Goal: Task Accomplishment & Management: Manage account settings

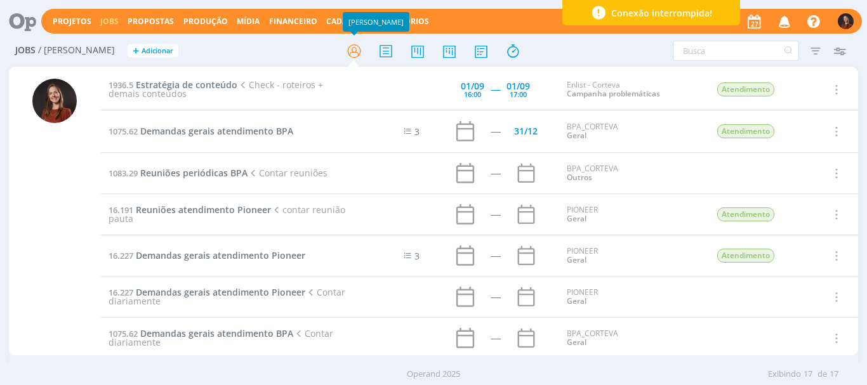
click at [248, 13] on div "Projetos Jobs Propostas Produção Mídia Financeiro Cadastros Relatórios Notifica…" at bounding box center [451, 21] width 820 height 25
click at [240, 18] on link "Mídia" at bounding box center [248, 21] width 23 height 11
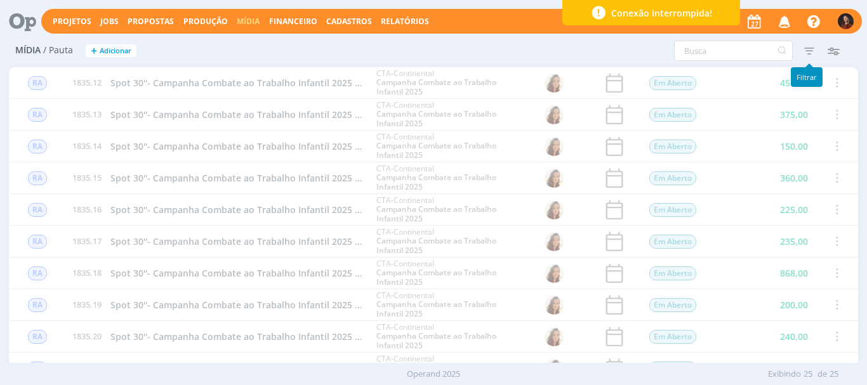
click at [810, 47] on icon "button" at bounding box center [809, 50] width 23 height 23
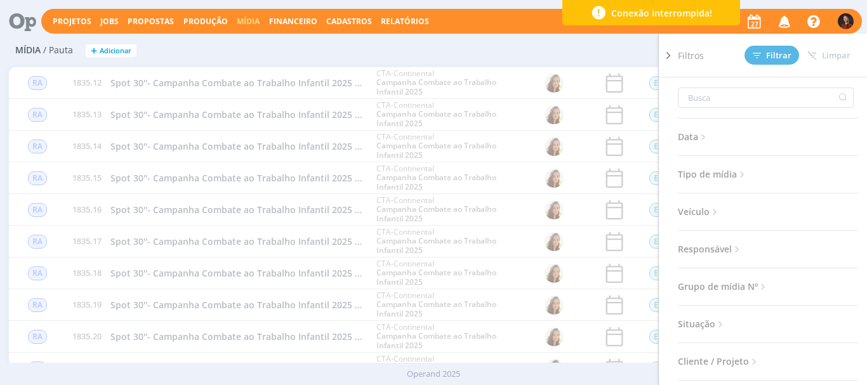
click at [698, 248] on span "Responsável" at bounding box center [710, 249] width 65 height 16
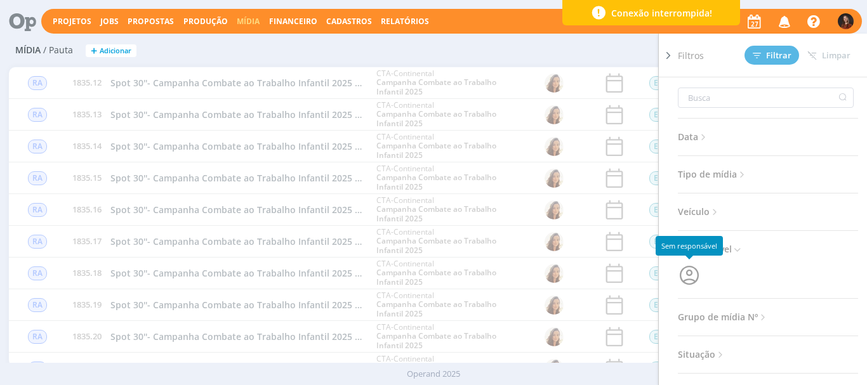
click at [688, 267] on icon "button" at bounding box center [688, 275] width 19 height 19
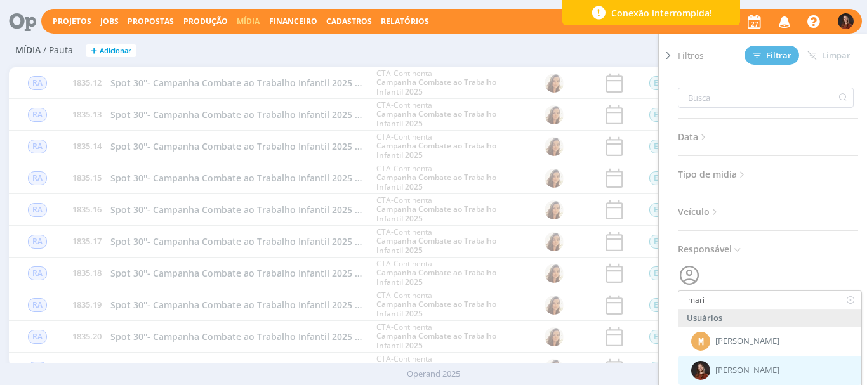
type input "mari"
click at [739, 367] on span "[PERSON_NAME]" at bounding box center [747, 370] width 64 height 10
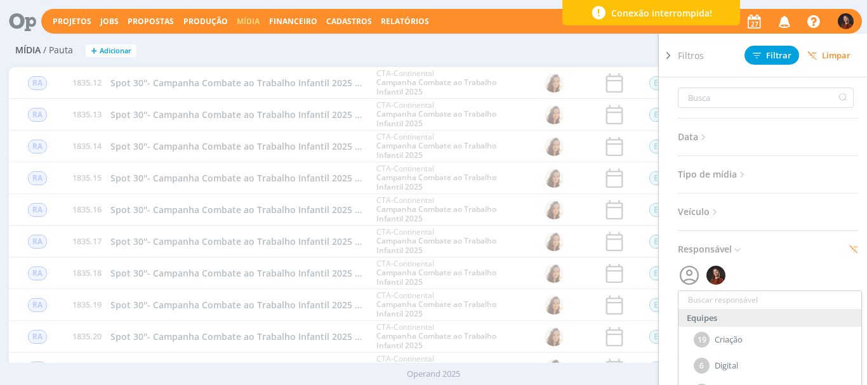
click at [781, 56] on span "Filtrar" at bounding box center [771, 55] width 39 height 8
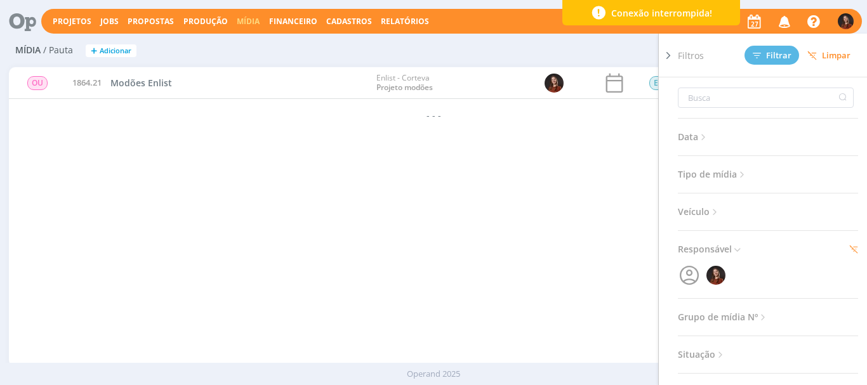
click at [523, 51] on div "Filtros Filtrar Limpar Data Personalizado a Tipo de mídia Selecione Veículo Sel…" at bounding box center [575, 51] width 566 height 20
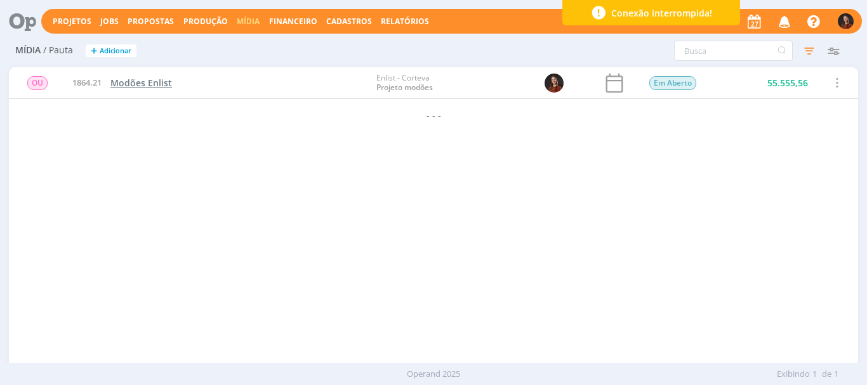
click at [128, 87] on span "Modões Enlist" at bounding box center [141, 83] width 62 height 12
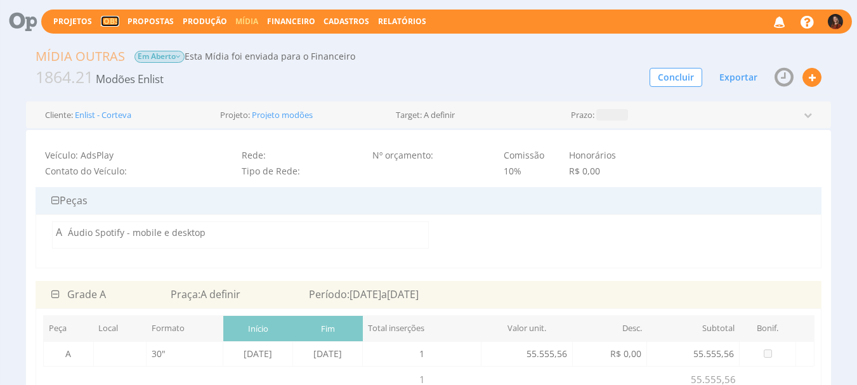
click at [104, 20] on link "Jobs" at bounding box center [110, 21] width 18 height 11
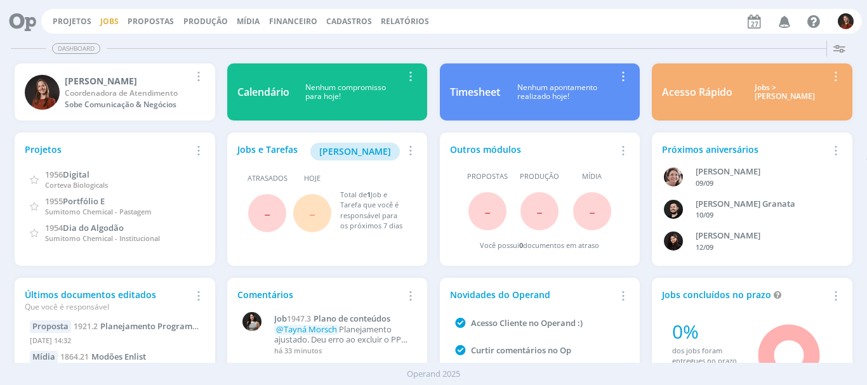
click at [108, 18] on link "Jobs" at bounding box center [109, 21] width 18 height 11
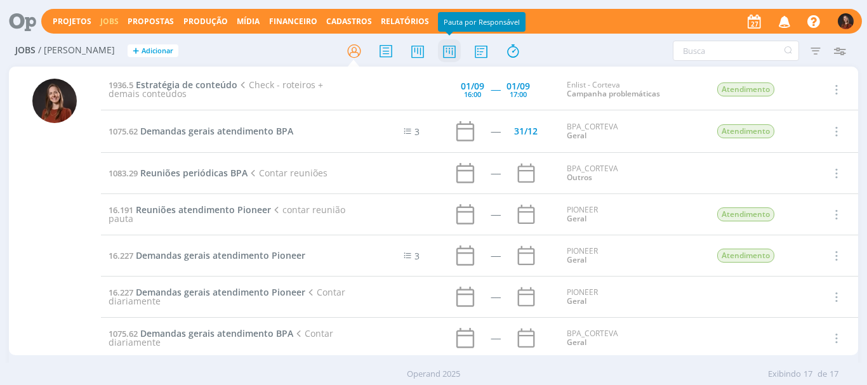
click at [452, 53] on icon at bounding box center [449, 51] width 23 height 25
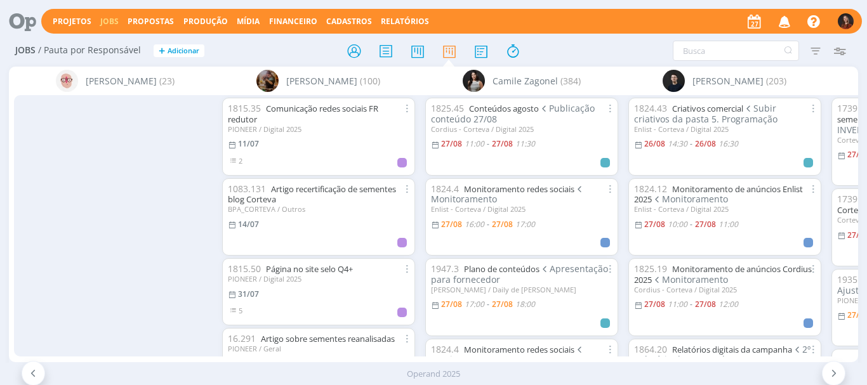
scroll to position [0, 365]
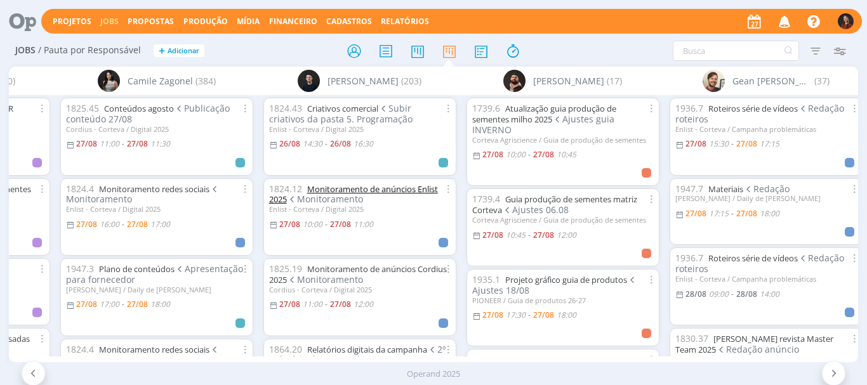
click at [371, 189] on link "Monitoramento de anúncios Enlist 2025" at bounding box center [353, 194] width 169 height 22
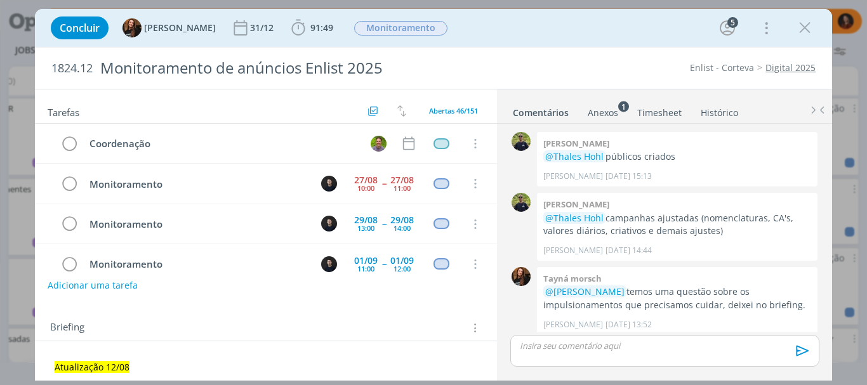
scroll to position [1421, 0]
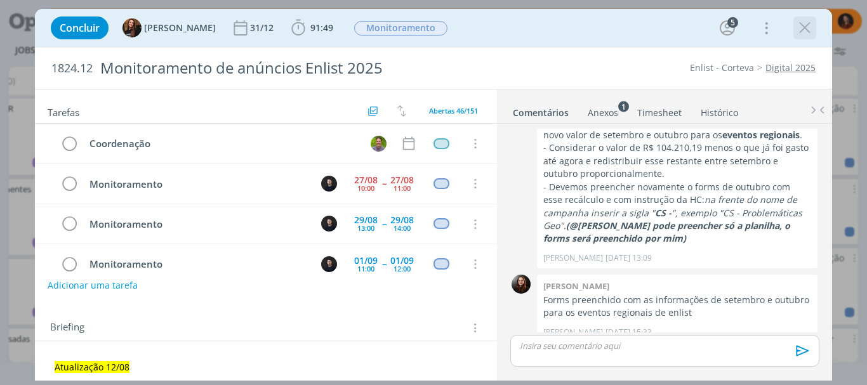
click at [799, 29] on icon "dialog" at bounding box center [804, 27] width 19 height 19
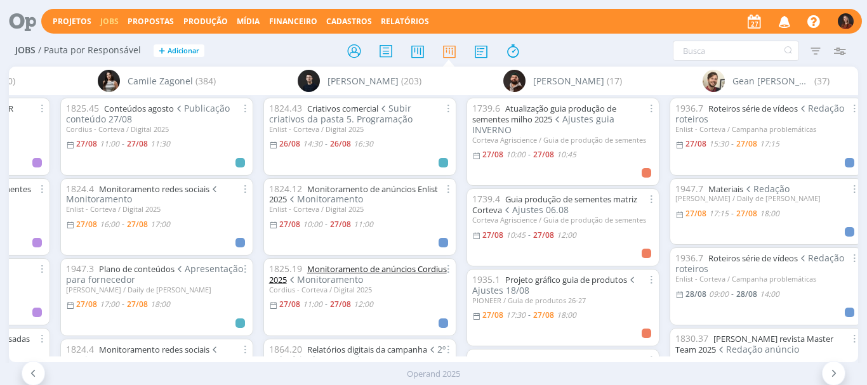
click at [357, 268] on link "Monitoramento de anúncios Cordius 2025" at bounding box center [358, 274] width 178 height 22
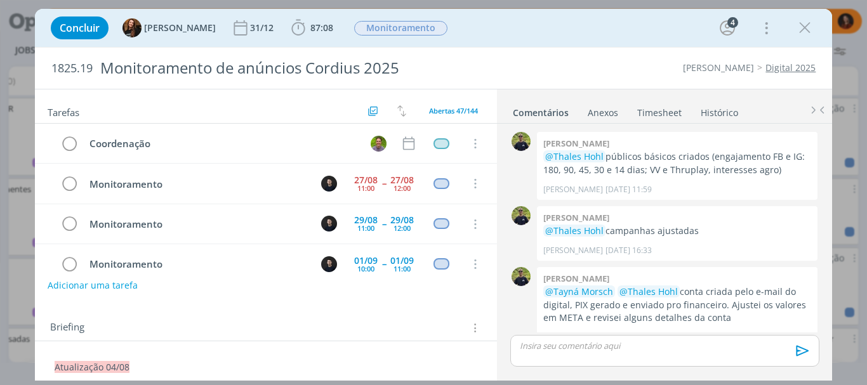
scroll to position [763, 0]
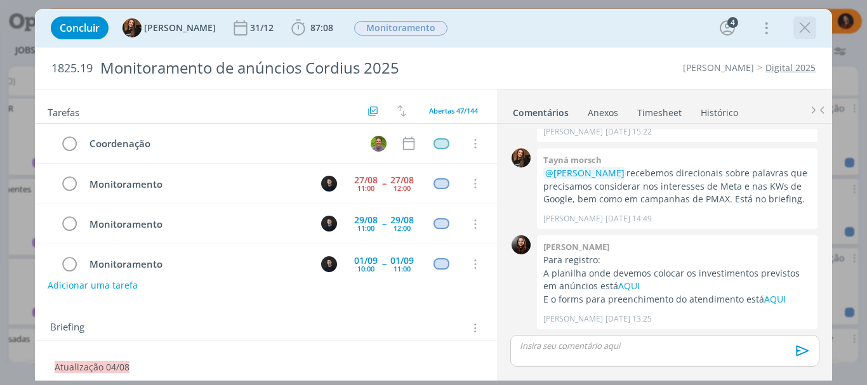
click at [804, 26] on icon "dialog" at bounding box center [804, 27] width 19 height 19
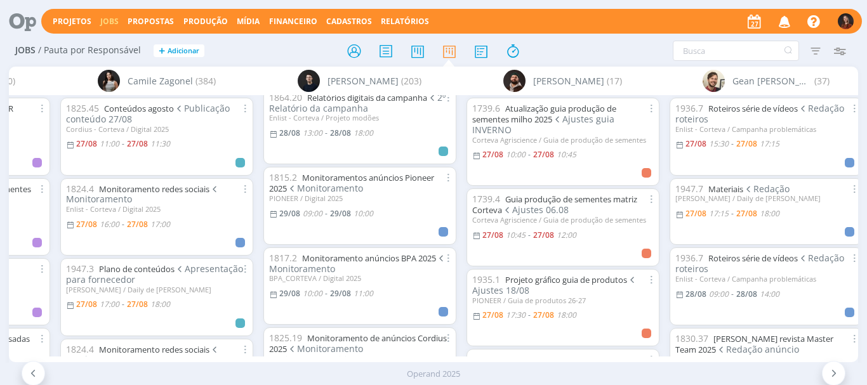
scroll to position [634, 0]
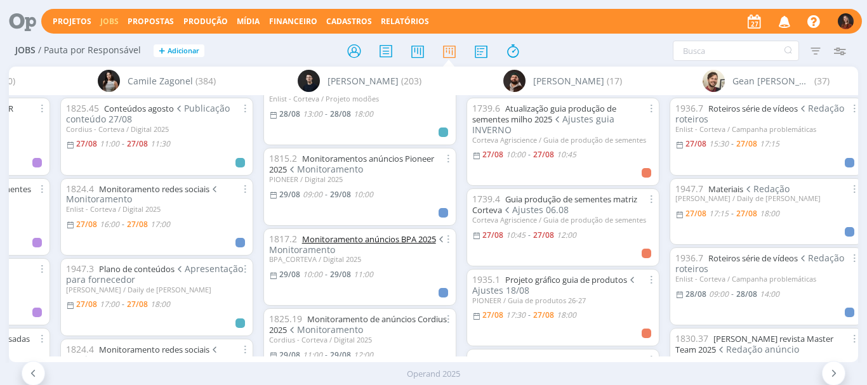
click at [374, 238] on link "Monitoramento anúncios BPA 2025" at bounding box center [369, 238] width 134 height 11
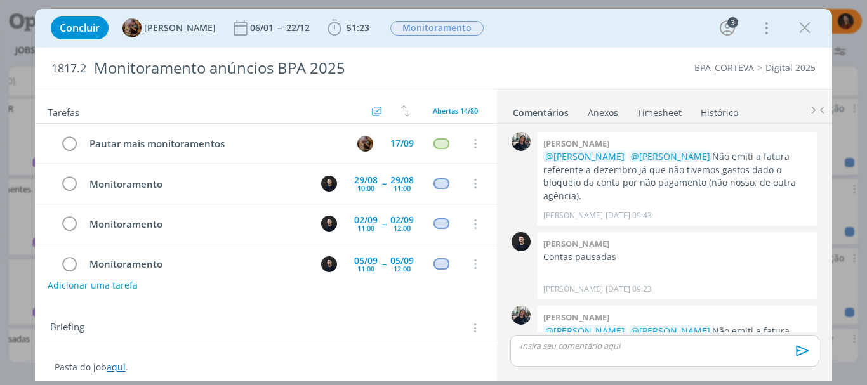
scroll to position [1084, 0]
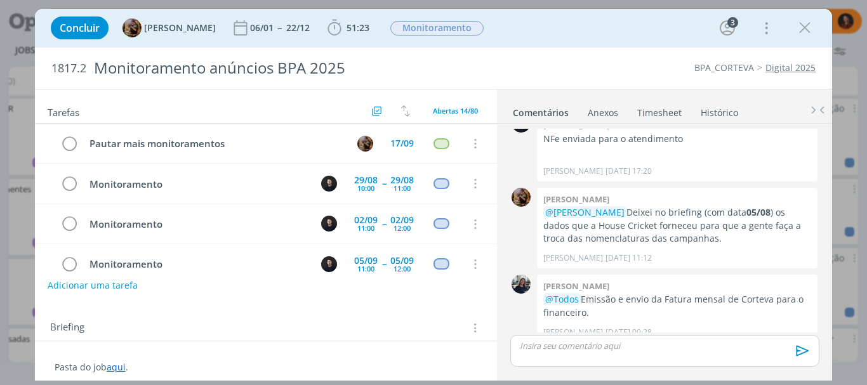
click at [817, 39] on div "Concluir Amanda Rodrigues 06/01 -- 22/12 51:23 Iniciar Apontar Data * 27/08/202…" at bounding box center [433, 28] width 779 height 30
click at [811, 30] on icon "dialog" at bounding box center [804, 27] width 19 height 19
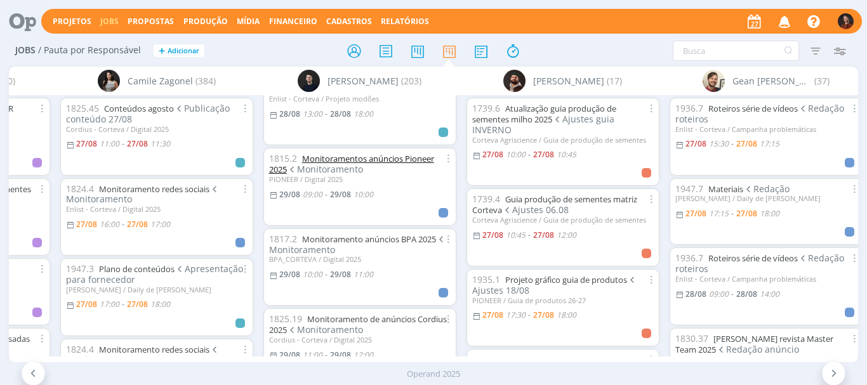
click at [368, 157] on link "Monitoramentos anúncios Pioneer 2025" at bounding box center [351, 164] width 165 height 22
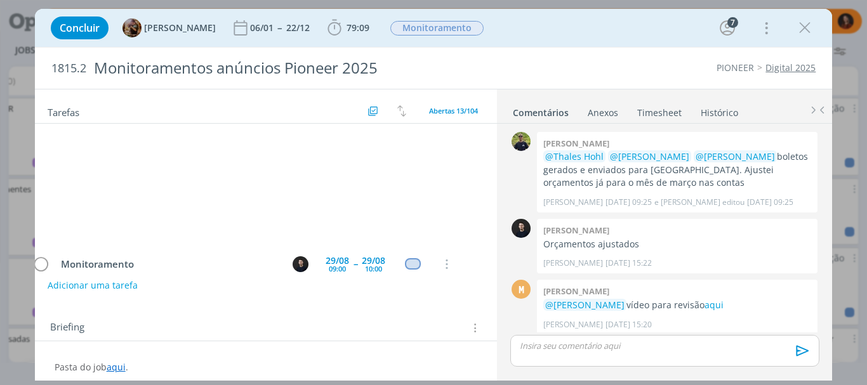
scroll to position [81, 0]
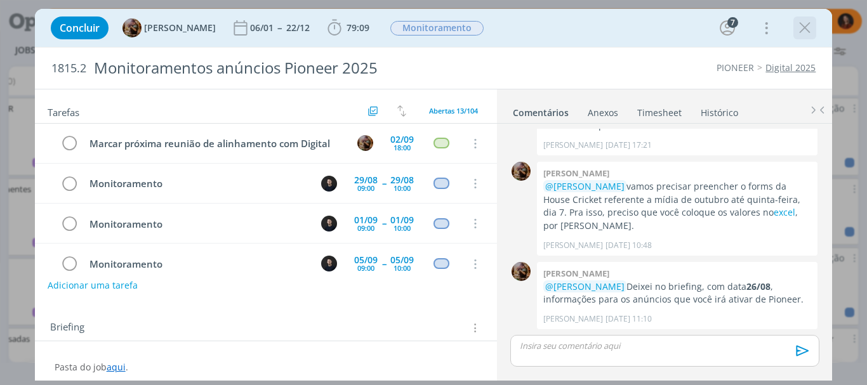
click at [801, 22] on icon "dialog" at bounding box center [804, 27] width 19 height 19
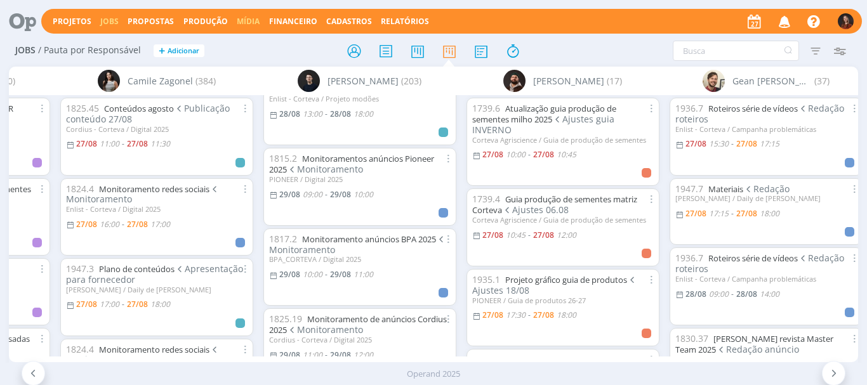
click at [237, 23] on link "Mídia" at bounding box center [248, 21] width 23 height 11
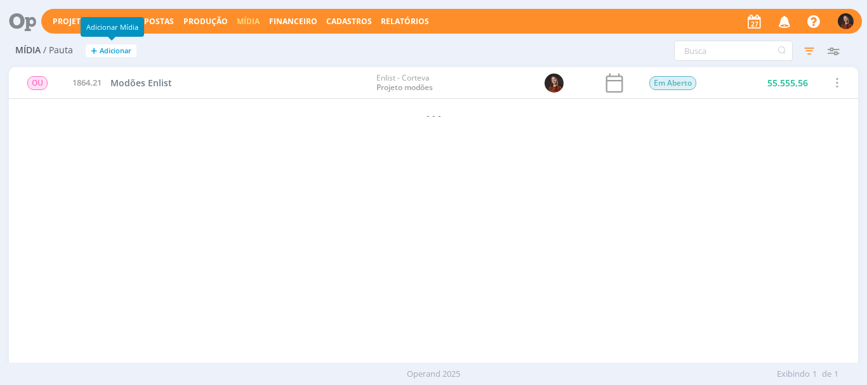
click at [114, 48] on span "Adicionar" at bounding box center [116, 51] width 32 height 8
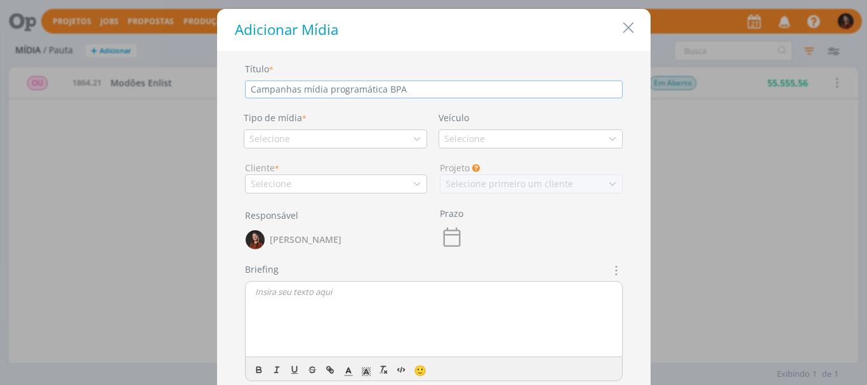
type input "Campanhas mídia programática BPA"
click at [281, 145] on div "Selecione" at bounding box center [270, 138] width 43 height 13
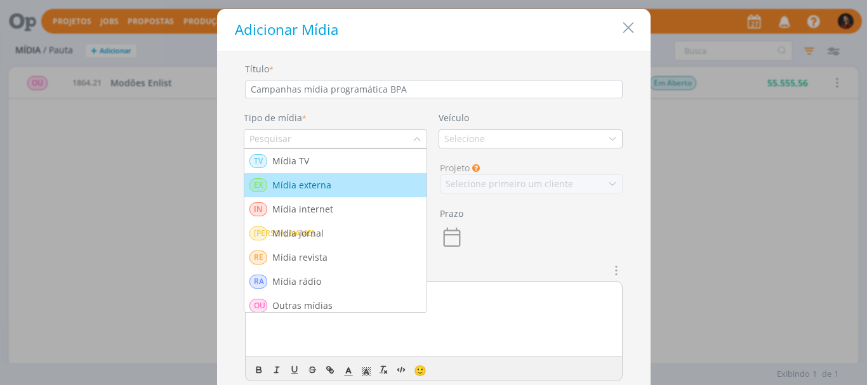
scroll to position [6, 0]
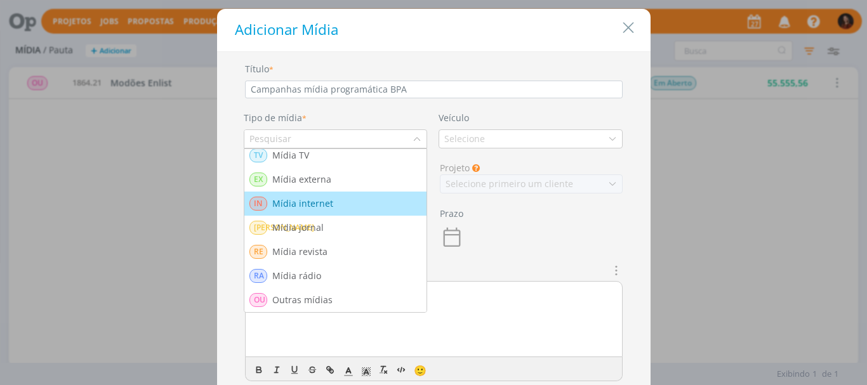
click at [301, 200] on div "Mídia internet" at bounding box center [303, 204] width 63 height 14
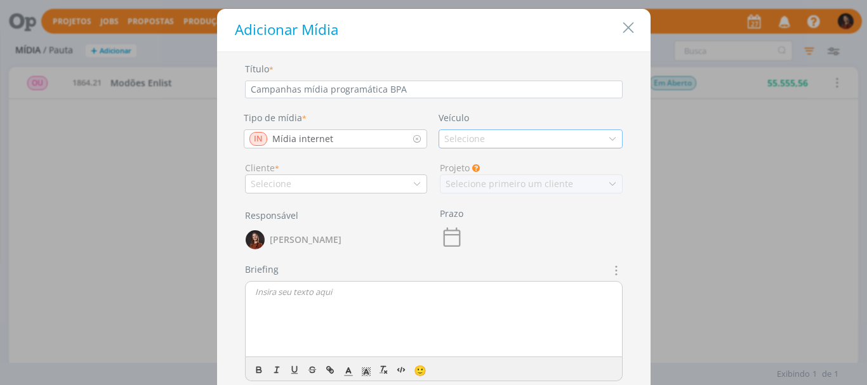
click at [496, 140] on div "Selecione" at bounding box center [530, 138] width 184 height 19
type input "a"
type input "Adsplay"
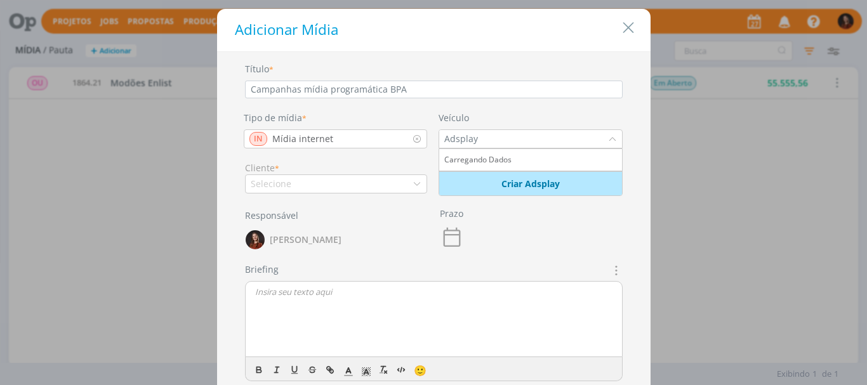
click at [462, 139] on input "Adsplay" at bounding box center [523, 139] width 169 height 18
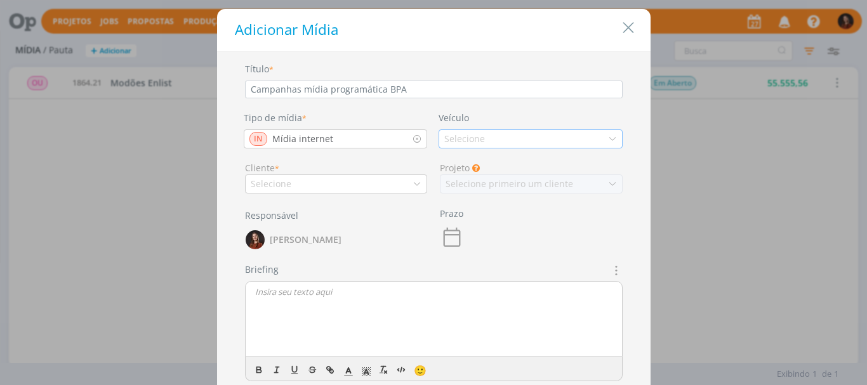
click at [462, 139] on div "Selecione" at bounding box center [465, 138] width 43 height 13
type input "AdsPlay"
click at [473, 158] on li "Carregando Dados" at bounding box center [530, 160] width 183 height 23
click at [414, 161] on div "Cliente *" at bounding box center [336, 167] width 183 height 13
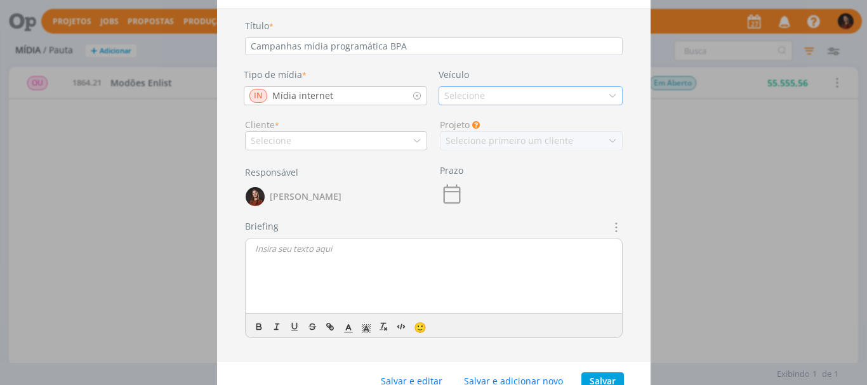
scroll to position [63, 0]
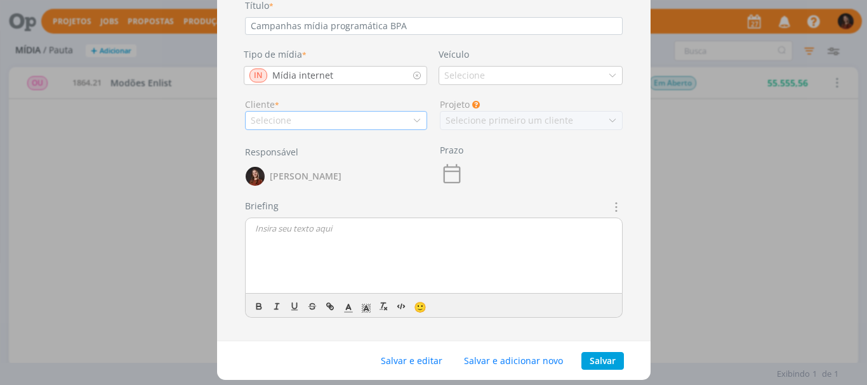
click at [399, 124] on div "Selecione" at bounding box center [336, 120] width 183 height 19
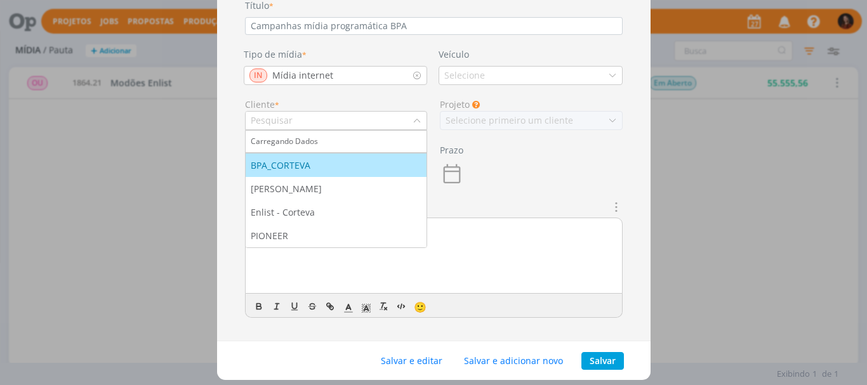
click at [355, 169] on div "BPA_CORTEVA" at bounding box center [336, 165] width 171 height 13
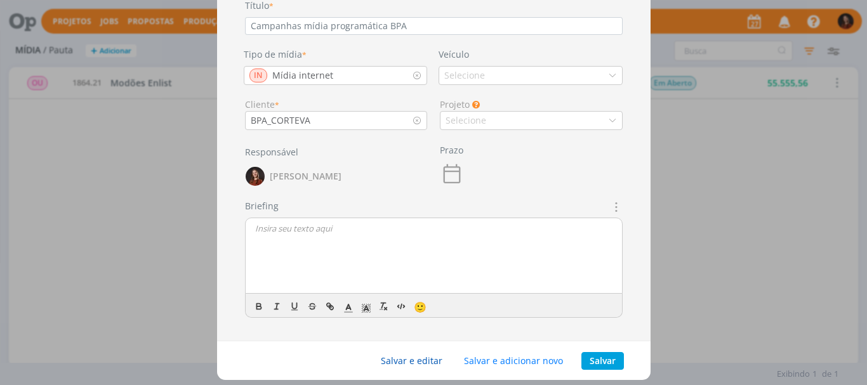
click at [415, 357] on button "Salvar e editar" at bounding box center [411, 361] width 78 height 18
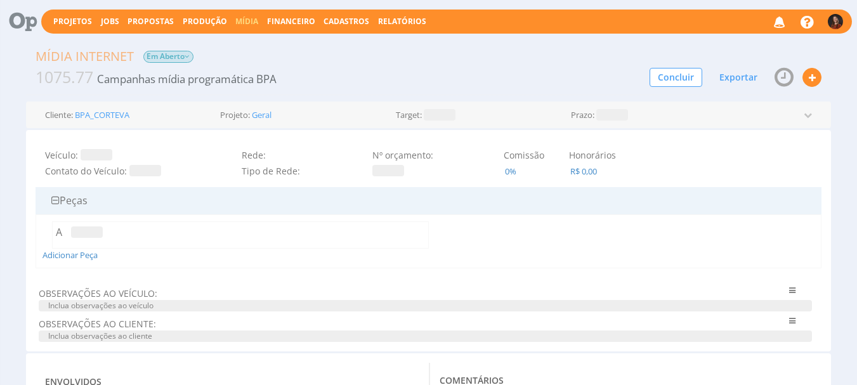
click at [85, 153] on span at bounding box center [97, 154] width 32 height 11
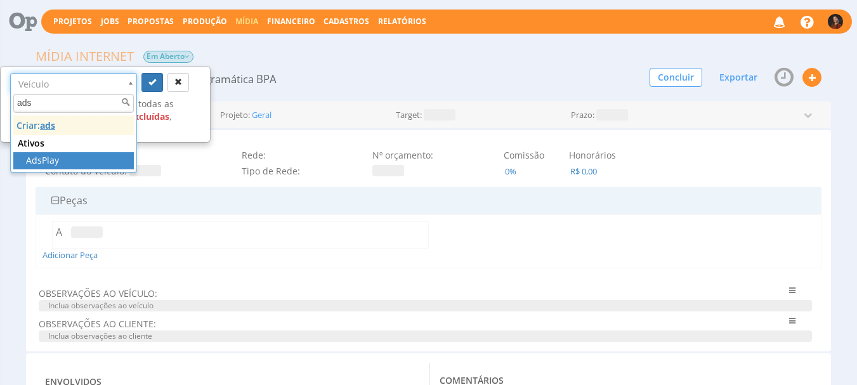
type input "ads"
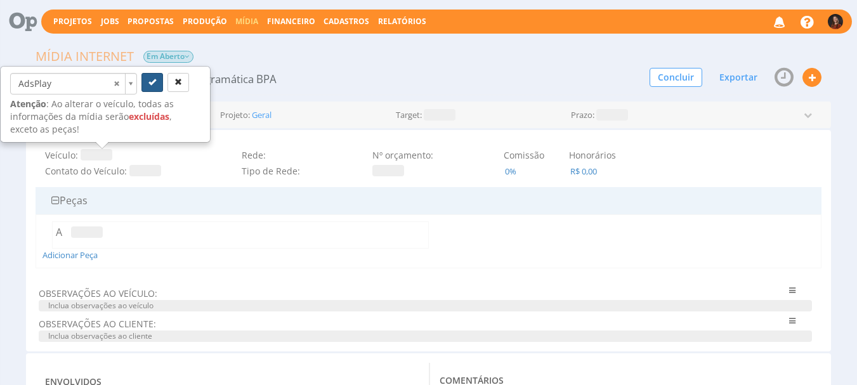
click at [154, 75] on button "submit" at bounding box center [152, 82] width 22 height 19
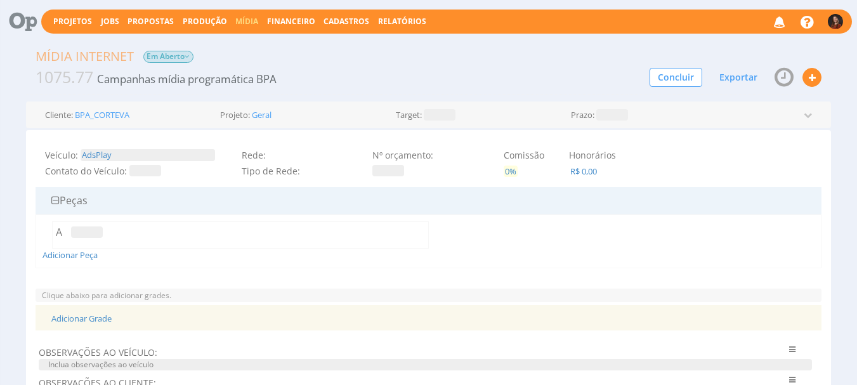
click at [511, 174] on span "0%" at bounding box center [511, 171] width 14 height 11
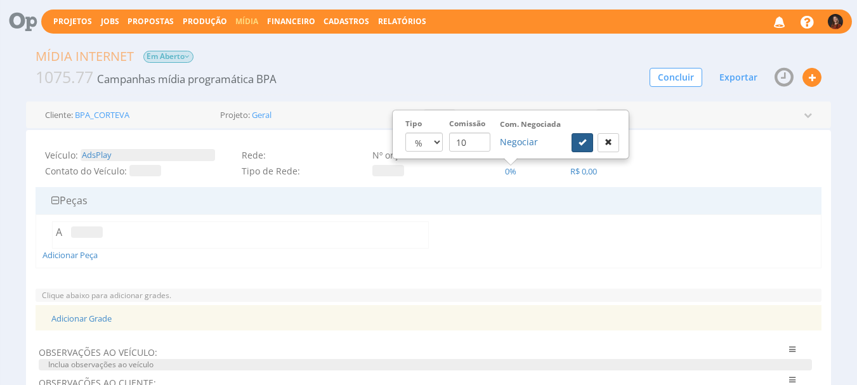
type input "10"
click at [573, 140] on button "submit" at bounding box center [583, 142] width 22 height 19
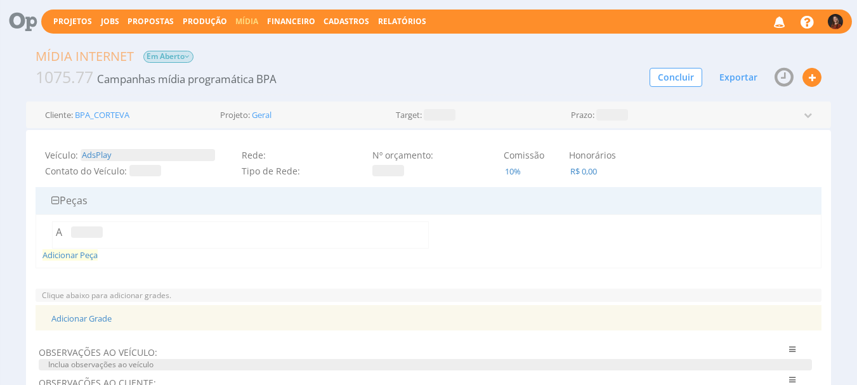
click at [82, 256] on span "Adicionar Peça" at bounding box center [70, 254] width 55 height 11
click at [489, 234] on icon at bounding box center [490, 232] width 7 height 9
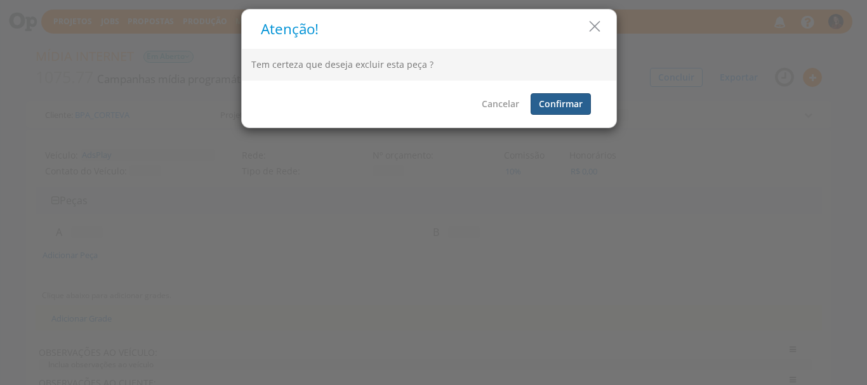
click at [556, 107] on button "Confirmar" at bounding box center [560, 104] width 60 height 22
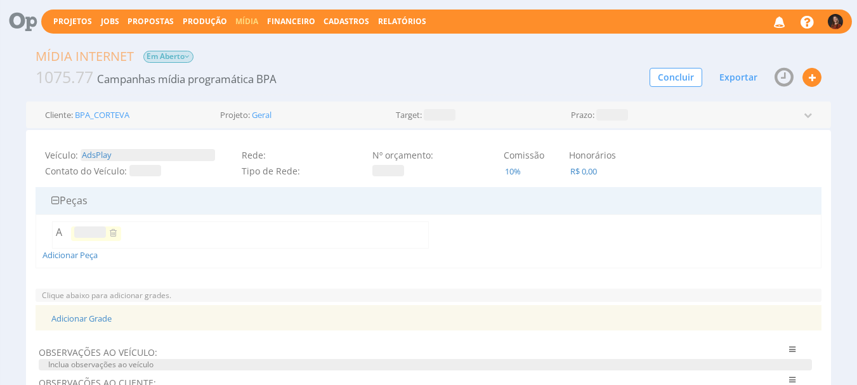
click at [82, 227] on span at bounding box center [90, 232] width 32 height 11
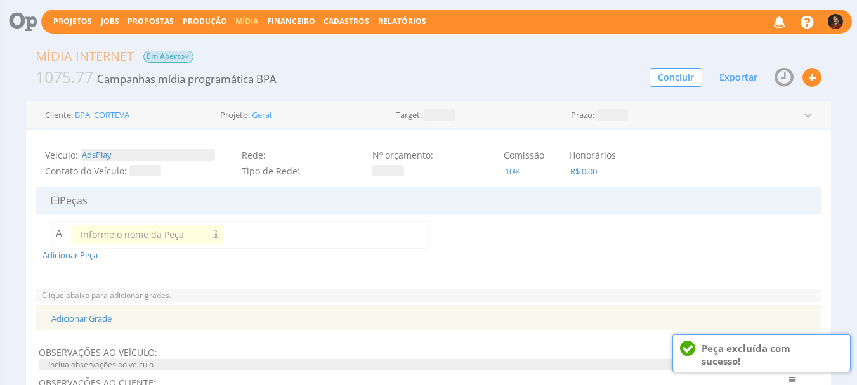
click at [105, 235] on input "text" at bounding box center [141, 234] width 134 height 19
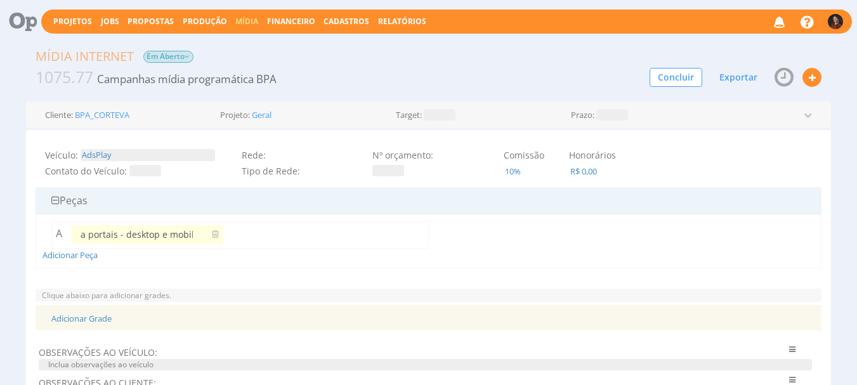
scroll to position [0, 82]
type input "Peças digitais para portais - desktop e mobile"
click at [139, 266] on div "A Peças digitais para portais - desktop e mobile Clique abaixo para adicionar P…" at bounding box center [429, 241] width 787 height 54
click at [77, 317] on link "Adicionar Grade" at bounding box center [81, 318] width 60 height 11
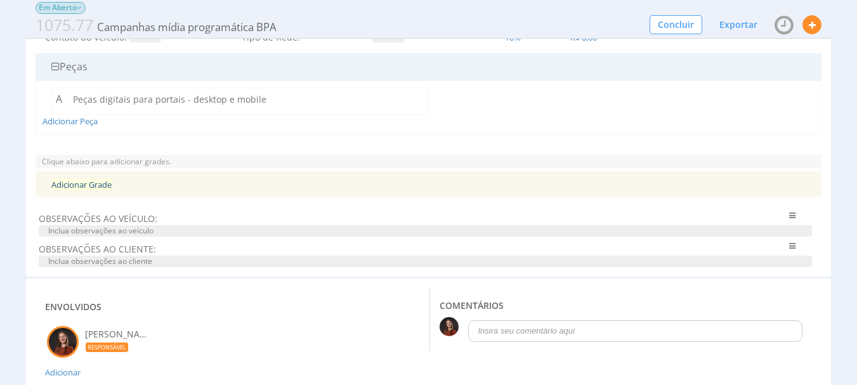
scroll to position [127, 0]
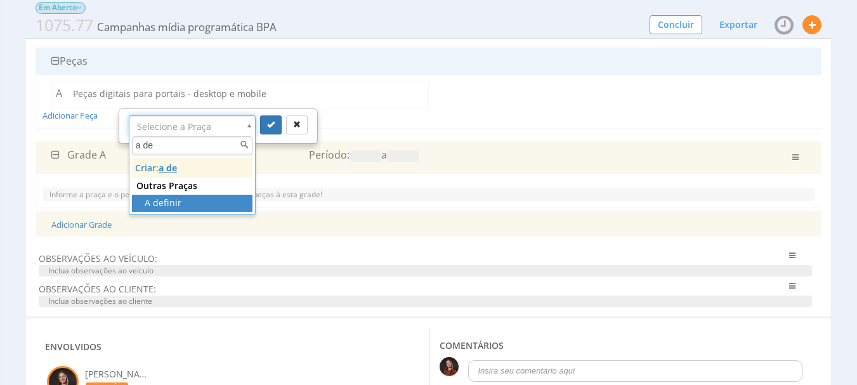
type input "a de"
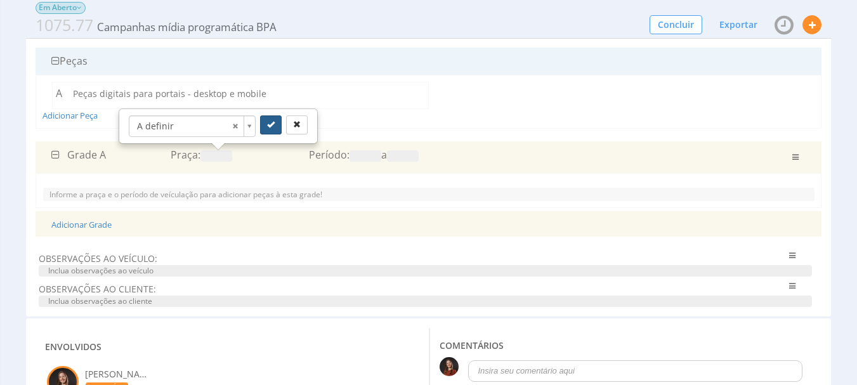
click at [268, 126] on icon "submit" at bounding box center [271, 125] width 8 height 8
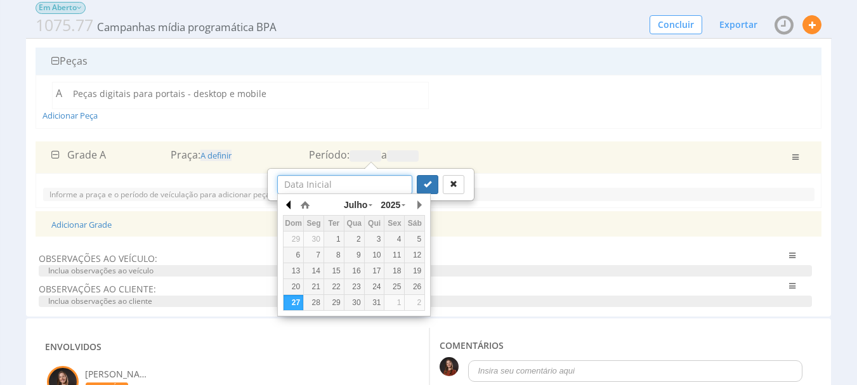
click at [287, 201] on button "button" at bounding box center [289, 204] width 13 height 19
click at [323, 269] on div "14" at bounding box center [314, 271] width 20 height 11
type input "14/07/2025"
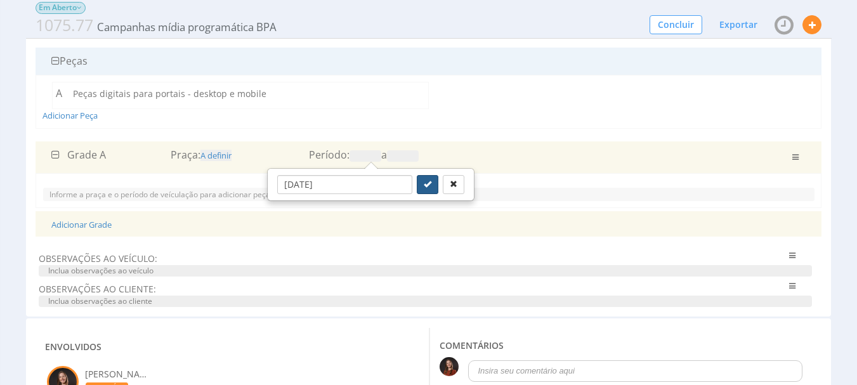
click at [419, 189] on button "submit" at bounding box center [428, 184] width 22 height 19
click at [414, 156] on span at bounding box center [399, 155] width 32 height 11
click at [414, 154] on span at bounding box center [399, 155] width 32 height 11
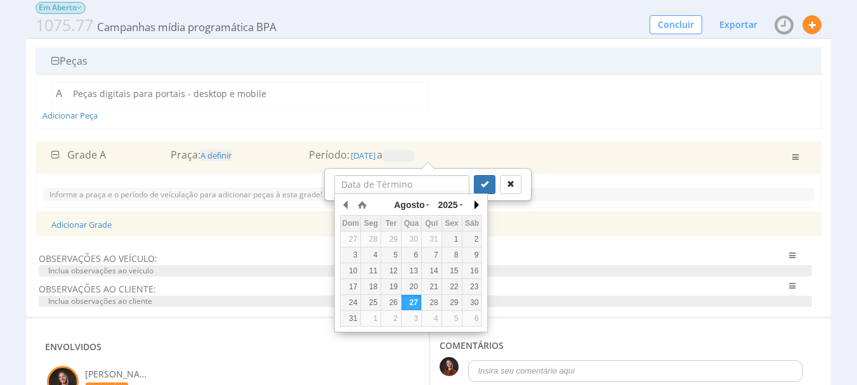
click at [475, 202] on button "button" at bounding box center [476, 204] width 13 height 19
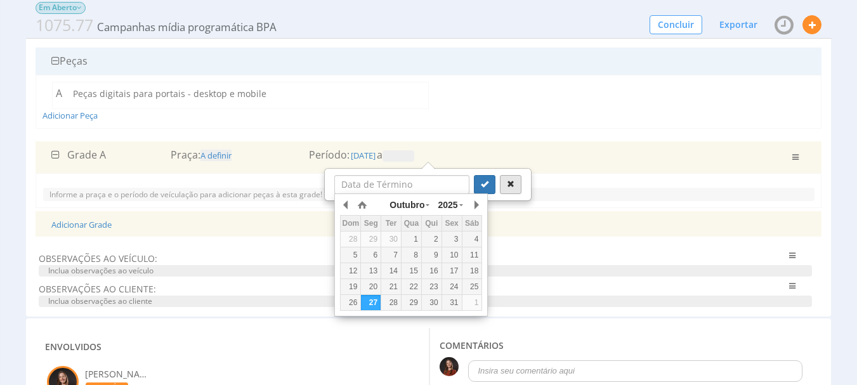
click at [391, 269] on div "14" at bounding box center [391, 271] width 20 height 11
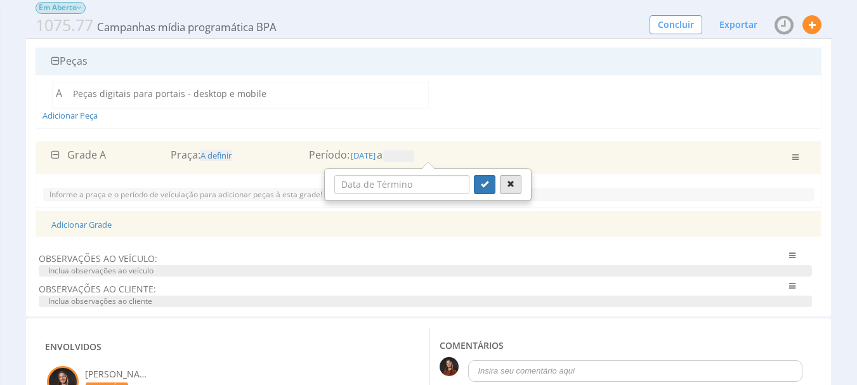
type input "14/10/2025"
click at [481, 183] on icon "submit" at bounding box center [485, 184] width 8 height 8
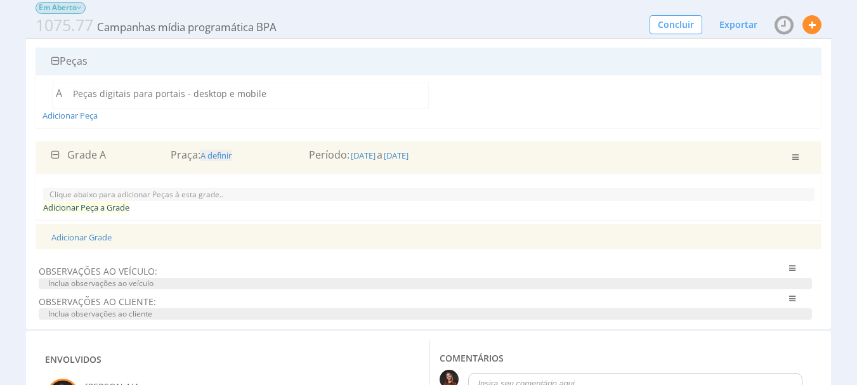
click at [98, 212] on link "Adicionar Peça a Grade" at bounding box center [86, 207] width 86 height 11
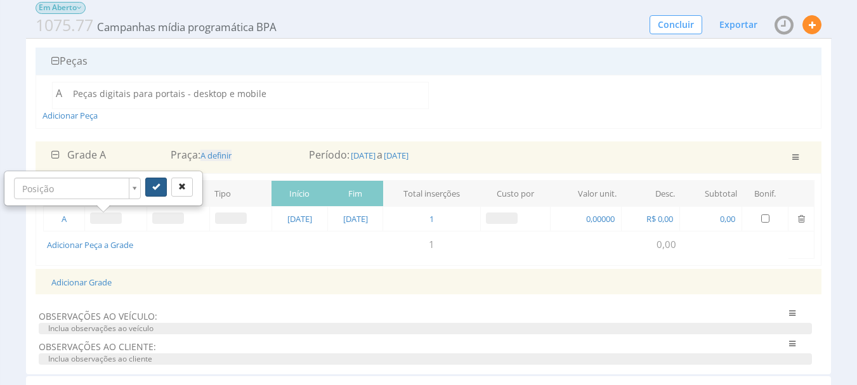
click at [164, 184] on button "submit" at bounding box center [156, 187] width 22 height 19
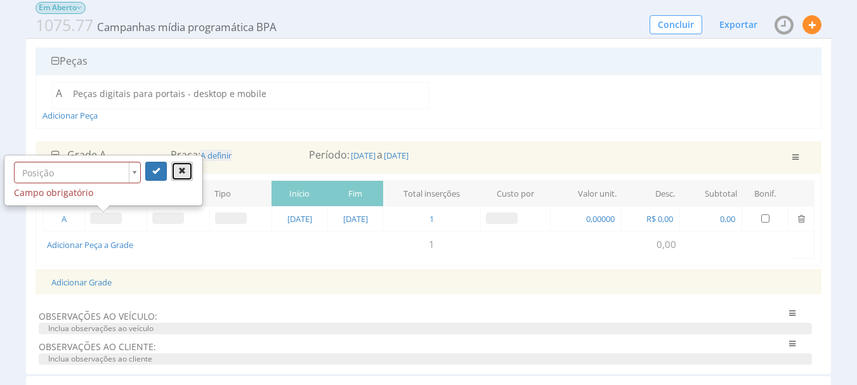
click at [185, 168] on icon "button" at bounding box center [182, 171] width 8 height 8
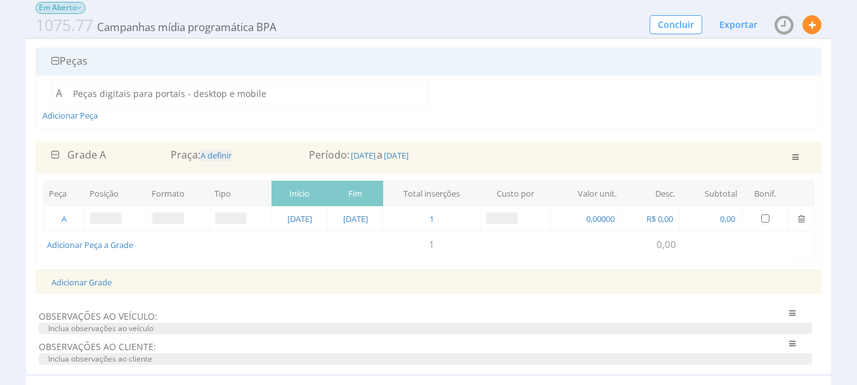
click at [156, 216] on span at bounding box center [168, 218] width 32 height 11
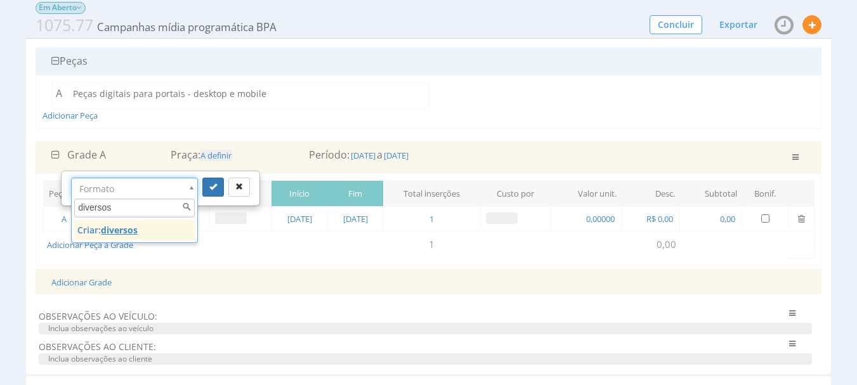
type input "diversos"
click at [126, 230] on u "diversos" at bounding box center [119, 230] width 37 height 12
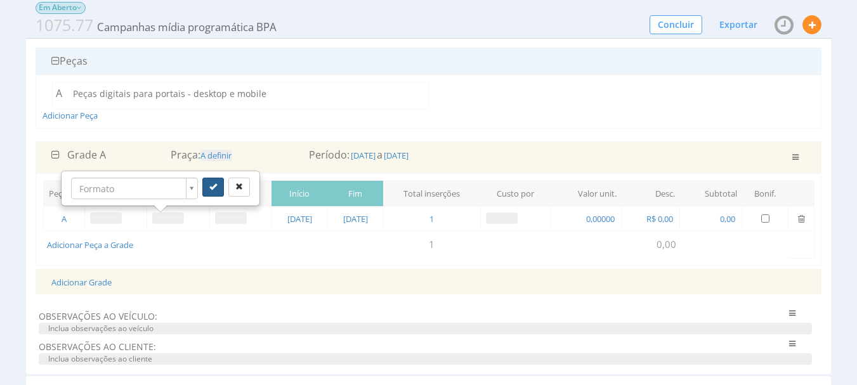
click at [214, 188] on icon "submit" at bounding box center [213, 187] width 8 height 8
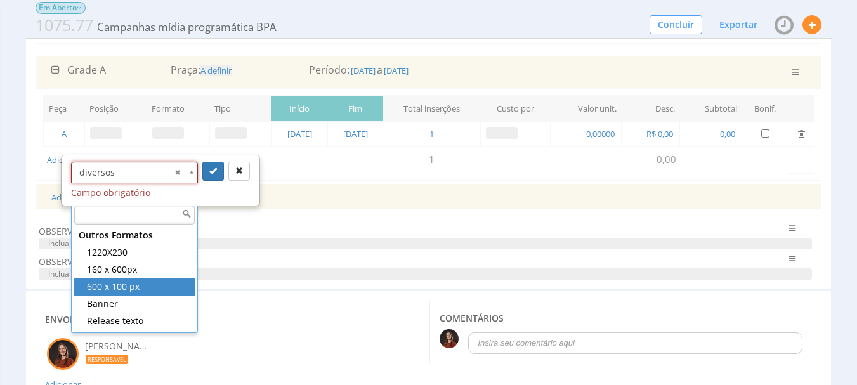
scroll to position [190, 0]
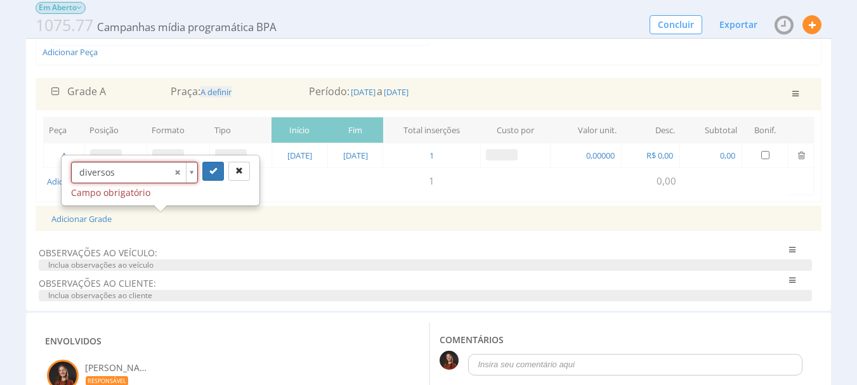
click at [220, 227] on div "Adicionar Grade" at bounding box center [429, 219] width 774 height 26
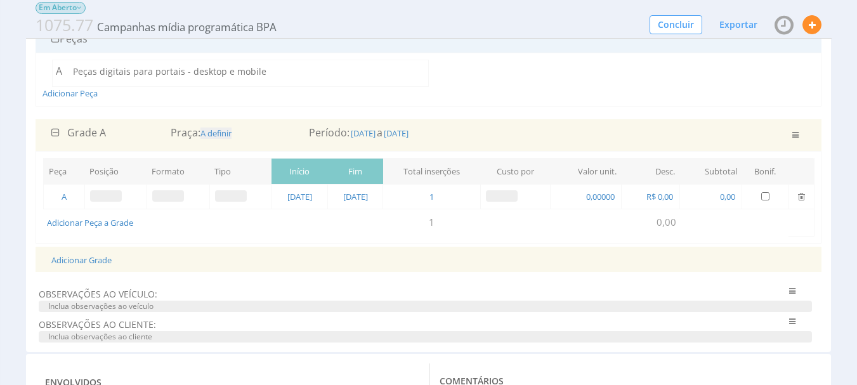
scroll to position [127, 0]
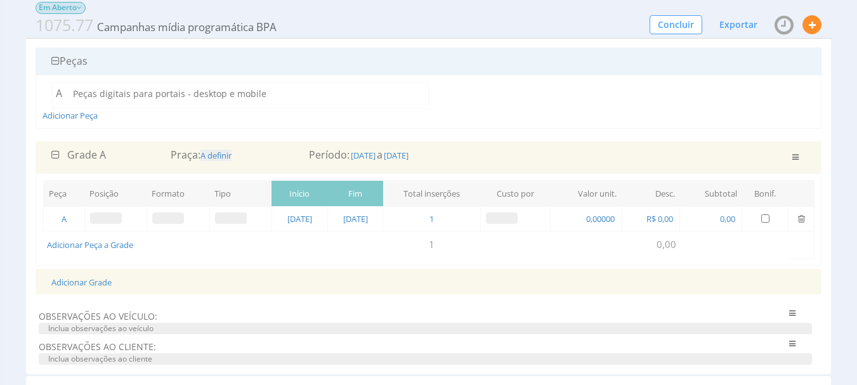
click at [160, 211] on td at bounding box center [178, 219] width 63 height 25
click at [161, 216] on span at bounding box center [168, 218] width 32 height 11
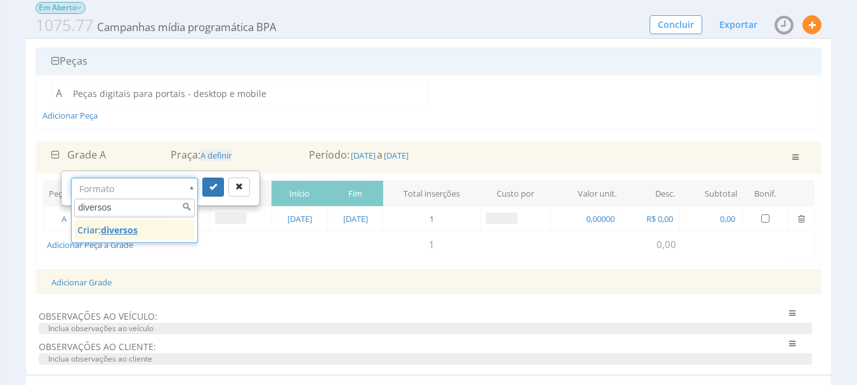
type input "diversos"
click at [131, 226] on u "diversos" at bounding box center [119, 230] width 37 height 12
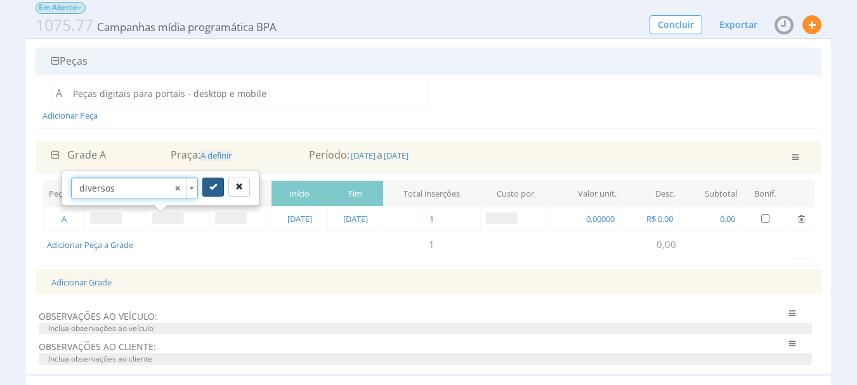
click at [214, 186] on icon "submit" at bounding box center [213, 187] width 8 height 8
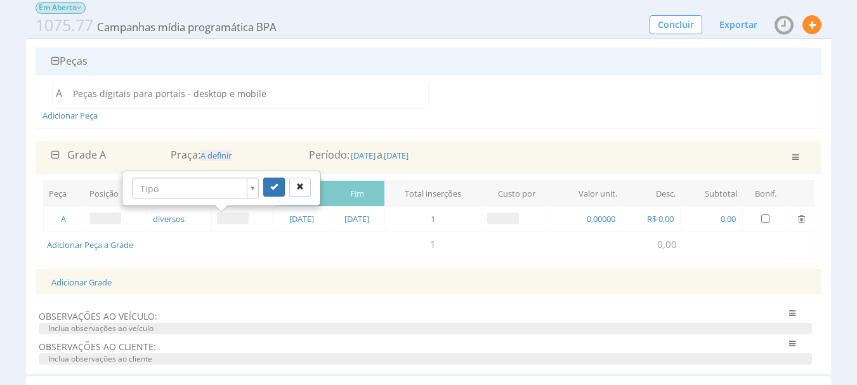
click at [519, 218] on span at bounding box center [503, 218] width 32 height 11
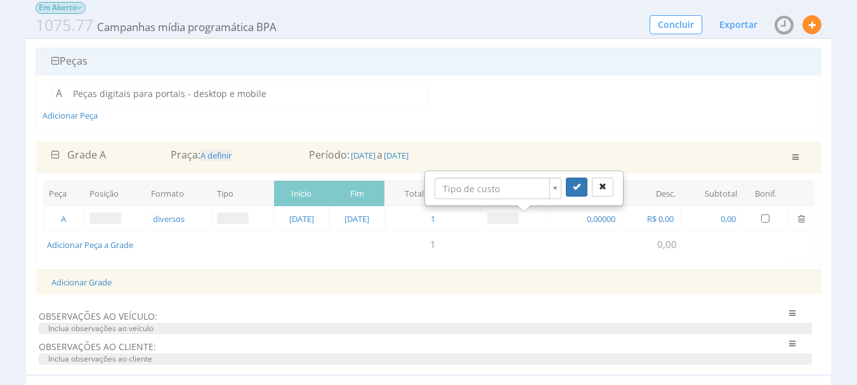
click at [485, 273] on div "Adicionar Grade" at bounding box center [429, 282] width 774 height 26
click at [617, 214] on span "0,00000" at bounding box center [601, 218] width 31 height 11
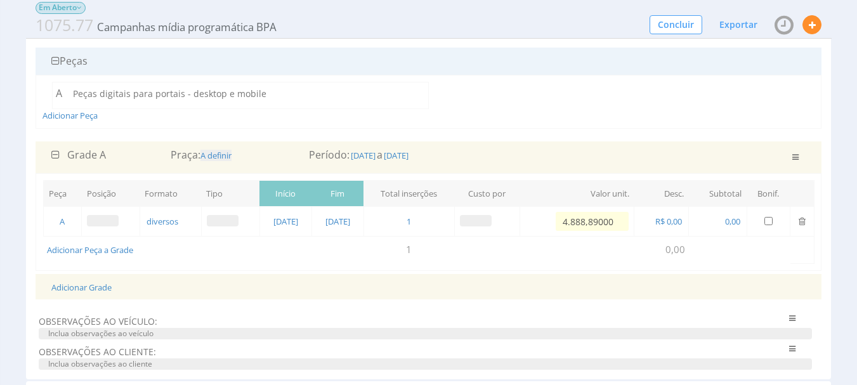
type input "48.888,90000"
click at [622, 263] on td at bounding box center [545, 250] width 180 height 27
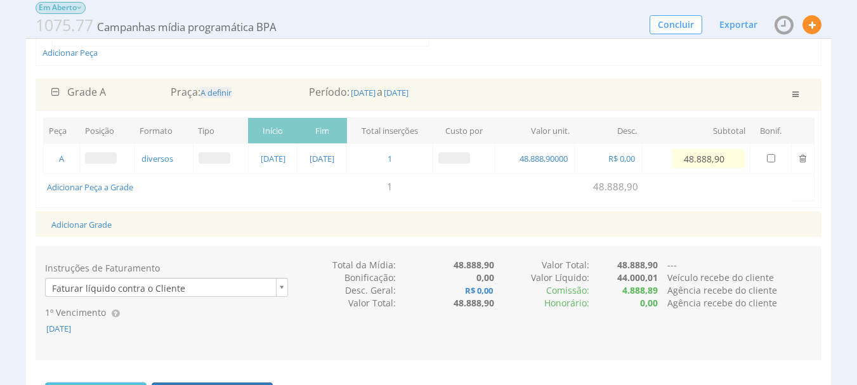
scroll to position [190, 0]
drag, startPoint x: 441, startPoint y: 334, endPoint x: 499, endPoint y: 320, distance: 60.0
click at [502, 320] on div "Instruções de Faturamento Faturar líquido contra o Cliente 1º Vencimento 27/08/…" at bounding box center [429, 302] width 787 height 89
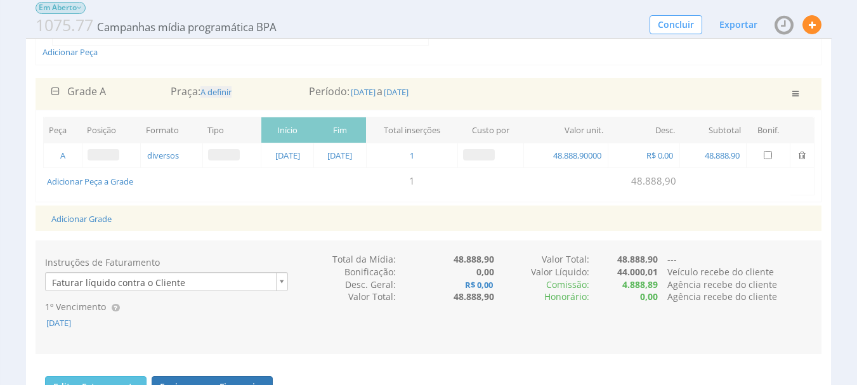
click at [497, 293] on div "Honorário:" at bounding box center [542, 297] width 96 height 13
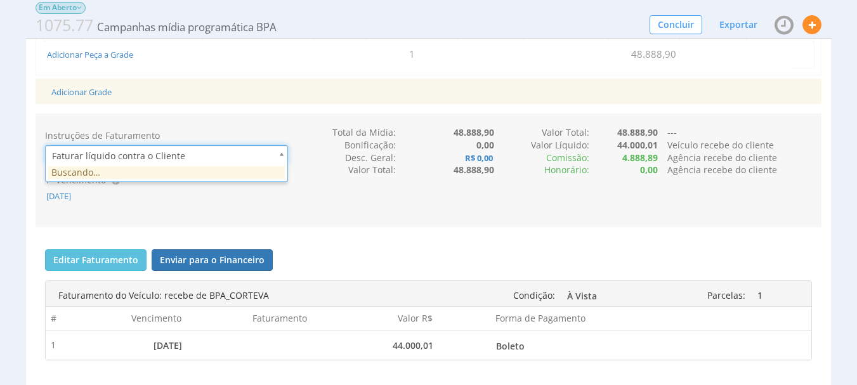
scroll to position [0, 4]
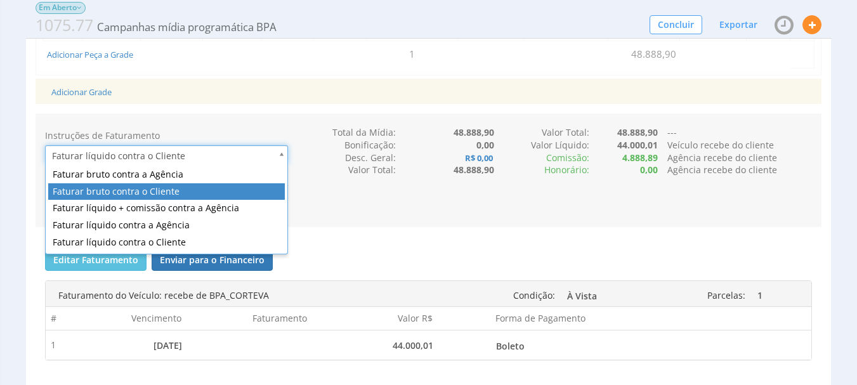
drag, startPoint x: 80, startPoint y: 193, endPoint x: 38, endPoint y: 185, distance: 42.7
type input "2"
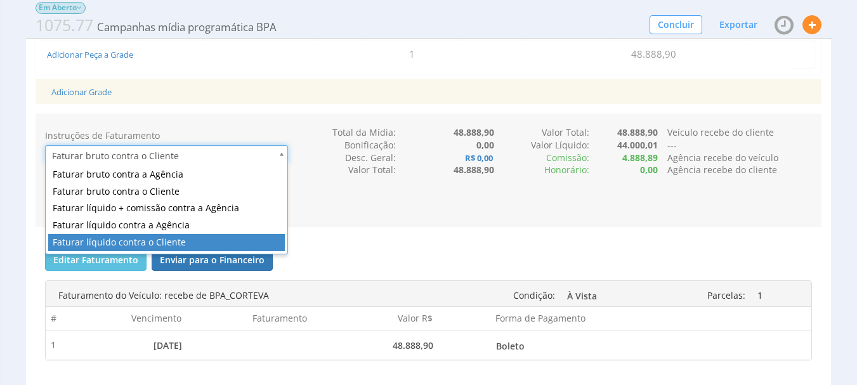
type input "1"
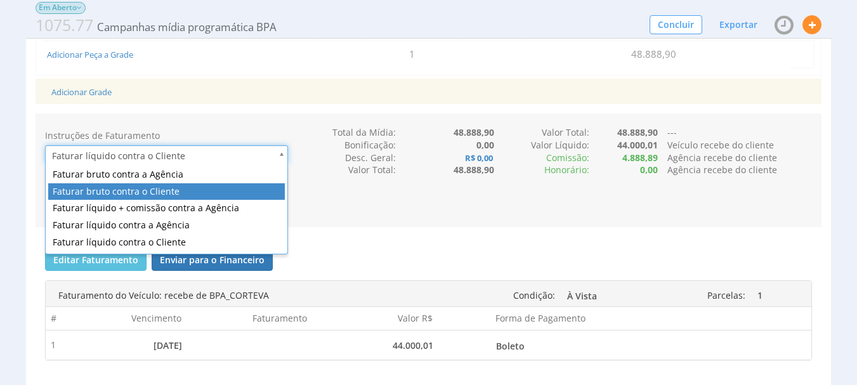
type input "2"
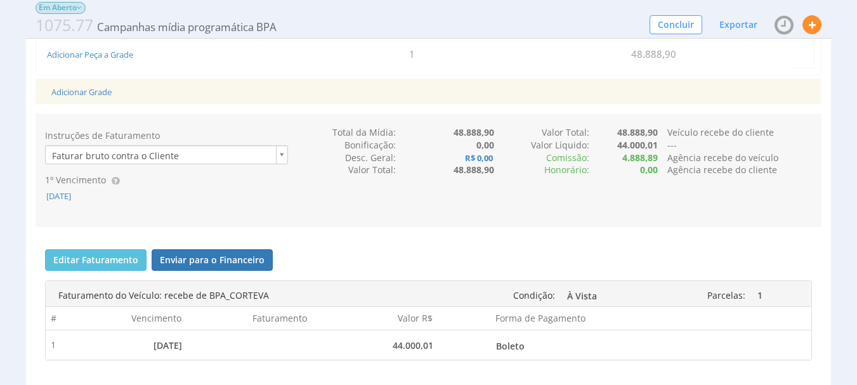
click at [13, 145] on div "Mídia Internet Em Aberto Esta Mídia foi enviada para o Financeiro 1075.77 Campa…" at bounding box center [428, 302] width 857 height 1169
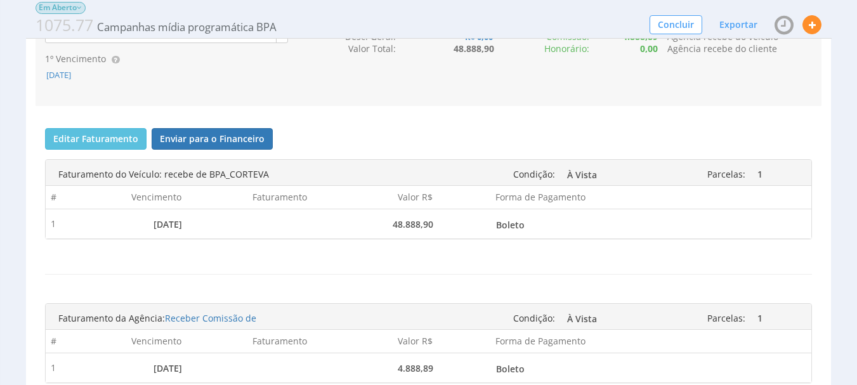
scroll to position [444, 0]
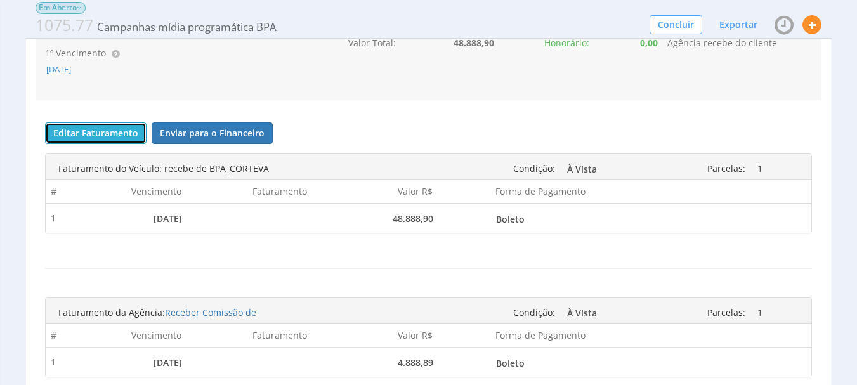
click at [93, 133] on button "Editar Faturamento" at bounding box center [96, 133] width 102 height 22
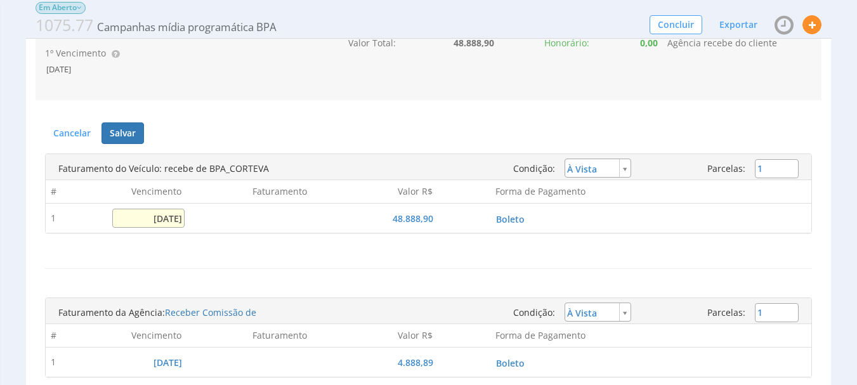
click at [143, 217] on input "[DATE]" at bounding box center [148, 218] width 73 height 19
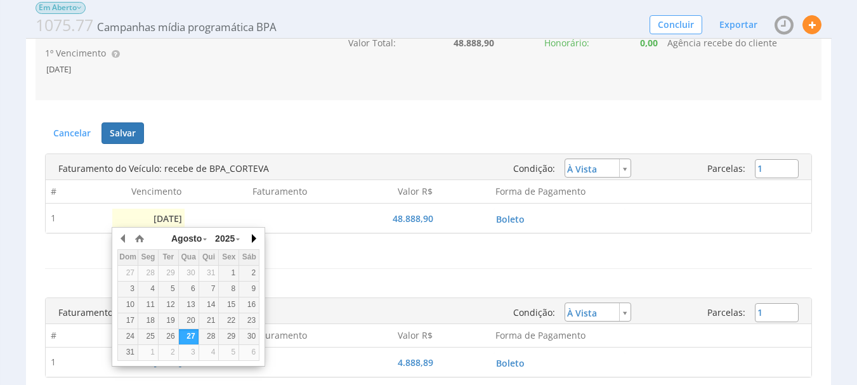
click at [250, 238] on button "button" at bounding box center [253, 238] width 13 height 19
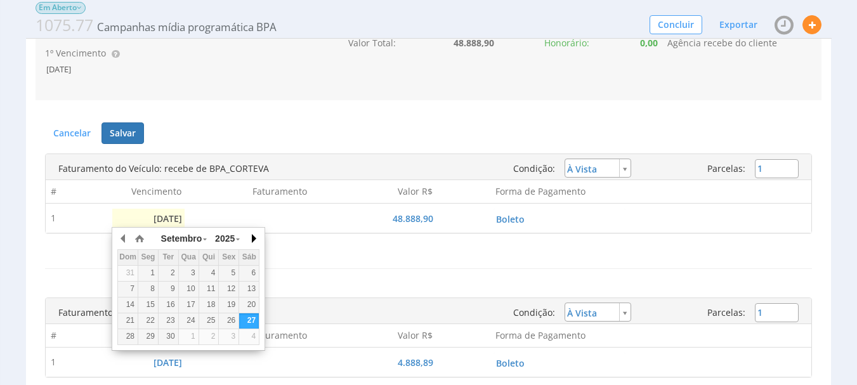
click at [250, 238] on button "button" at bounding box center [253, 238] width 13 height 19
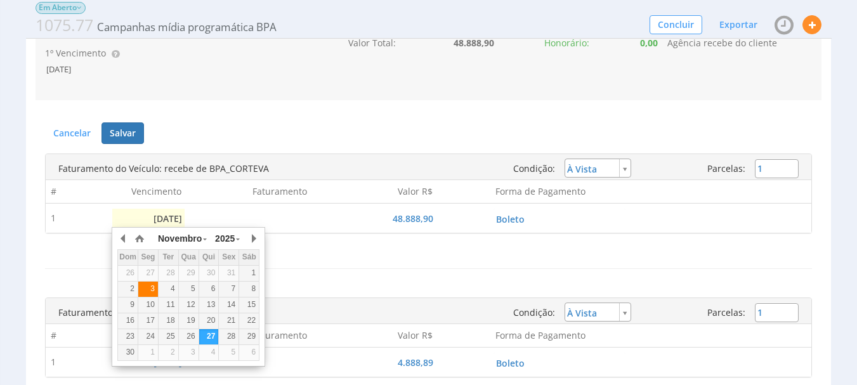
click at [152, 292] on div "3" at bounding box center [148, 289] width 20 height 11
type input "03/11/2025"
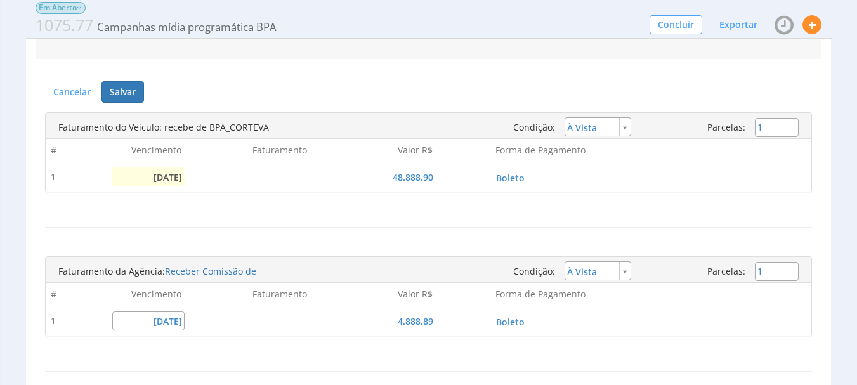
scroll to position [508, 0]
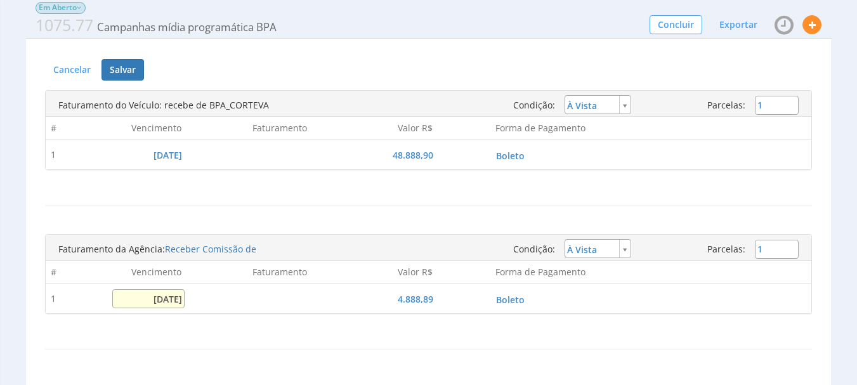
click at [164, 302] on input "[DATE]" at bounding box center [148, 298] width 73 height 19
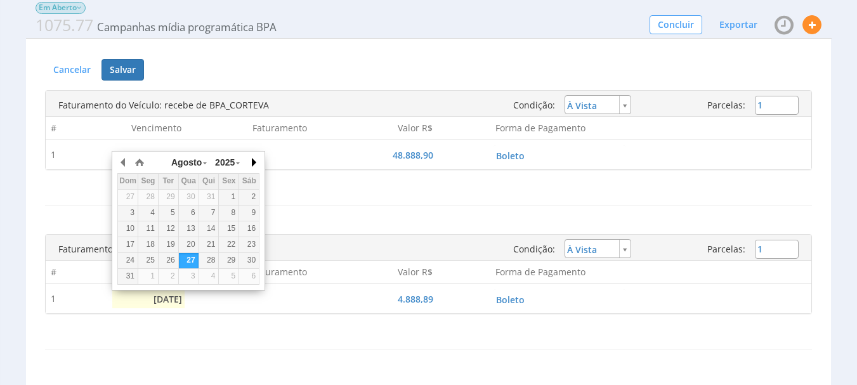
click at [254, 160] on button "button" at bounding box center [253, 162] width 13 height 19
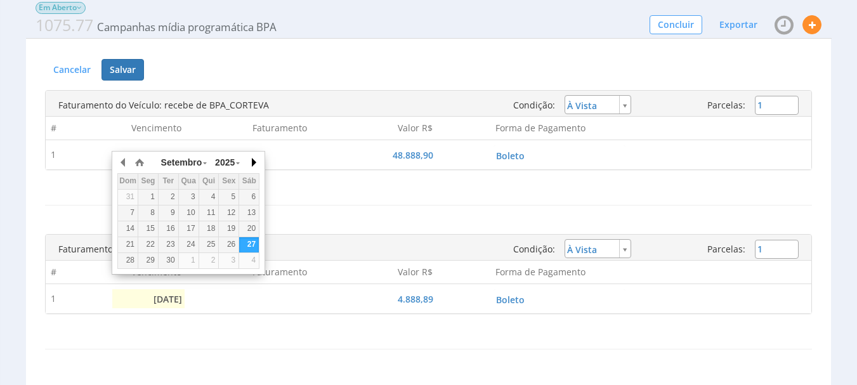
click at [254, 160] on button "button" at bounding box center [253, 162] width 13 height 19
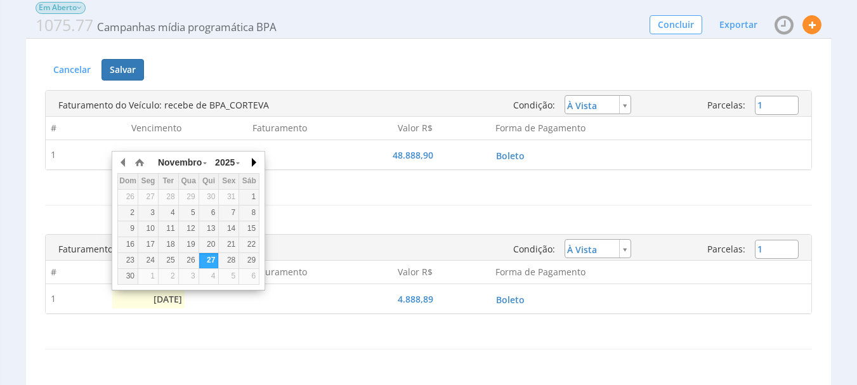
click at [254, 160] on button "button" at bounding box center [253, 162] width 13 height 19
click at [151, 230] on div "10" at bounding box center [148, 228] width 20 height 11
type input "10/11/2025"
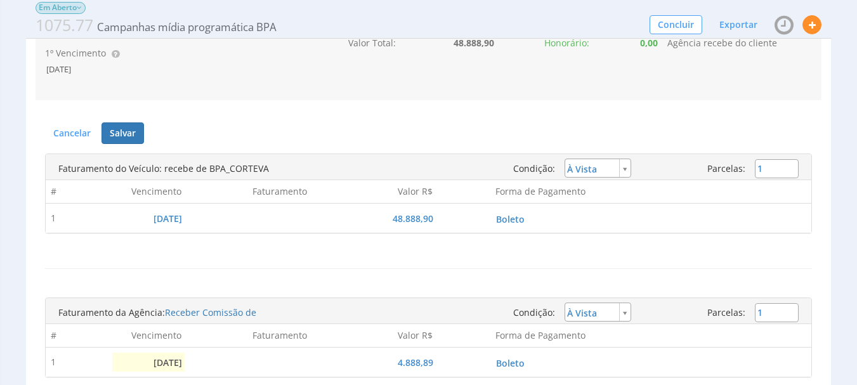
scroll to position [381, 0]
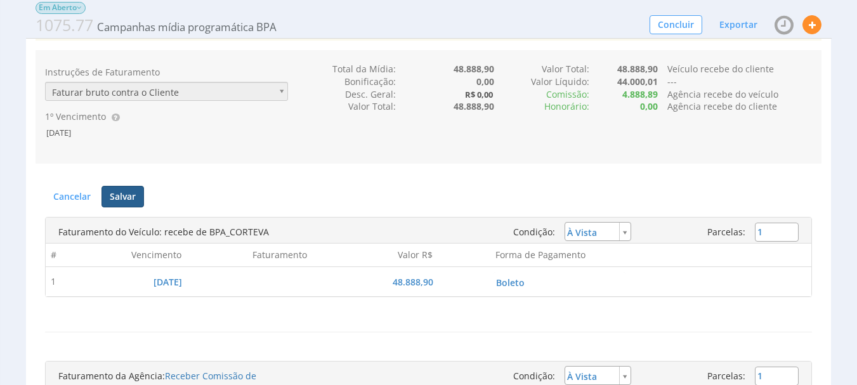
click at [117, 191] on button "Salvar" at bounding box center [123, 197] width 43 height 22
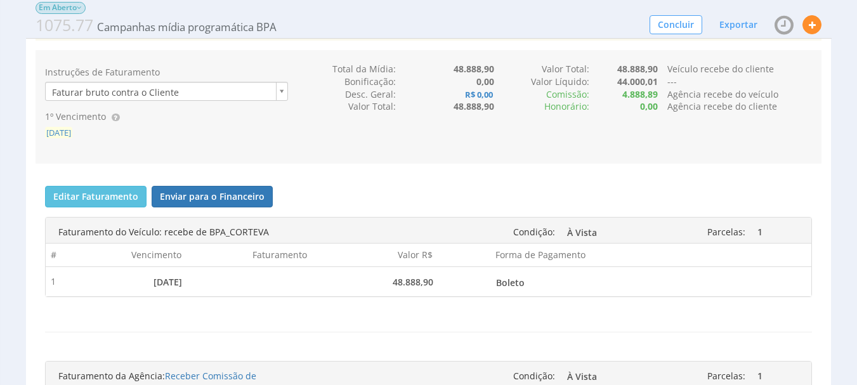
click at [59, 132] on span "[DATE]" at bounding box center [58, 132] width 27 height 11
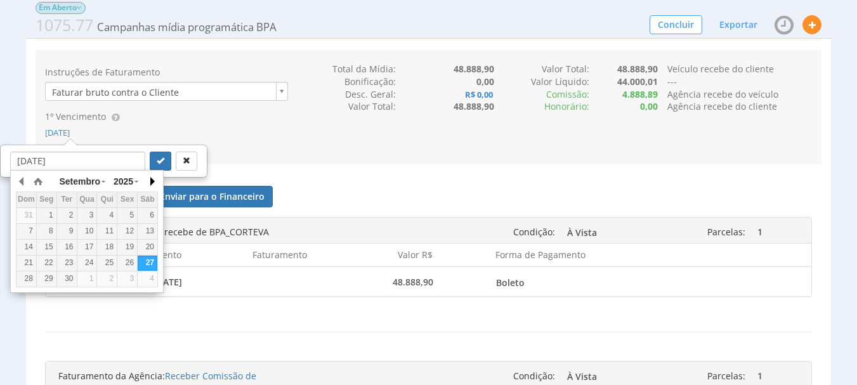
click at [148, 180] on button "button" at bounding box center [151, 181] width 13 height 19
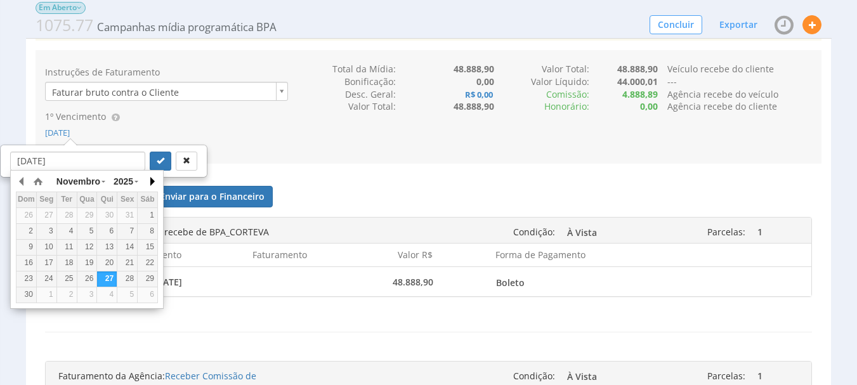
click at [148, 180] on button "button" at bounding box center [151, 181] width 13 height 19
click at [49, 233] on div "3" at bounding box center [47, 231] width 20 height 11
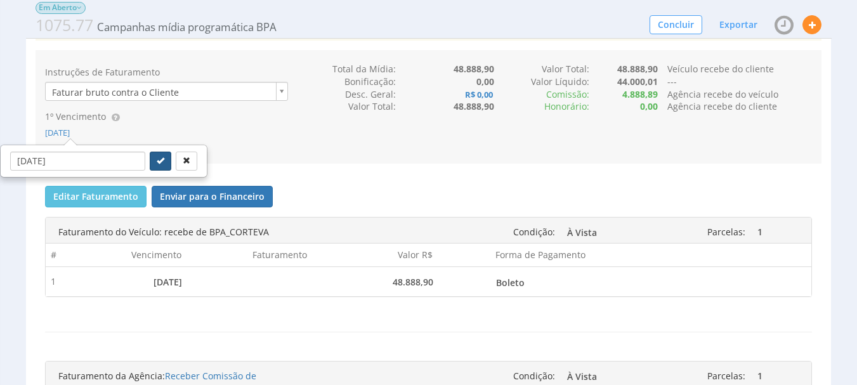
click at [157, 158] on button "submit" at bounding box center [161, 161] width 22 height 19
type input "03/11/2025"
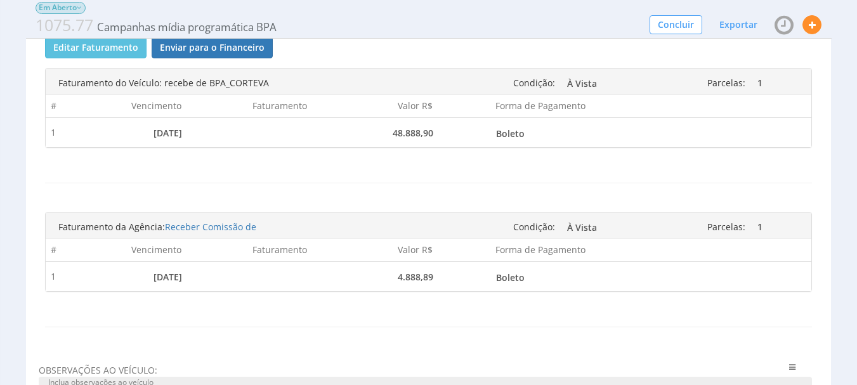
scroll to position [508, 0]
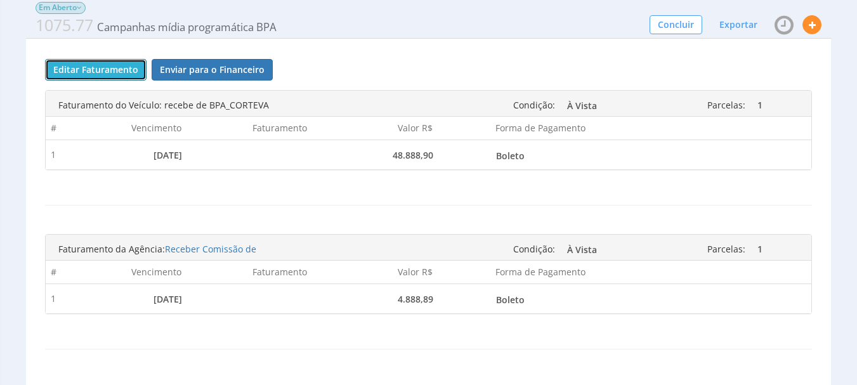
click at [96, 64] on button "Editar Faturamento" at bounding box center [96, 70] width 102 height 22
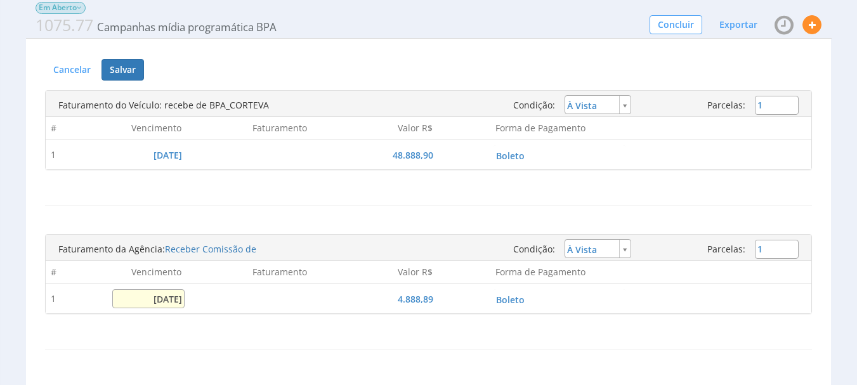
click at [163, 306] on input "03/11/2025" at bounding box center [148, 298] width 73 height 19
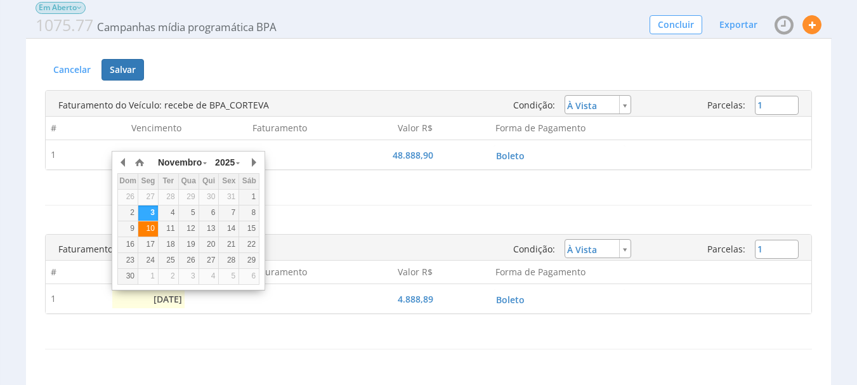
click at [153, 227] on div "10" at bounding box center [148, 228] width 20 height 11
type input "10/11/2025"
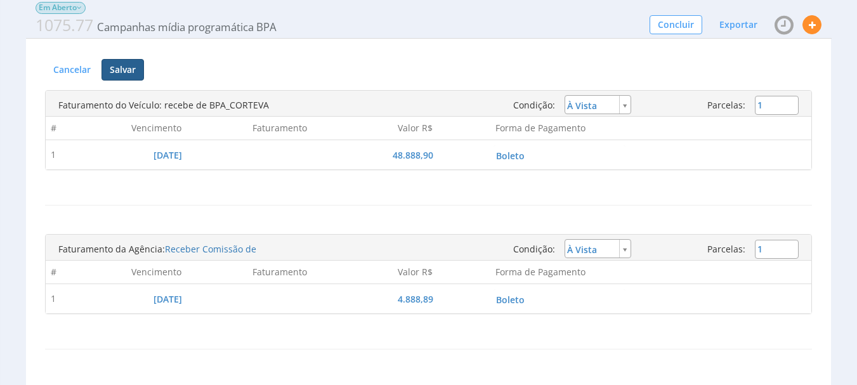
click at [129, 73] on button "Salvar" at bounding box center [123, 70] width 43 height 22
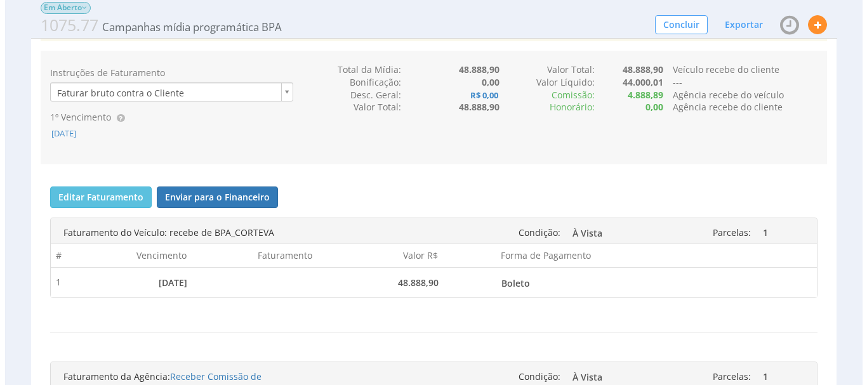
scroll to position [381, 0]
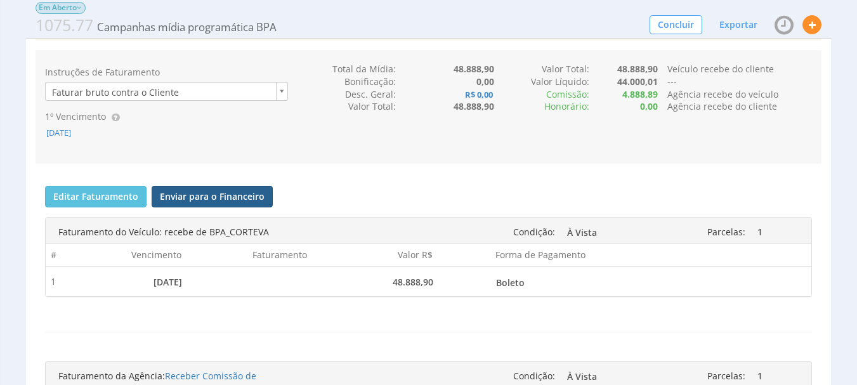
click at [209, 199] on button "Enviar para o Financeiro" at bounding box center [212, 197] width 121 height 22
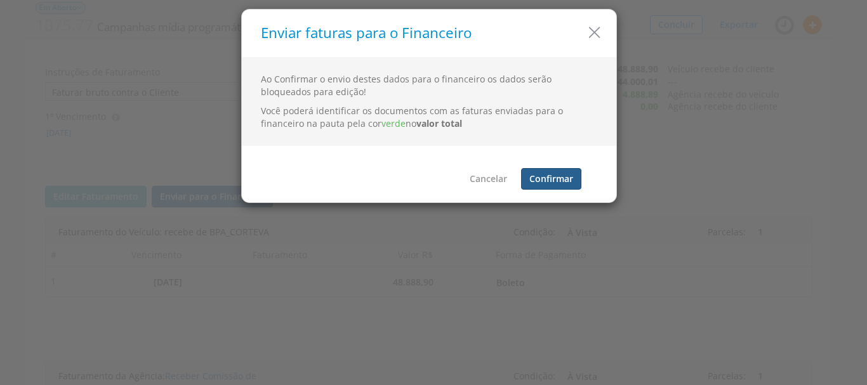
click at [546, 176] on button "Confirmar" at bounding box center [551, 179] width 60 height 22
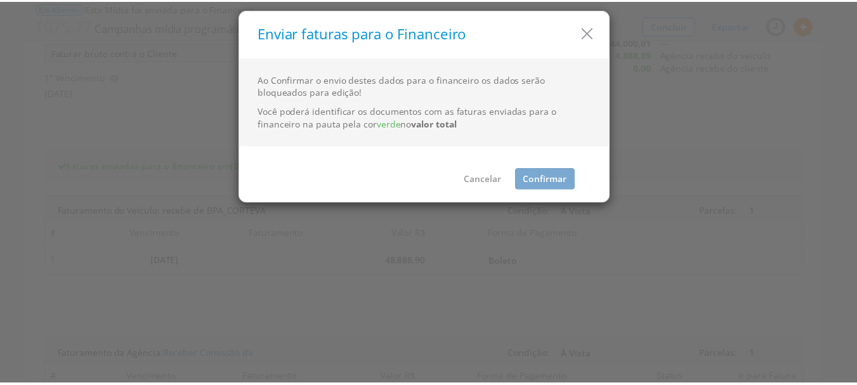
scroll to position [376, 0]
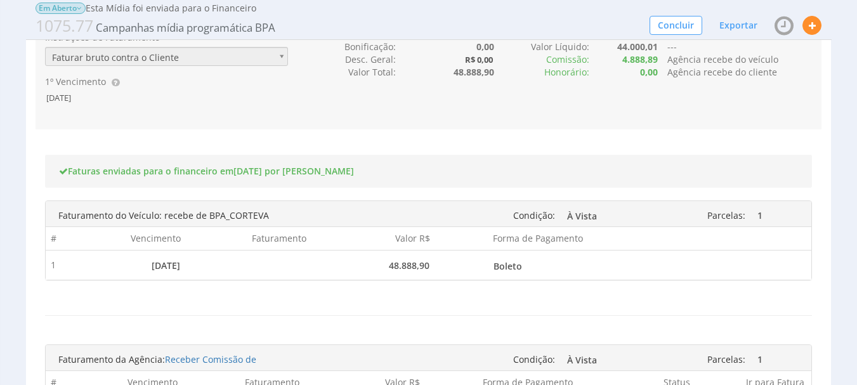
click at [0, 130] on div "Mídia Internet Em Aberto Esta Mídia foi enviada para o Financeiro 1075.77 Campa…" at bounding box center [428, 232] width 857 height 1147
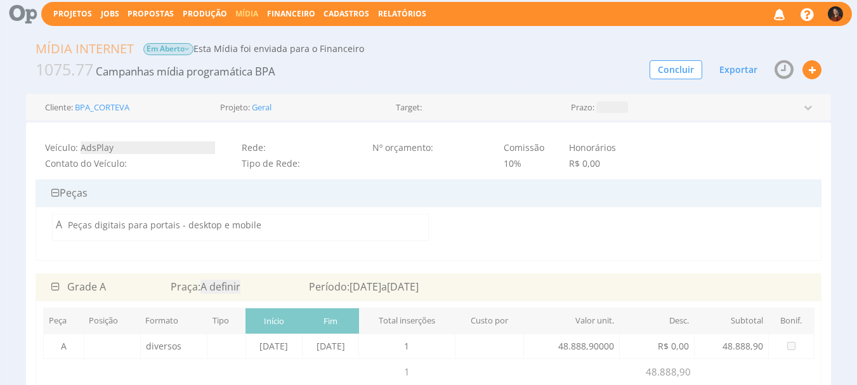
scroll to position [0, 0]
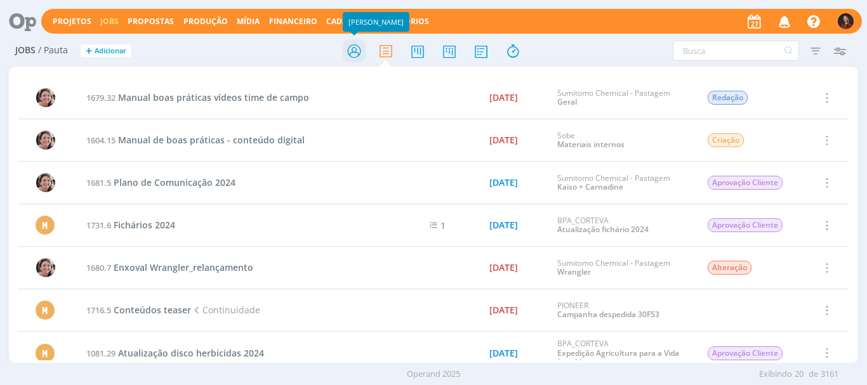
click at [358, 49] on icon at bounding box center [354, 51] width 23 height 25
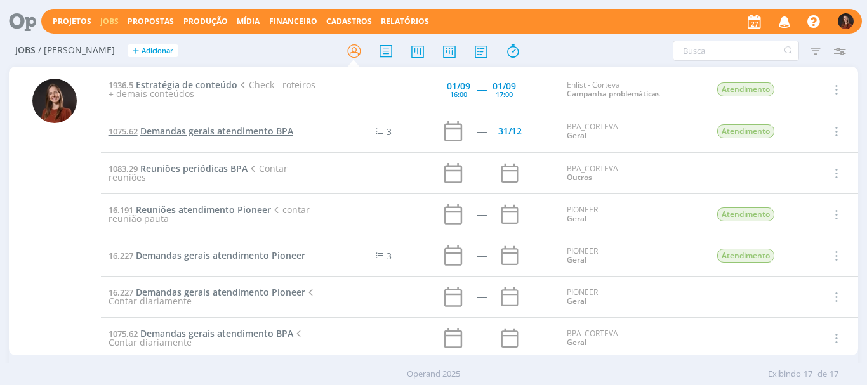
drag, startPoint x: 216, startPoint y: 124, endPoint x: 199, endPoint y: 133, distance: 19.3
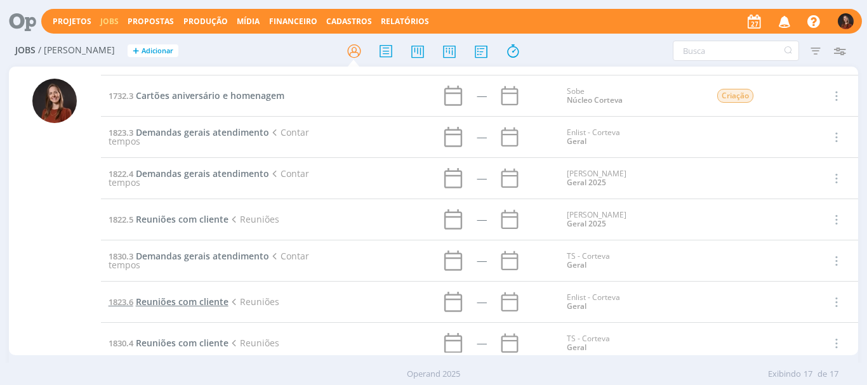
scroll to position [305, 0]
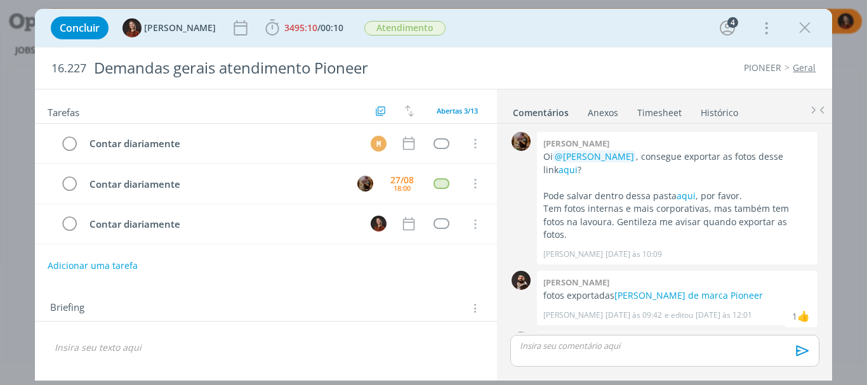
scroll to position [287, 0]
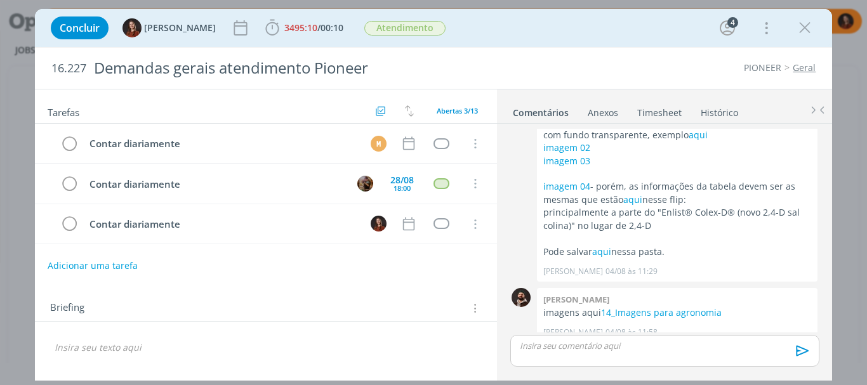
click at [673, 112] on link "Timesheet" at bounding box center [659, 110] width 46 height 18
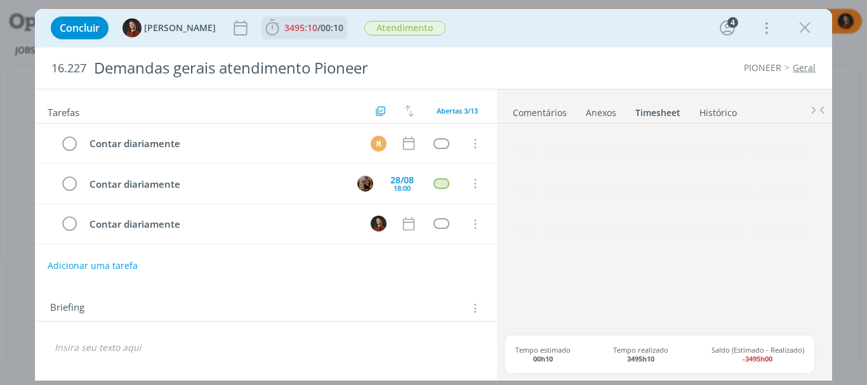
click at [292, 28] on span "3495:10" at bounding box center [300, 28] width 33 height 12
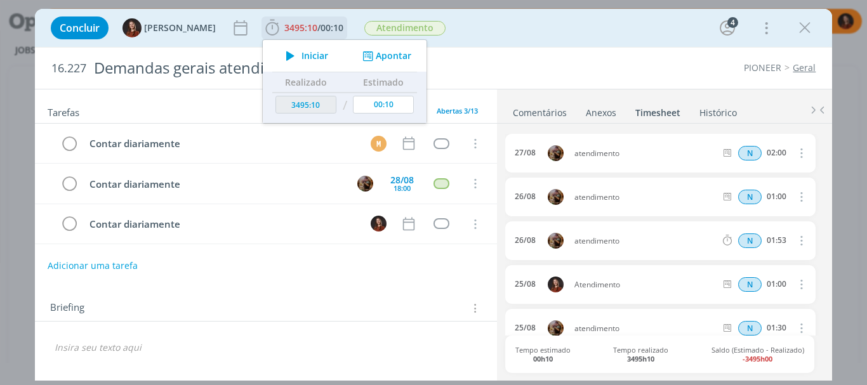
click at [388, 53] on button "Apontar" at bounding box center [385, 55] width 53 height 13
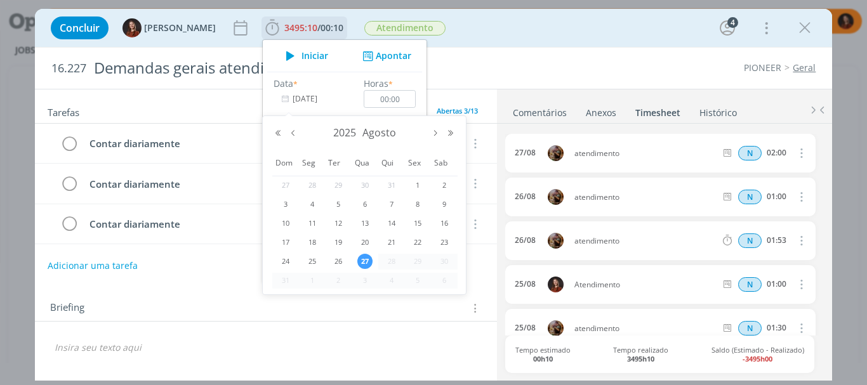
click at [299, 96] on input "27/08/2025" at bounding box center [312, 99] width 79 height 18
click at [289, 132] on button "Mês anterior" at bounding box center [293, 133] width 15 height 9
click at [437, 126] on div "2025 Julho" at bounding box center [364, 133] width 188 height 19
click at [435, 136] on button "Próximo mês" at bounding box center [435, 133] width 15 height 9
click at [397, 238] on span "21" at bounding box center [391, 242] width 15 height 15
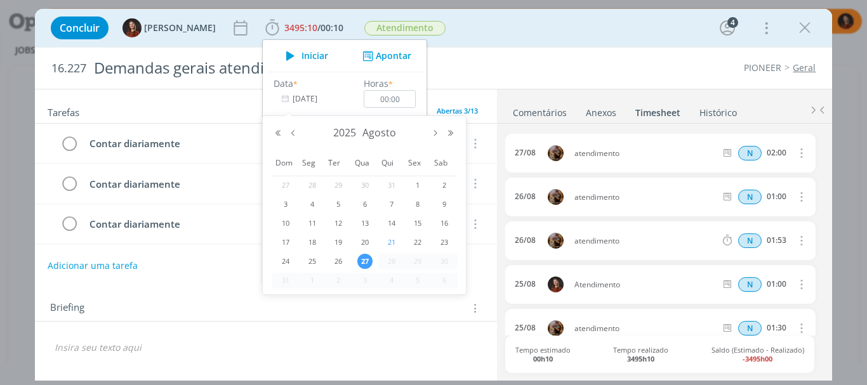
type input "21/08/2025"
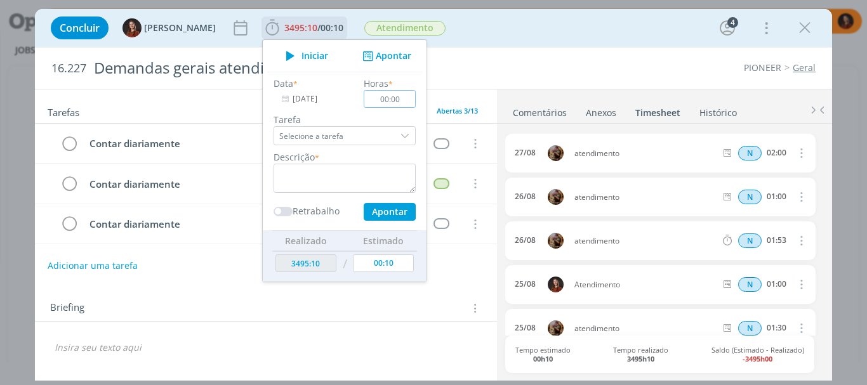
click at [391, 100] on input "00:00" at bounding box center [390, 99] width 52 height 18
type input "00:30"
click at [301, 183] on textarea "dialog" at bounding box center [344, 178] width 142 height 29
click at [304, 176] on textarea "Questões de mídia HC" at bounding box center [344, 178] width 142 height 29
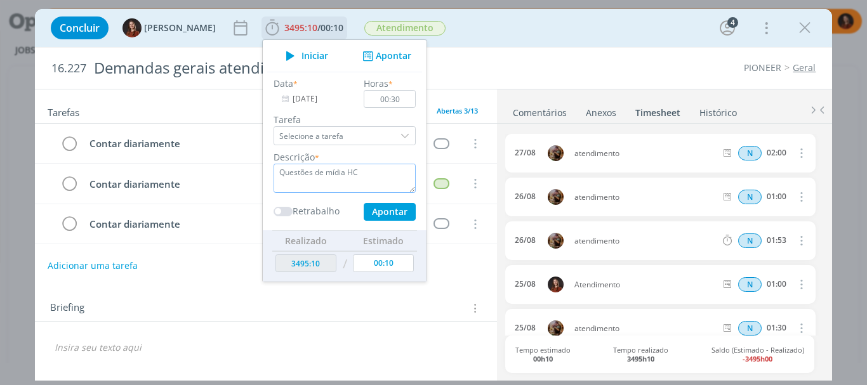
click at [304, 176] on textarea "Questões de mídia HC" at bounding box center [344, 178] width 142 height 29
click at [378, 174] on textarea "Questões de mídia HC" at bounding box center [344, 178] width 142 height 29
type textarea "Questões de mídia HC"
click at [364, 222] on div "Data * 21/08/2025 Horas * 00:30 Tarefa Selecione a tarefa Descrição * Questões …" at bounding box center [344, 151] width 155 height 159
click at [373, 208] on button "Apontar" at bounding box center [390, 212] width 52 height 18
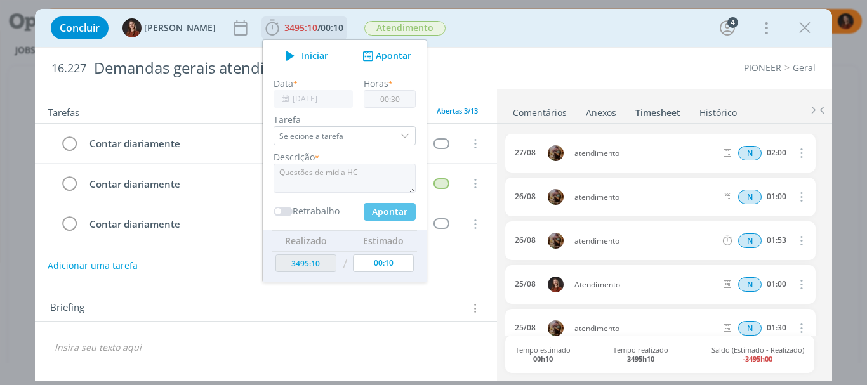
type input "3495:40"
type input "27/08/2025"
type input "00:00"
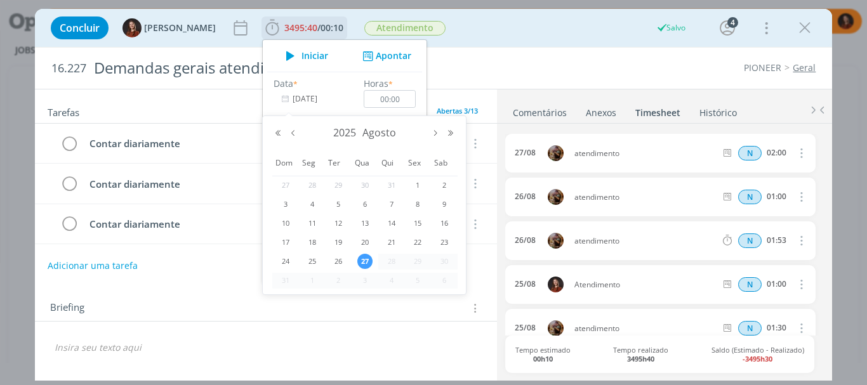
click at [313, 99] on input "27/08/2025" at bounding box center [312, 99] width 79 height 18
click at [310, 261] on span "25" at bounding box center [312, 261] width 15 height 15
type input "25/08/2025"
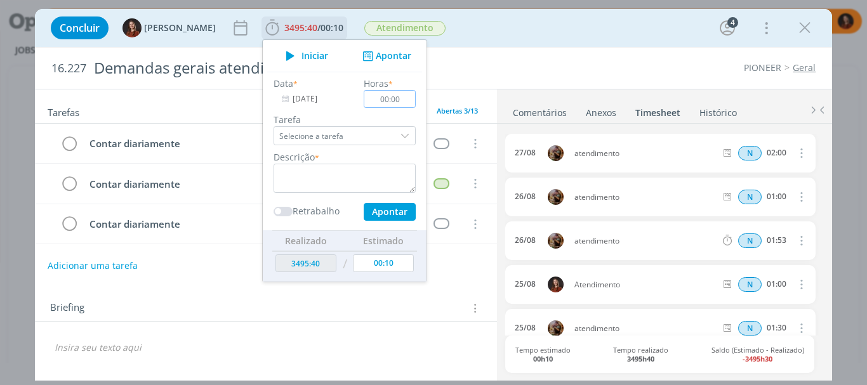
click at [399, 98] on input "00:00" at bounding box center [390, 99] width 52 height 18
type input "00:20"
click at [367, 177] on textarea "dialog" at bounding box center [344, 178] width 142 height 29
paste textarea "Questões de mídia HC"
type textarea "Questões de mídia HC"
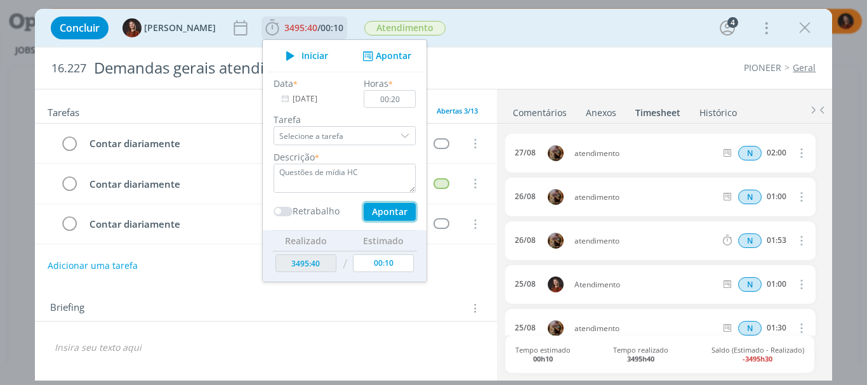
click at [370, 207] on button "Apontar" at bounding box center [390, 212] width 52 height 18
type input "3496:00"
type input "27/08/2025"
type input "00:00"
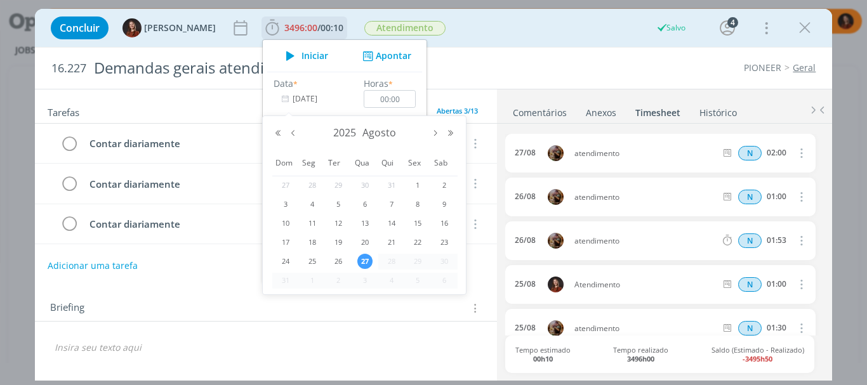
click at [296, 97] on input "27/08/2025" at bounding box center [312, 99] width 79 height 18
click at [339, 263] on span "26" at bounding box center [338, 261] width 15 height 15
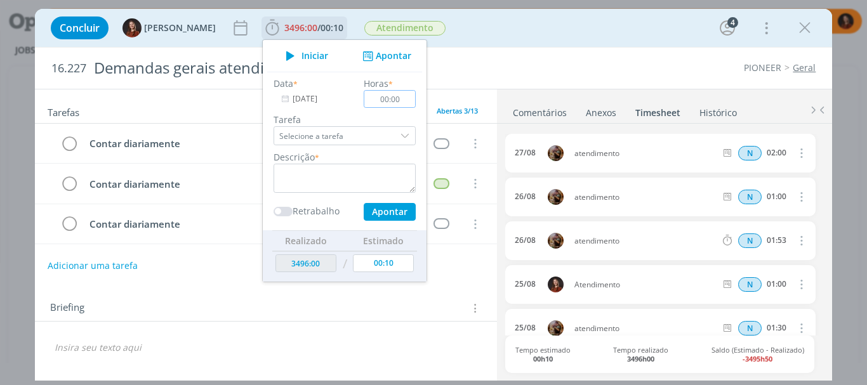
click at [392, 101] on input "00:00" at bounding box center [390, 99] width 52 height 18
click at [294, 95] on input "26/08/2025" at bounding box center [312, 99] width 79 height 18
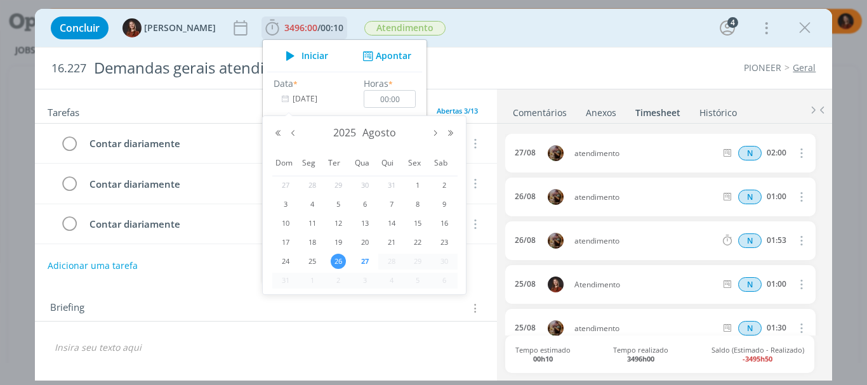
drag, startPoint x: 365, startPoint y: 262, endPoint x: 360, endPoint y: 219, distance: 43.4
click at [365, 261] on span "27" at bounding box center [364, 261] width 15 height 15
type input "27/08/2025"
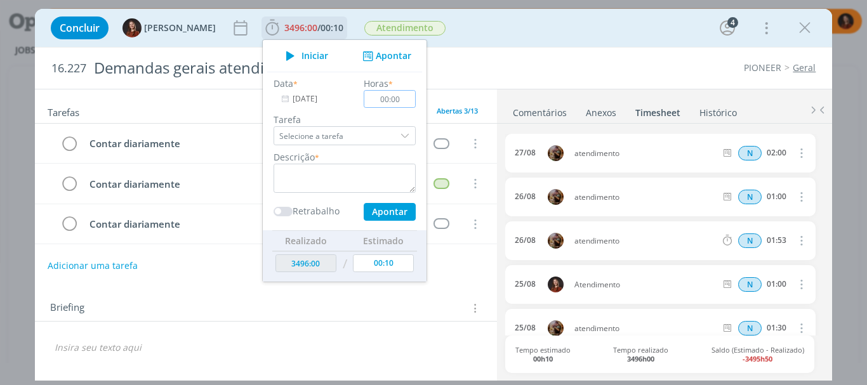
click at [391, 95] on input "00:00" at bounding box center [390, 99] width 52 height 18
type input "00:20"
click at [371, 179] on textarea "dialog" at bounding box center [344, 178] width 142 height 29
paste textarea "Questões de mídia HC"
type textarea "Questões de mídia HC"
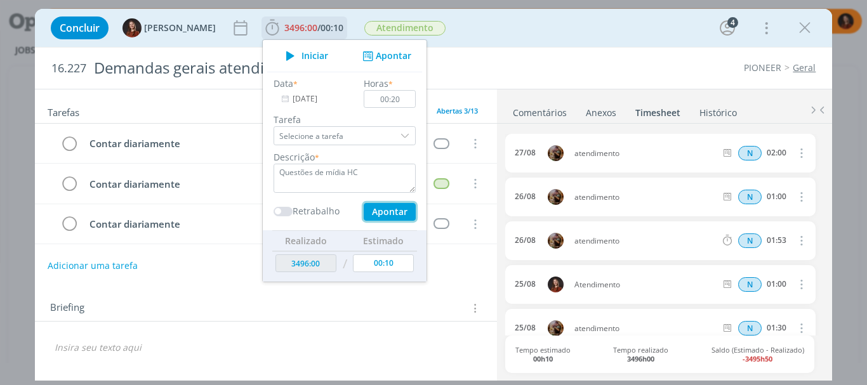
click at [371, 211] on button "Apontar" at bounding box center [390, 212] width 52 height 18
type input "3496:20"
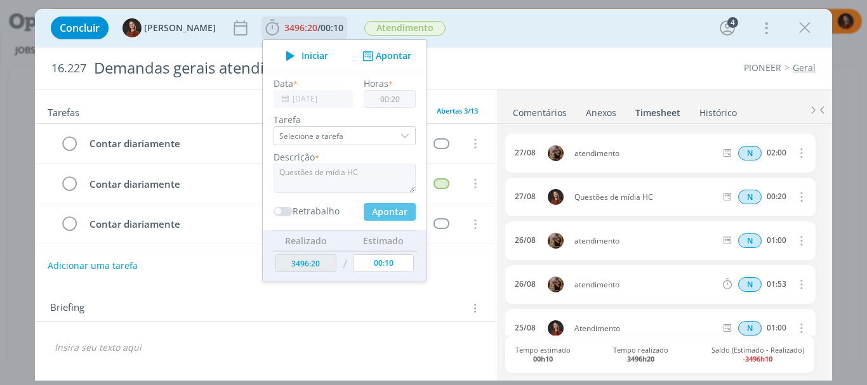
type input "00:00"
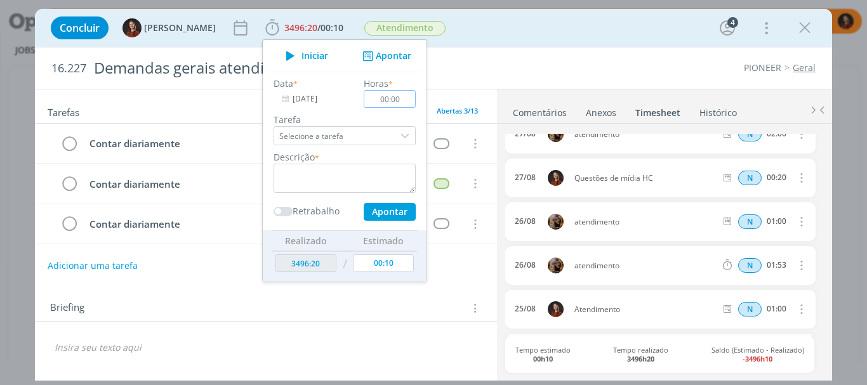
scroll to position [0, 0]
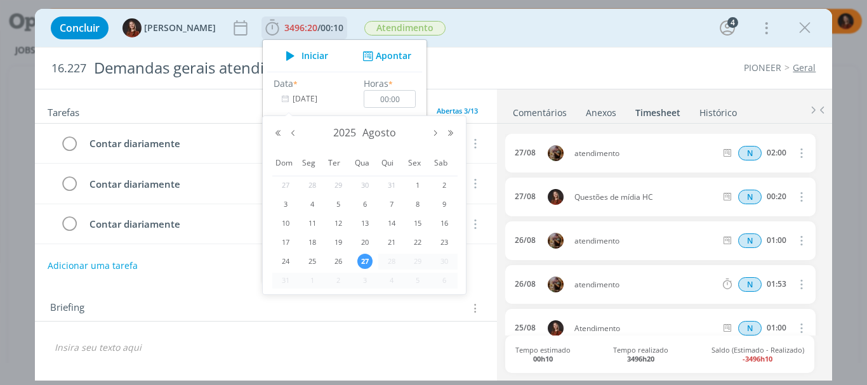
click at [306, 98] on input "27/08/2025" at bounding box center [312, 99] width 79 height 18
click at [338, 265] on span "26" at bounding box center [338, 261] width 15 height 15
type input "26/08/2025"
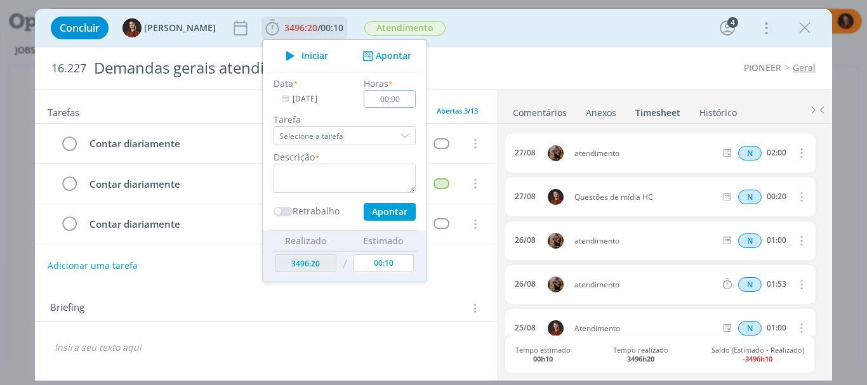
click at [390, 98] on input "00:00" at bounding box center [390, 99] width 52 height 18
type input "00:40"
click at [384, 186] on textarea "dialog" at bounding box center [344, 178] width 142 height 29
type textarea "Atendimento"
click at [388, 208] on button "Apontar" at bounding box center [390, 212] width 52 height 18
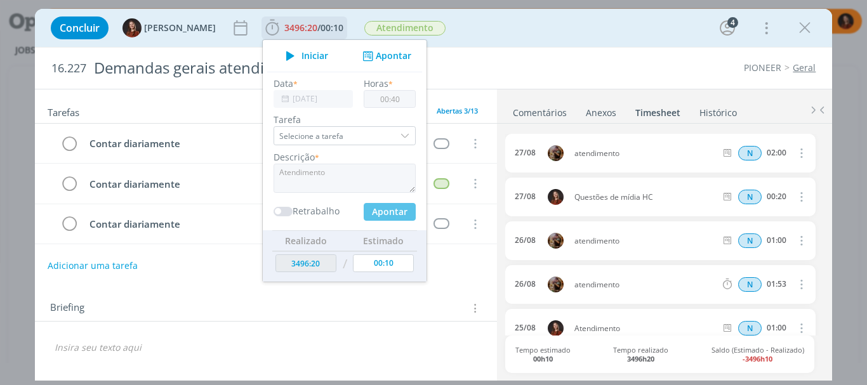
type input "3497:00"
type input "27/08/2025"
type input "00:00"
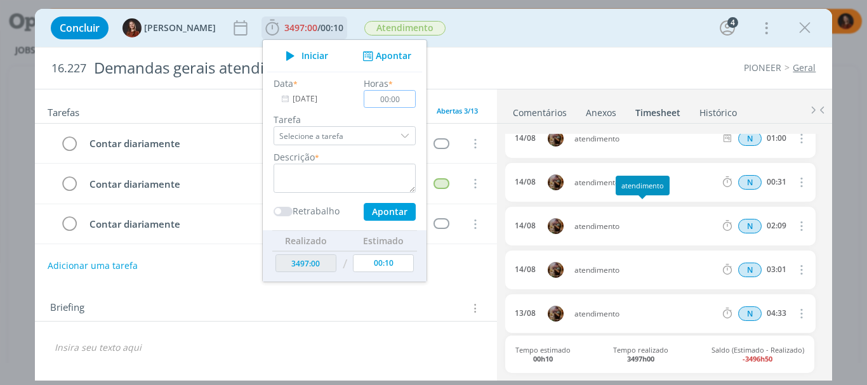
scroll to position [1260, 0]
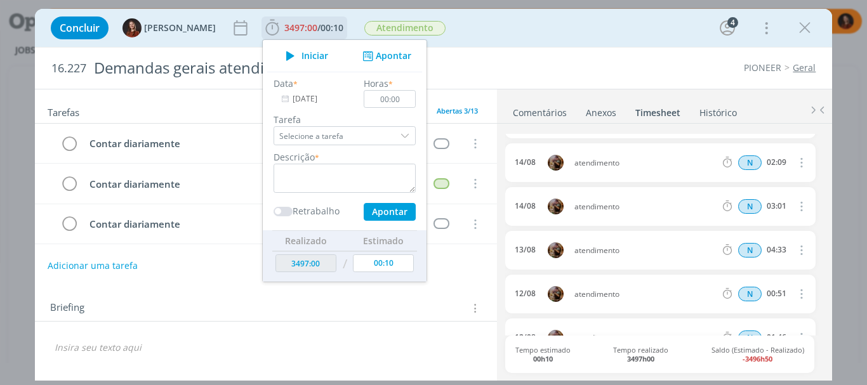
click at [282, 105] on input "27/08/2025" at bounding box center [312, 99] width 79 height 18
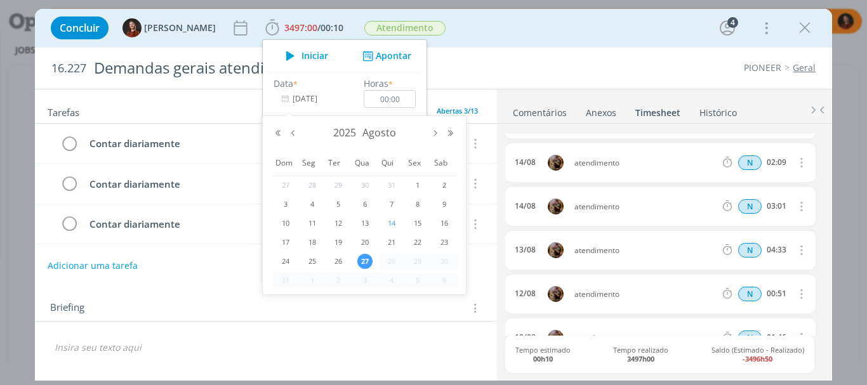
click at [388, 222] on span "14" at bounding box center [391, 223] width 15 height 15
type input "14/08/2025"
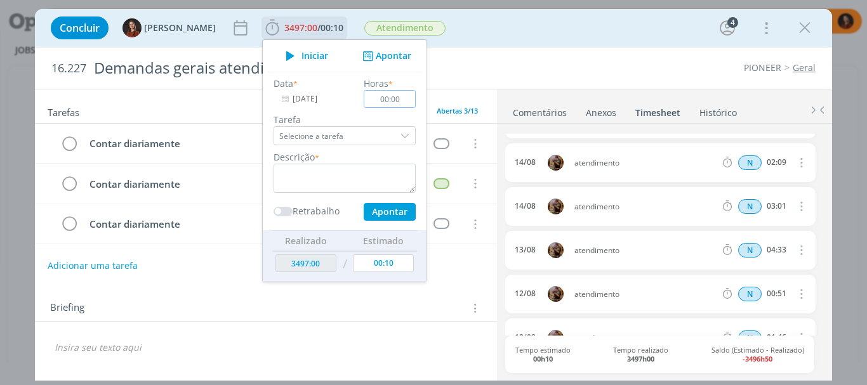
click at [391, 103] on input "00:00" at bounding box center [390, 99] width 52 height 18
type input "01:00"
click at [379, 172] on textarea "dialog" at bounding box center [344, 178] width 142 height 29
paste textarea "Questões de mídia HC"
type textarea "Questões de mídia HC"
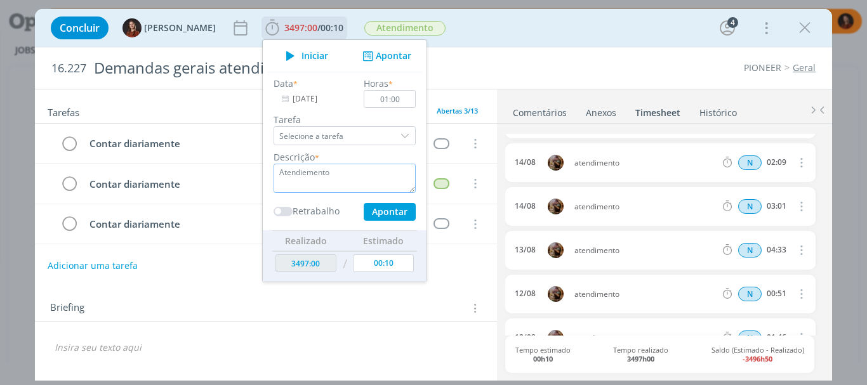
click at [290, 179] on textarea "Atendiemento" at bounding box center [344, 178] width 142 height 29
click at [292, 180] on textarea "Atendimento" at bounding box center [344, 178] width 142 height 29
type textarea "Atendimento"
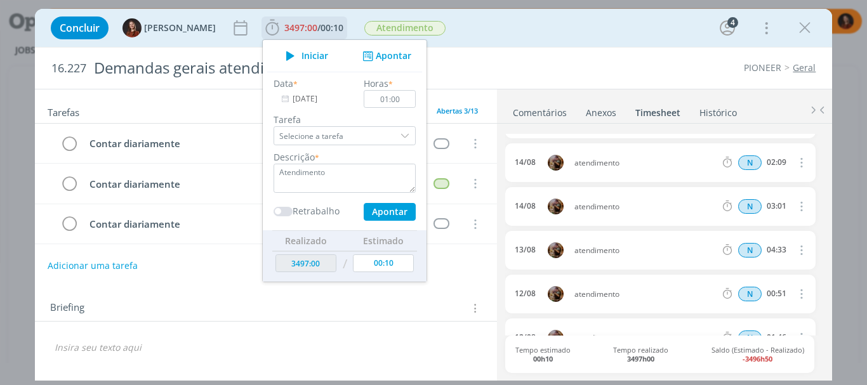
click at [339, 193] on div "Data * 14/08/2025 Horas * 01:00 Tarefa Selecione a tarefa Descrição * Atendimen…" at bounding box center [344, 149] width 155 height 144
click at [380, 210] on button "Apontar" at bounding box center [390, 212] width 52 height 18
type input "3498:00"
type input "27/08/2025"
type input "00:00"
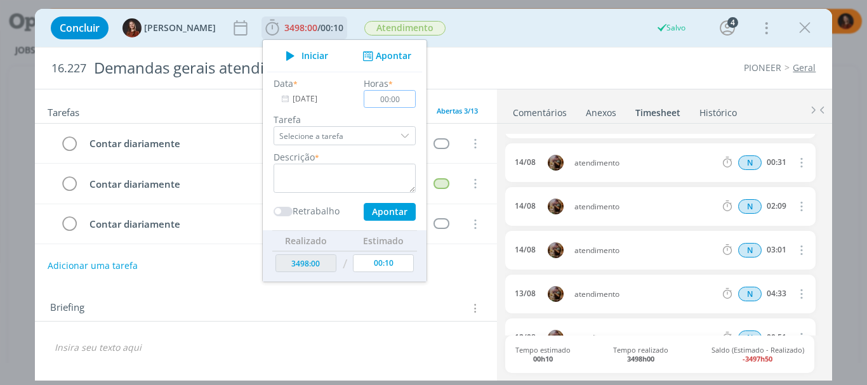
scroll to position [1304, 0]
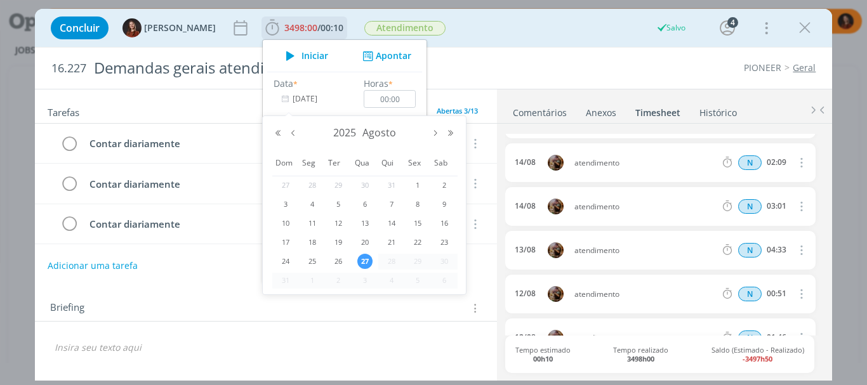
click at [312, 100] on input "27/08/2025" at bounding box center [312, 99] width 79 height 18
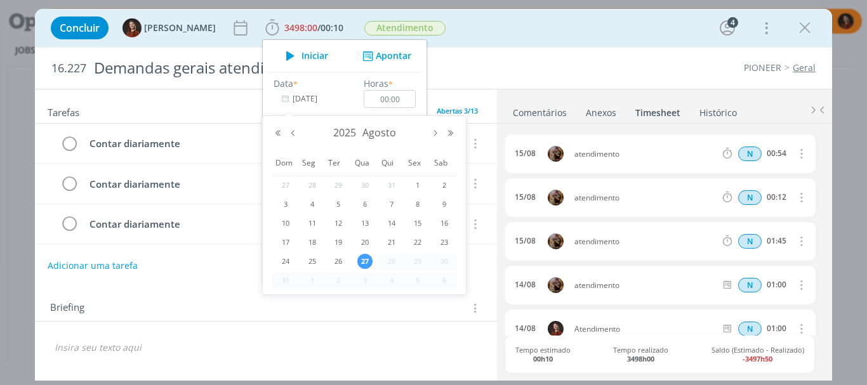
scroll to position [987, 0]
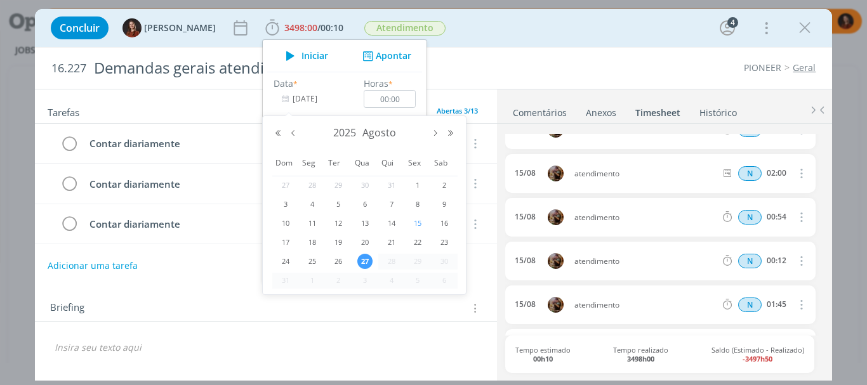
click at [417, 220] on span "15" at bounding box center [417, 223] width 15 height 15
type input "15/08/2025"
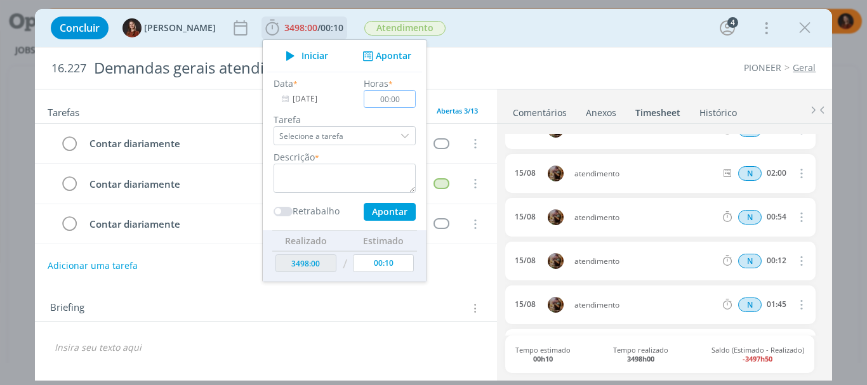
click at [398, 102] on input "00:00" at bounding box center [390, 99] width 52 height 18
type input "00:40"
click at [384, 181] on textarea "dialog" at bounding box center [344, 178] width 142 height 29
paste textarea "Atendimento"
type textarea "Atendimento"
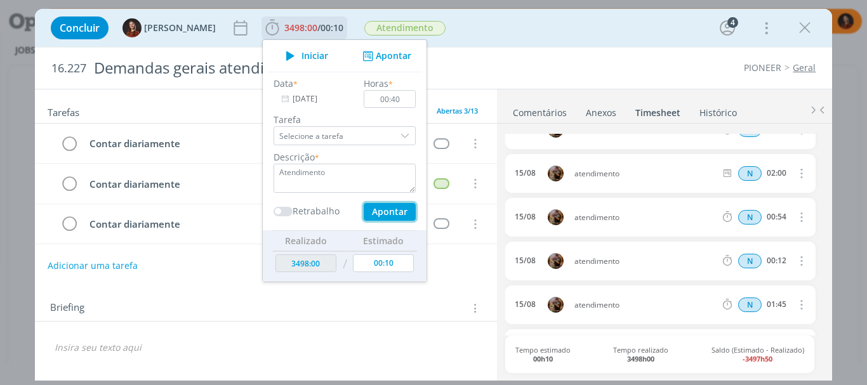
click at [386, 215] on button "Apontar" at bounding box center [390, 212] width 52 height 18
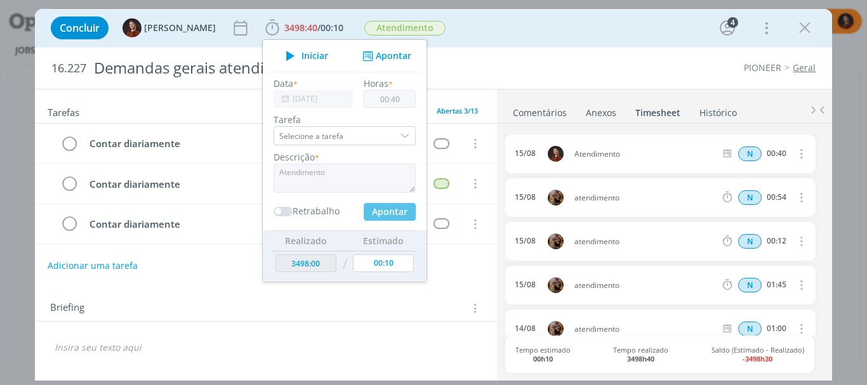
type input "3498:40"
type input "27/08/2025"
type input "00:00"
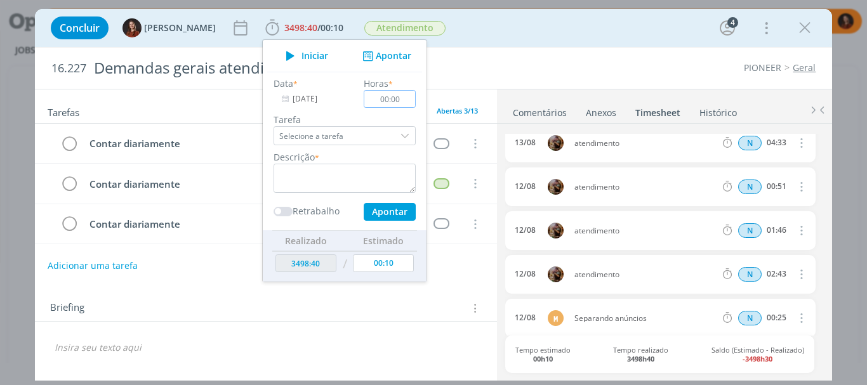
scroll to position [1475, 0]
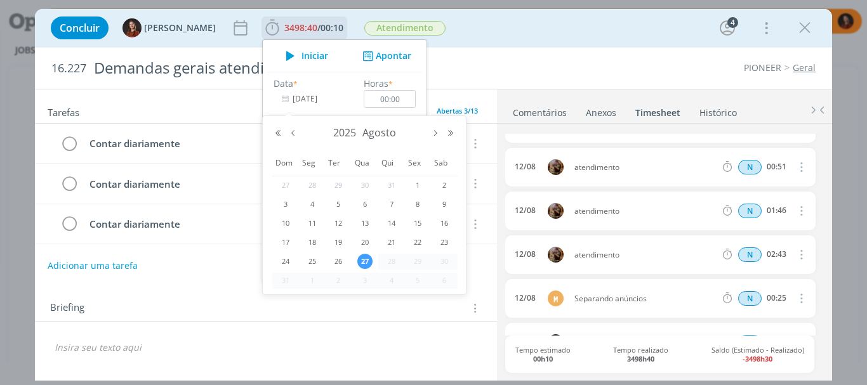
click at [299, 101] on input "27/08/2025" at bounding box center [312, 99] width 79 height 18
click at [367, 226] on span "13" at bounding box center [364, 223] width 15 height 15
type input "13/08/2025"
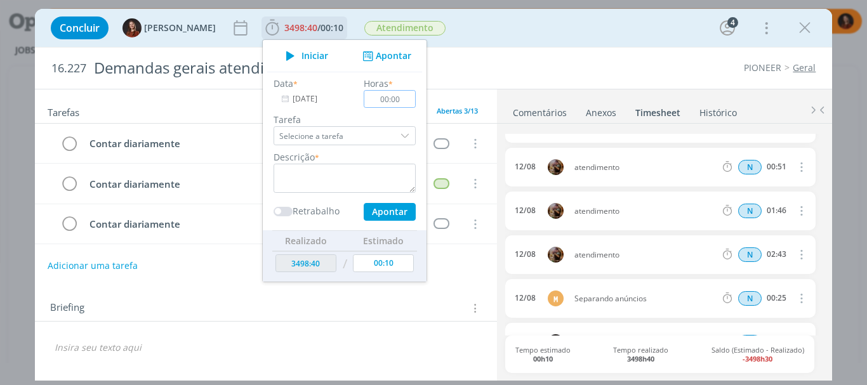
click at [388, 102] on input "00:00" at bounding box center [390, 99] width 52 height 18
type input "00:40"
click at [380, 183] on textarea "dialog" at bounding box center [344, 178] width 142 height 29
paste textarea "Atendimento"
type textarea "Atendimento"
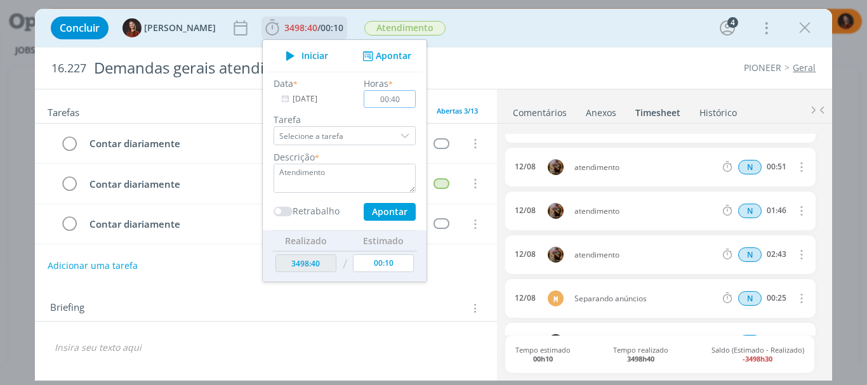
click at [393, 95] on input "00:40" at bounding box center [390, 99] width 52 height 18
type input "01:00"
click at [388, 214] on button "Apontar" at bounding box center [390, 212] width 52 height 18
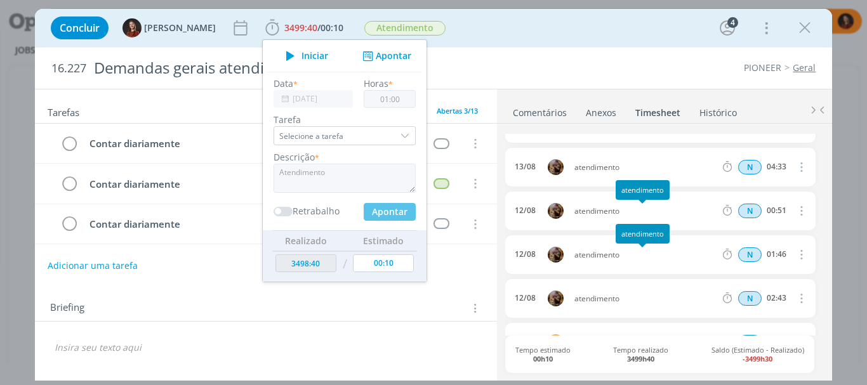
type input "3499:40"
type input "27/08/2025"
type input "00:00"
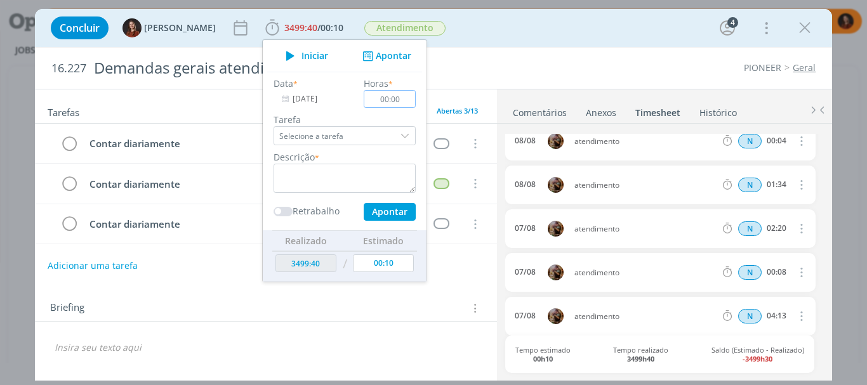
scroll to position [2089, 0]
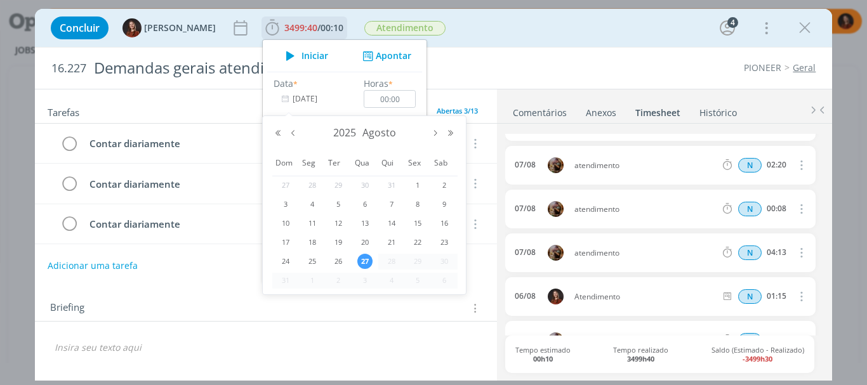
click at [308, 99] on input "27/08/2025" at bounding box center [312, 99] width 79 height 18
click at [418, 205] on span "8" at bounding box center [417, 204] width 15 height 15
type input "08/08/2025"
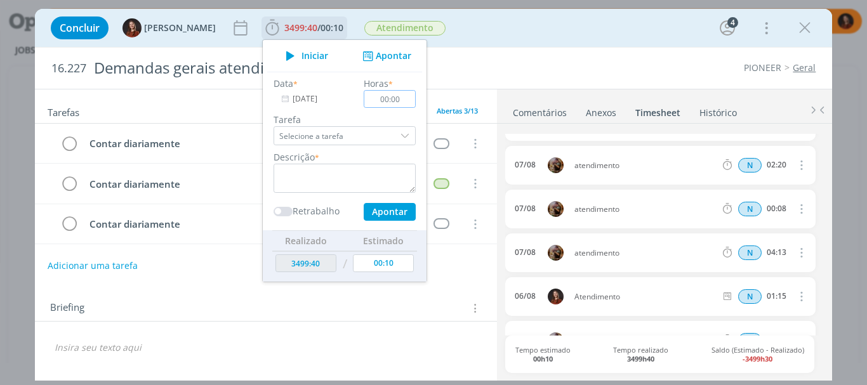
click at [391, 101] on input "00:00" at bounding box center [390, 99] width 52 height 18
type input "01:00"
click at [374, 171] on textarea "dialog" at bounding box center [344, 178] width 142 height 29
paste textarea "Atendimento"
type textarea "Atendimento"
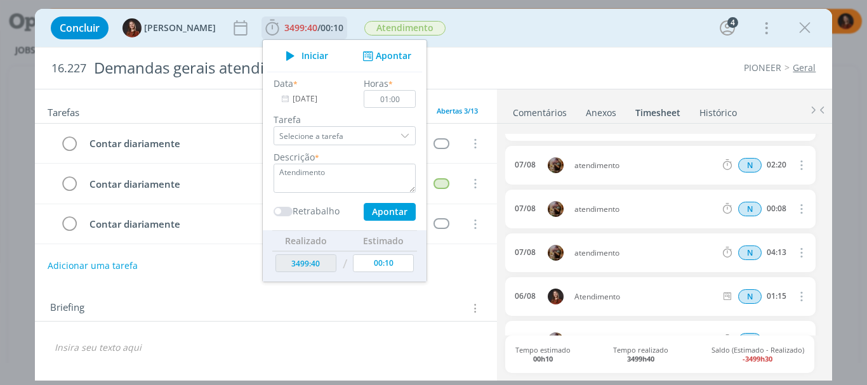
click at [386, 221] on div "Data * 08/08/2025 Horas * 01:00 Tarefa Selecione a tarefa Descrição * Atendimen…" at bounding box center [344, 151] width 155 height 159
click at [384, 216] on button "Apontar" at bounding box center [390, 212] width 52 height 18
type input "3500:40"
type input "27/08/2025"
type input "00:00"
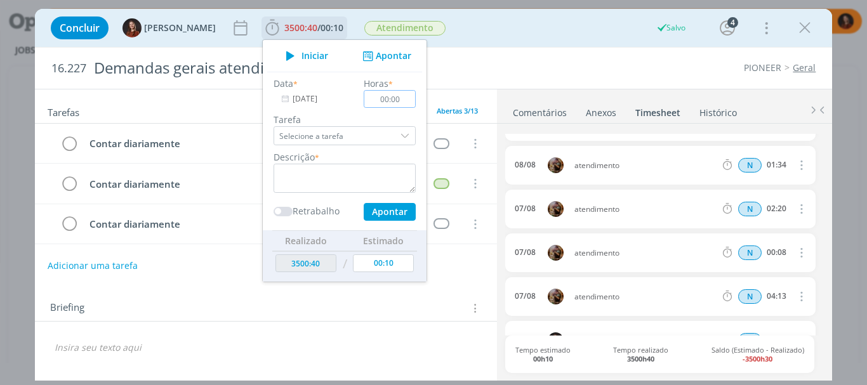
scroll to position [2133, 0]
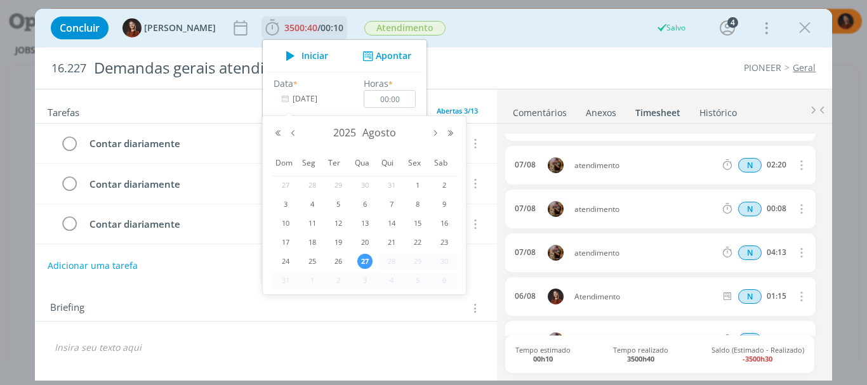
click at [312, 102] on input "27/08/2025" at bounding box center [312, 99] width 79 height 18
click at [397, 204] on span "7" at bounding box center [391, 204] width 15 height 15
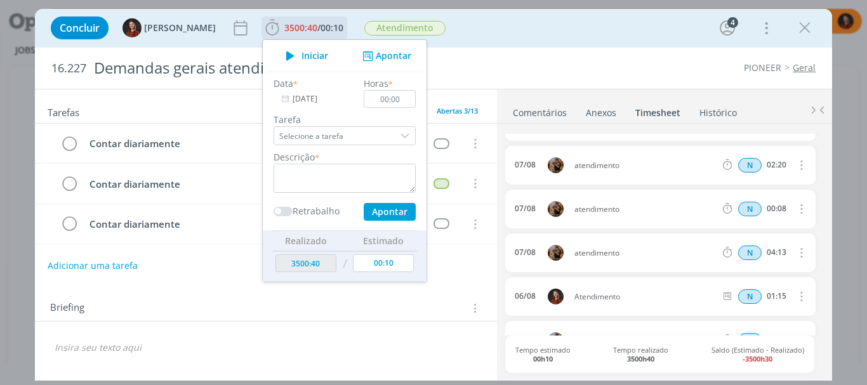
type input "07/08/2025"
click at [395, 98] on input "00:00" at bounding box center [390, 99] width 52 height 18
type input "01:00"
click at [362, 170] on textarea "dialog" at bounding box center [344, 178] width 142 height 29
paste textarea "Atendimento"
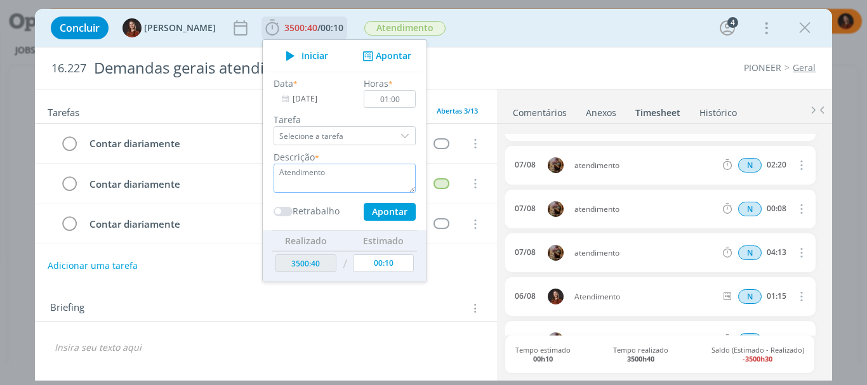
type textarea "Atendimento"
click at [382, 216] on button "Apontar" at bounding box center [390, 212] width 52 height 18
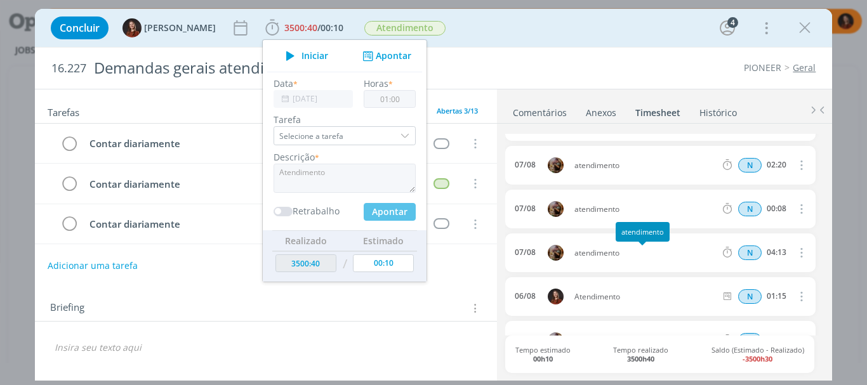
type input "3501:40"
type input "27/08/2025"
type input "00:00"
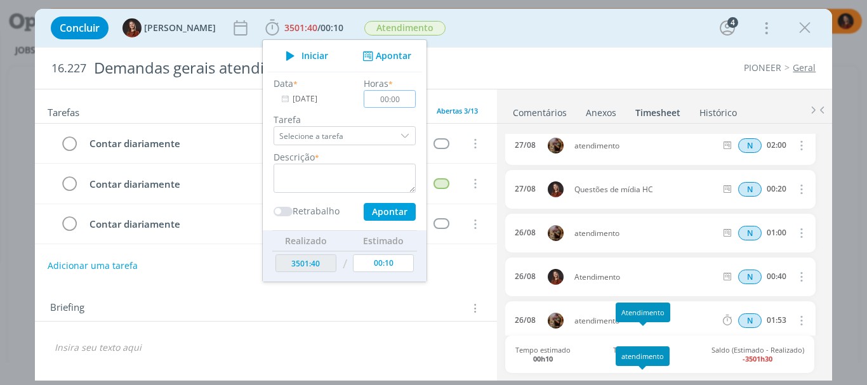
scroll to position [0, 0]
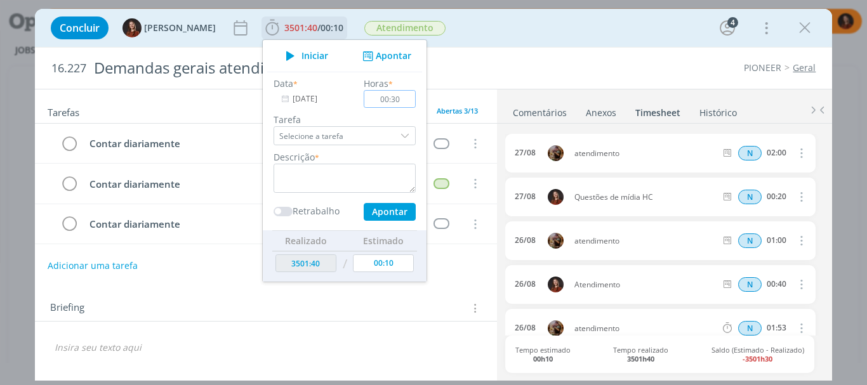
type input "00:30"
click at [378, 171] on textarea "dialog" at bounding box center [344, 178] width 142 height 29
paste textarea "Atendimento"
type textarea "Atendimento"
click at [381, 214] on button "Apontar" at bounding box center [390, 212] width 52 height 18
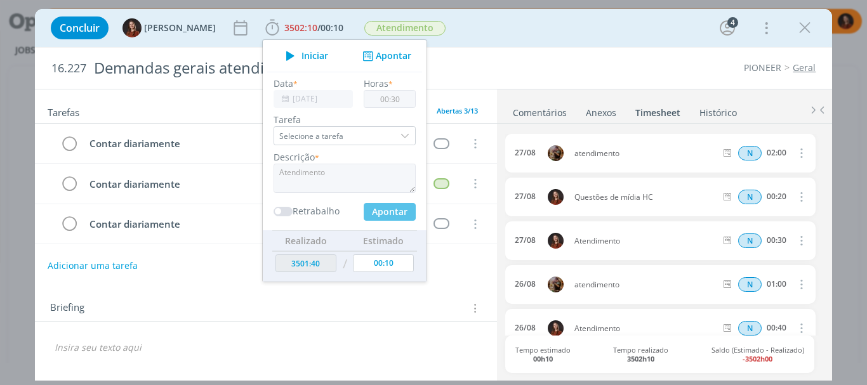
type input "3502:10"
type input "00:00"
click at [442, 275] on div "Adicionar uma tarefa" at bounding box center [266, 265] width 463 height 23
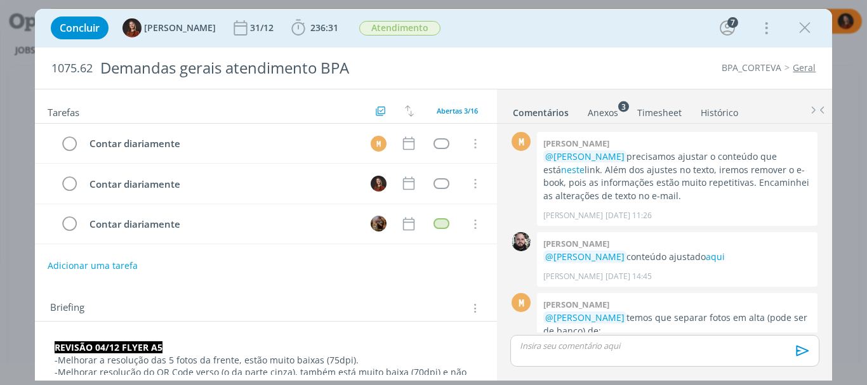
scroll to position [1053, 0]
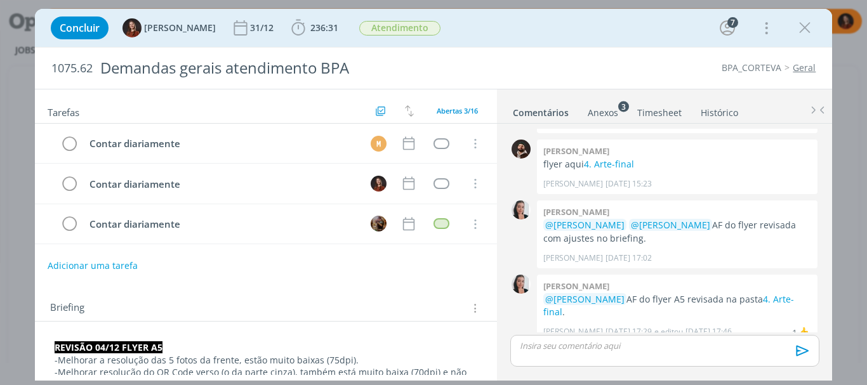
click at [652, 110] on link "Timesheet" at bounding box center [659, 110] width 46 height 18
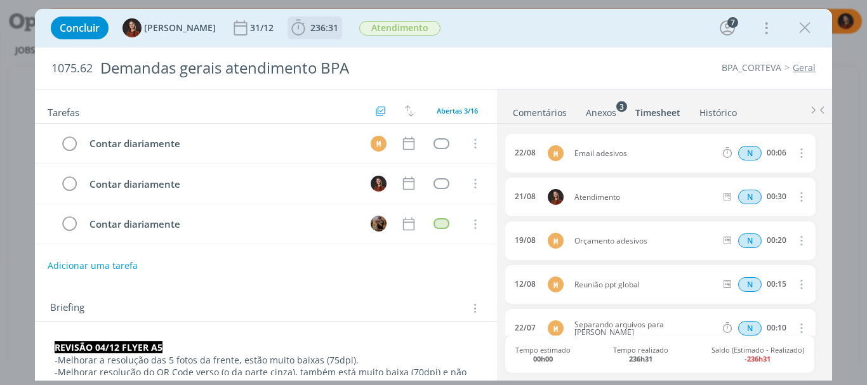
click at [299, 18] on button "236:31" at bounding box center [314, 28] width 53 height 20
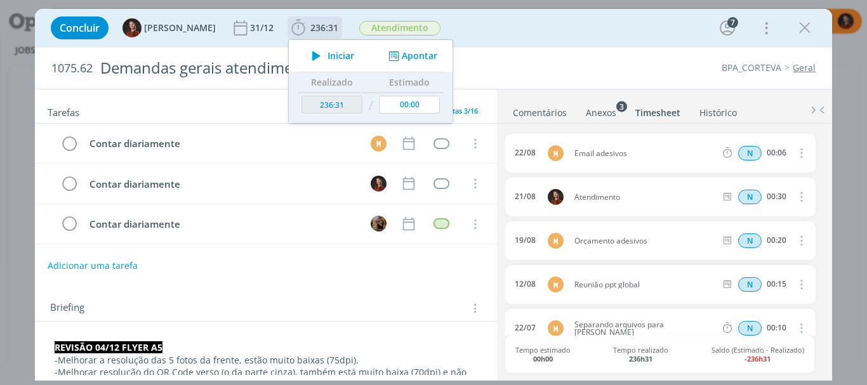
click at [416, 53] on button "Apontar" at bounding box center [411, 55] width 53 height 13
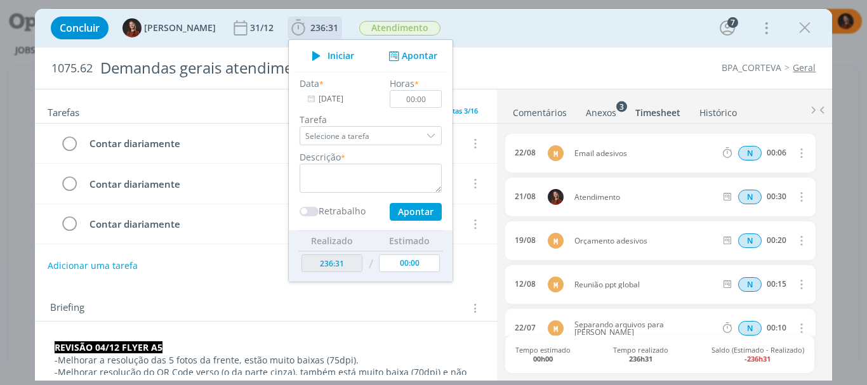
click at [331, 99] on input "[DATE]" at bounding box center [338, 99] width 79 height 18
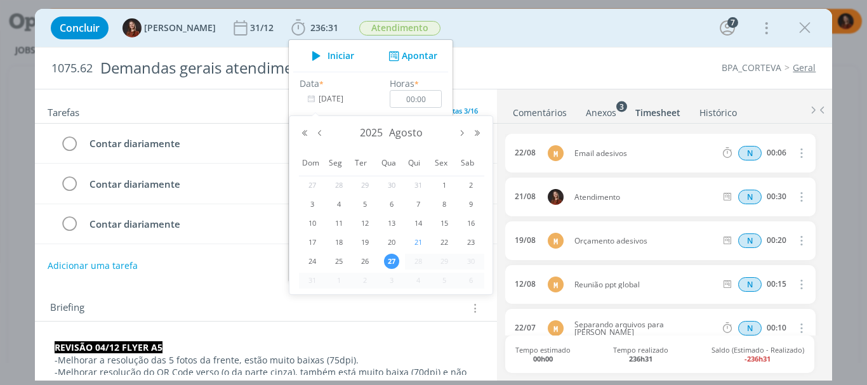
click at [415, 244] on span "21" at bounding box center [418, 242] width 15 height 15
type input "[DATE]"
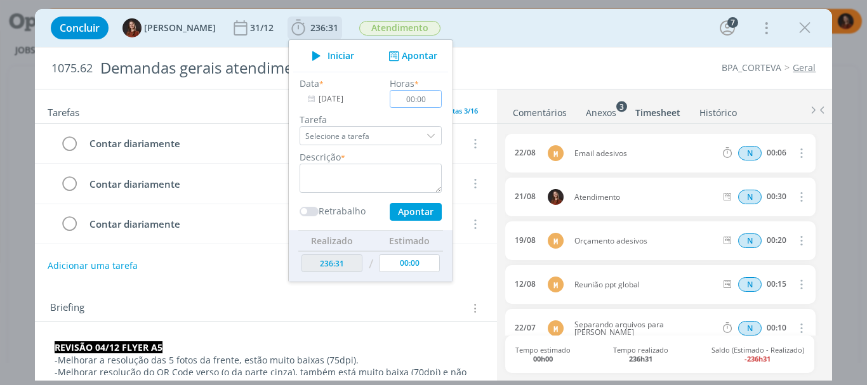
click at [418, 102] on input "00:00" at bounding box center [416, 99] width 52 height 18
type input "00:30"
click at [375, 179] on textarea "dialog" at bounding box center [370, 178] width 142 height 29
paste textarea "Questões de mídia HC"
type textarea "Questões de mídia HC"
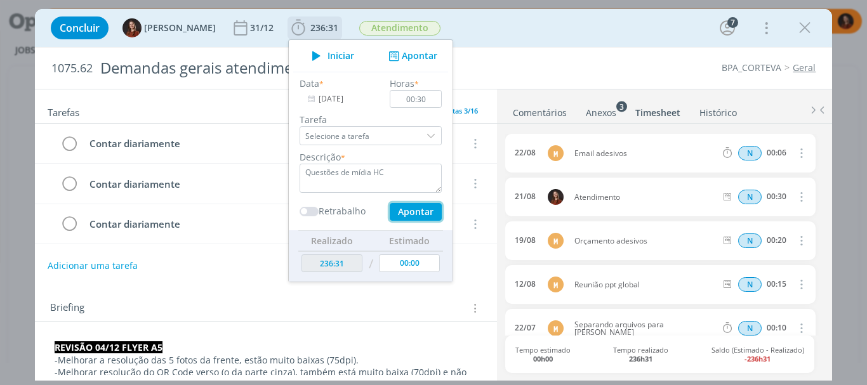
click at [400, 213] on button "Apontar" at bounding box center [416, 212] width 52 height 18
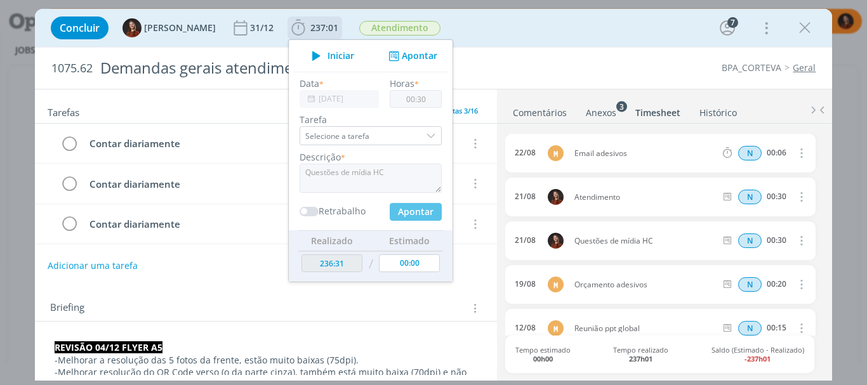
type input "237:01"
type input "[DATE]"
type input "00:00"
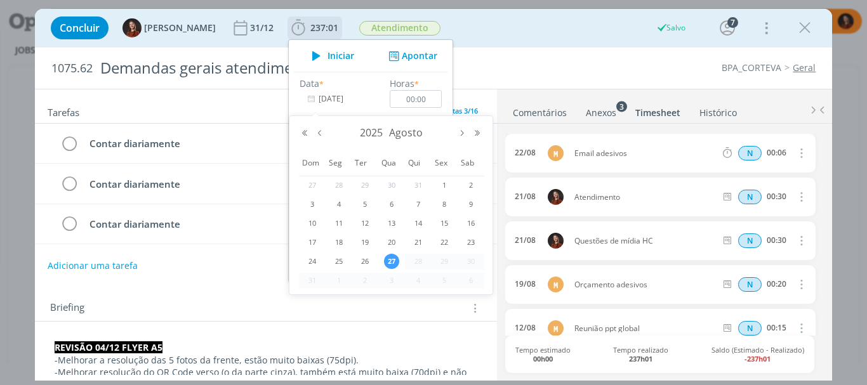
click at [322, 98] on input "[DATE]" at bounding box center [338, 99] width 79 height 18
click at [340, 260] on span "25" at bounding box center [338, 261] width 15 height 15
type input "[DATE]"
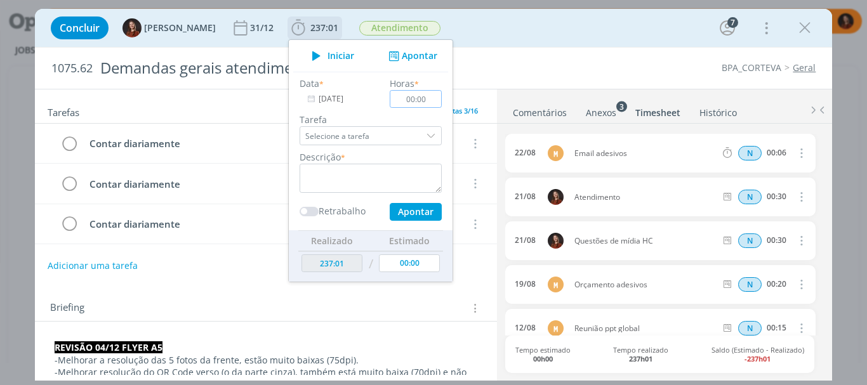
click at [418, 93] on input "00:00" at bounding box center [416, 99] width 52 height 18
type input "00:30"
click at [382, 189] on textarea "dialog" at bounding box center [370, 178] width 142 height 29
paste textarea "Questões de mídia HC"
type textarea "Questões de mídia HC"
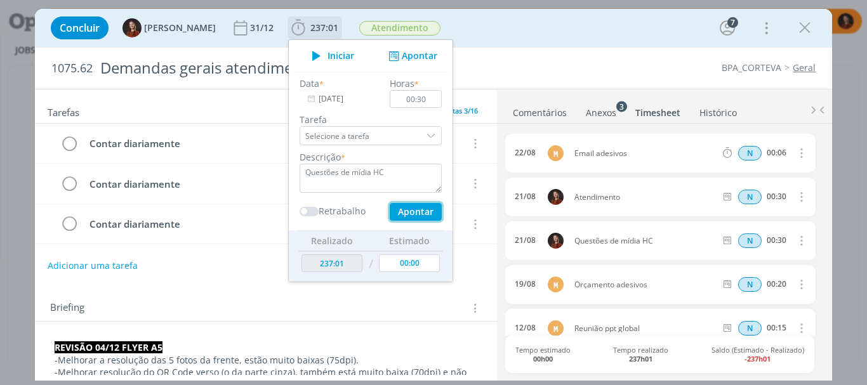
click at [409, 213] on button "Apontar" at bounding box center [416, 212] width 52 height 18
type input "237:31"
type input "[DATE]"
type input "00:00"
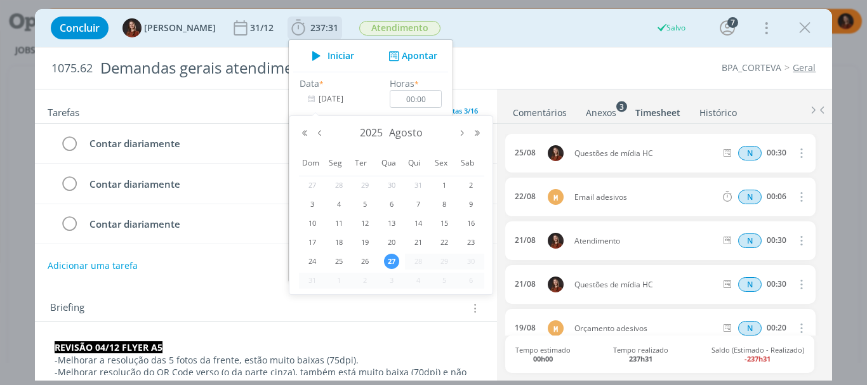
click at [345, 98] on input "[DATE]" at bounding box center [338, 99] width 79 height 18
click at [423, 96] on input "00:00" at bounding box center [416, 99] width 52 height 18
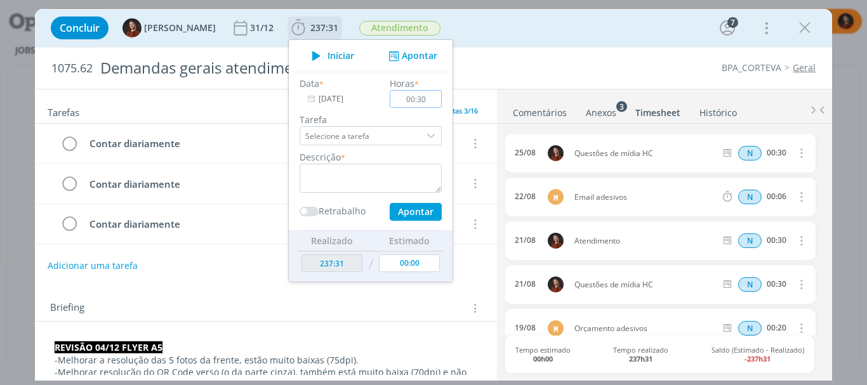
type input "00:30"
click at [373, 180] on textarea "dialog" at bounding box center [370, 178] width 142 height 29
paste textarea "Questões de mídia HC"
type textarea "Questões de mídia HC"
click at [413, 208] on button "Apontar" at bounding box center [416, 212] width 52 height 18
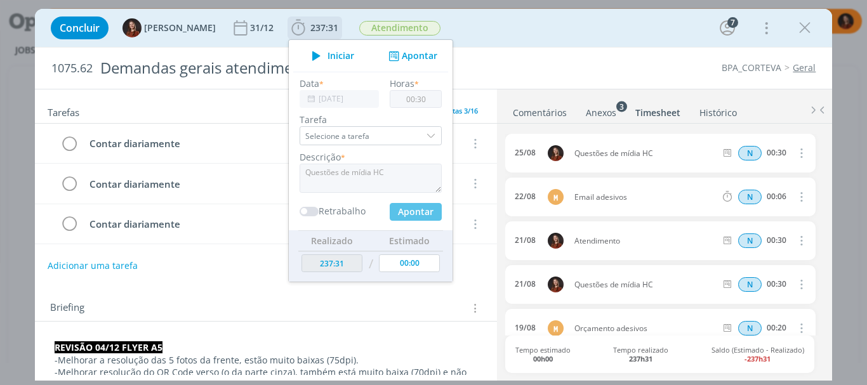
type input "238:01"
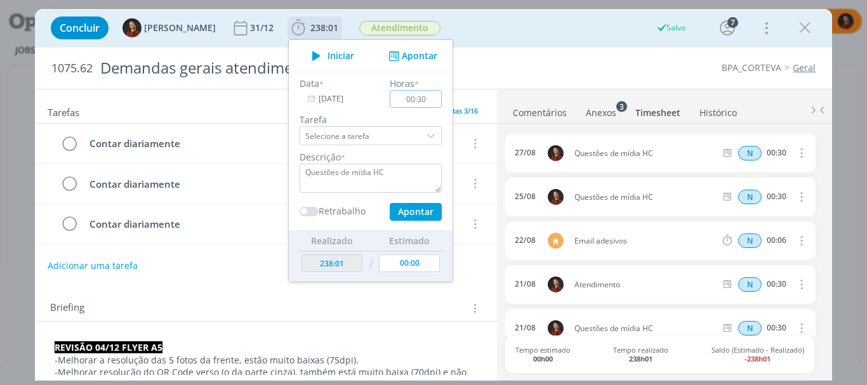
type input "00:00"
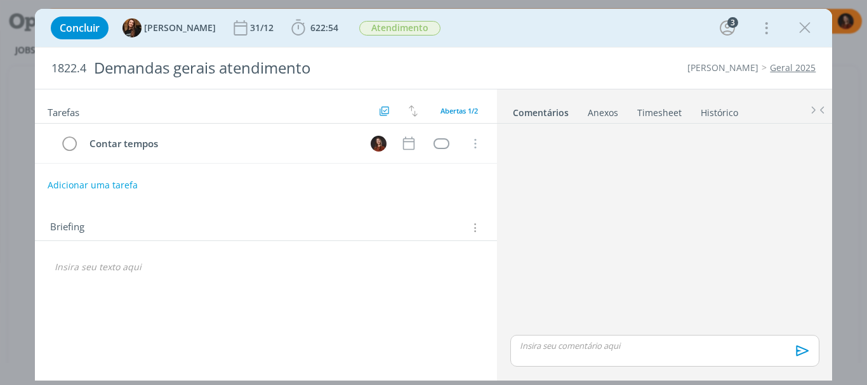
click at [672, 114] on link "Timesheet" at bounding box center [659, 110] width 46 height 18
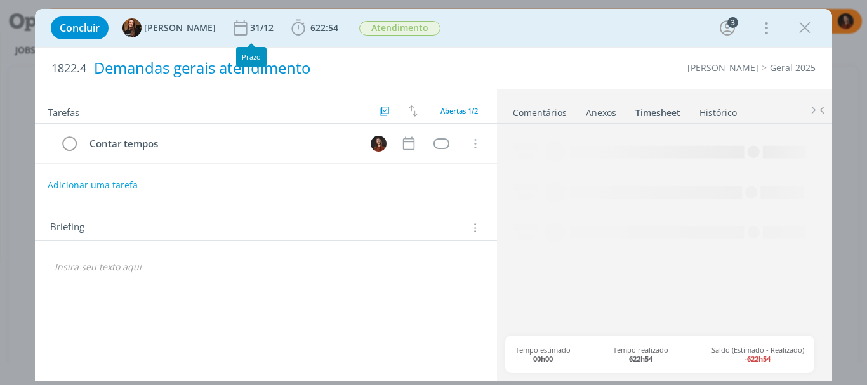
click at [290, 29] on icon "dialog" at bounding box center [298, 27] width 19 height 19
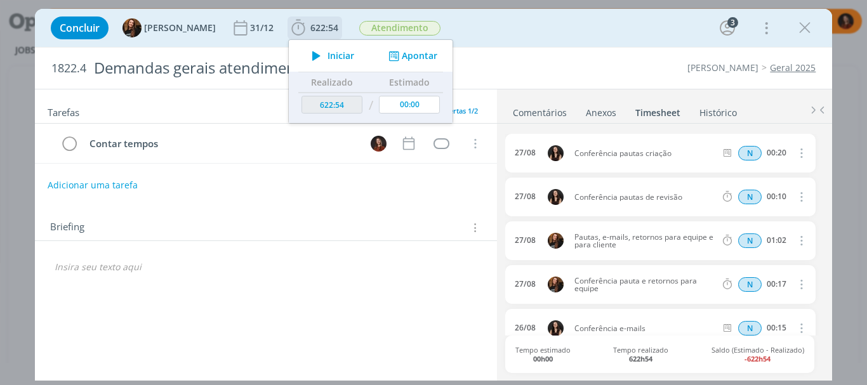
click at [404, 51] on button "Apontar" at bounding box center [411, 55] width 53 height 13
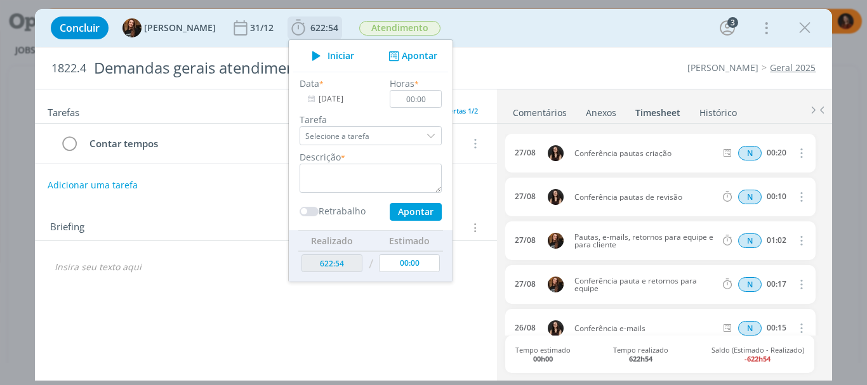
click at [334, 100] on input "[DATE]" at bounding box center [338, 99] width 79 height 18
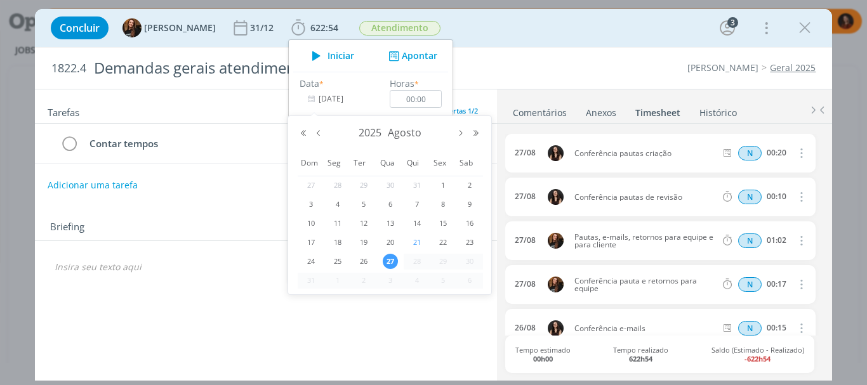
click at [417, 241] on span "21" at bounding box center [416, 242] width 15 height 15
type input "[DATE]"
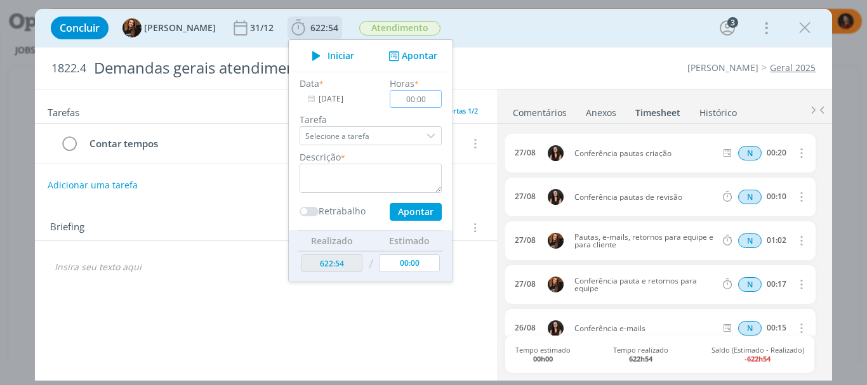
click at [415, 103] on input "00:00" at bounding box center [416, 99] width 52 height 18
type input "00:30"
click at [379, 181] on textarea "dialog" at bounding box center [370, 178] width 142 height 29
paste textarea "Questões de mídia HC"
type textarea "Questões de mídia HC"
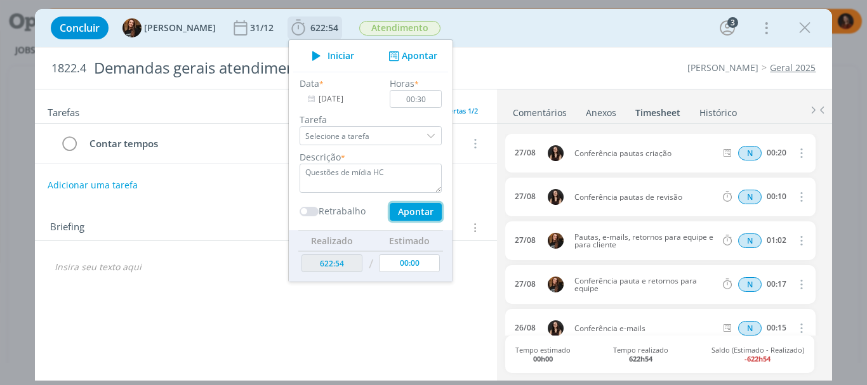
click at [407, 217] on button "Apontar" at bounding box center [416, 212] width 52 height 18
type input "623:24"
type input "27/08/2025"
type input "00:00"
click at [335, 99] on input "27/08/2025" at bounding box center [338, 99] width 79 height 18
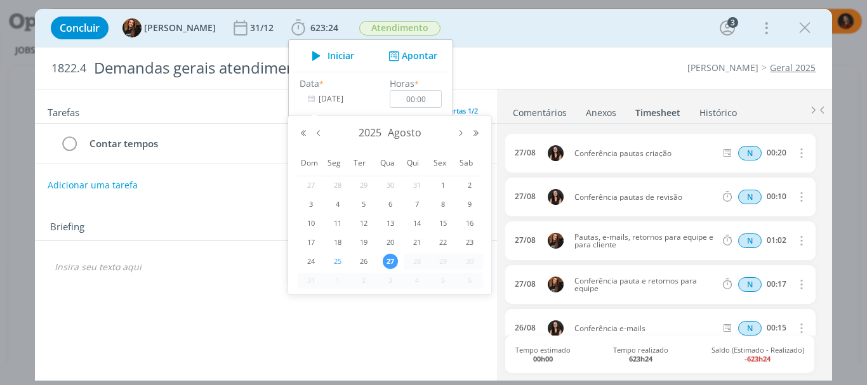
click at [339, 261] on span "25" at bounding box center [337, 261] width 15 height 15
type input "25/08/2025"
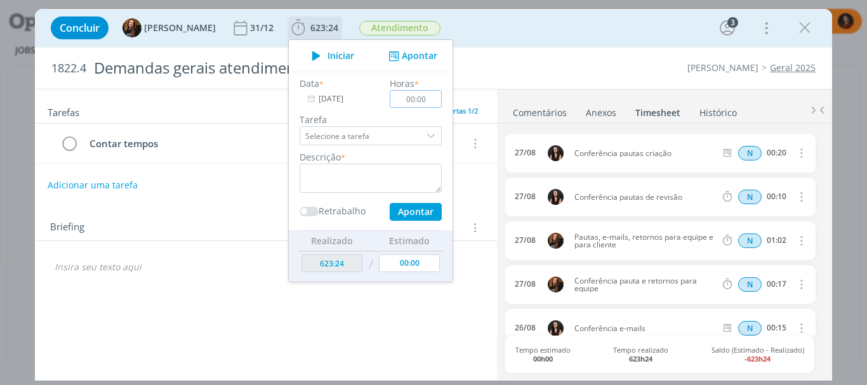
click at [419, 100] on input "00:00" at bounding box center [416, 99] width 52 height 18
type input "00:20"
click at [393, 171] on textarea "dialog" at bounding box center [370, 178] width 142 height 29
paste textarea "Questões de mídia HC"
type textarea "Questões de mídia HC"
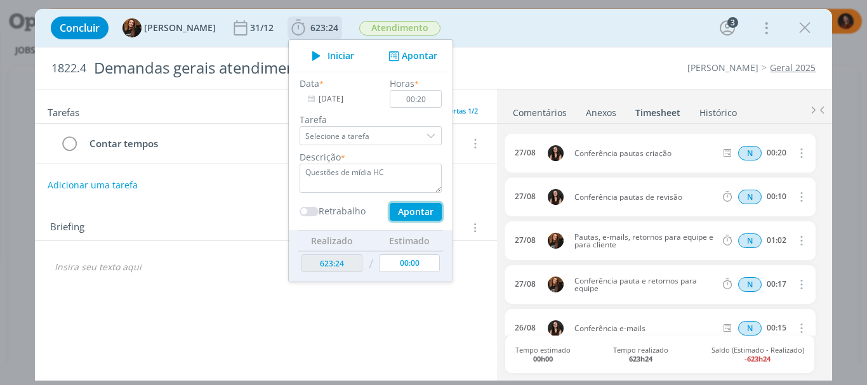
click at [407, 212] on button "Apontar" at bounding box center [416, 212] width 52 height 18
type input "623:44"
type input "27/08/2025"
type input "00:00"
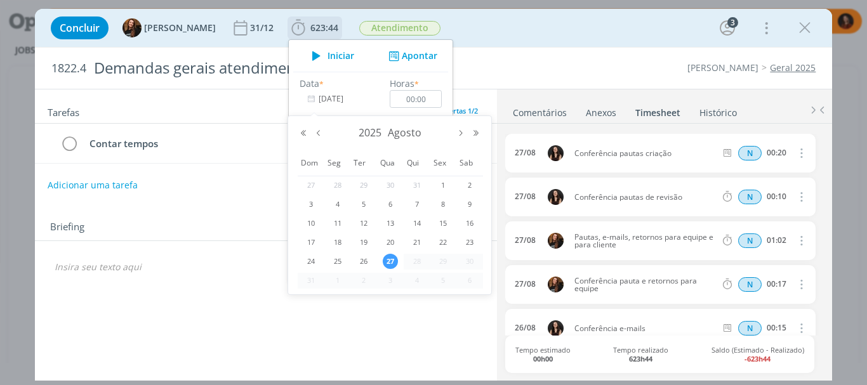
click at [325, 92] on input "27/08/2025" at bounding box center [338, 99] width 79 height 18
click at [364, 260] on span "26" at bounding box center [363, 261] width 15 height 15
type input "26/08/2025"
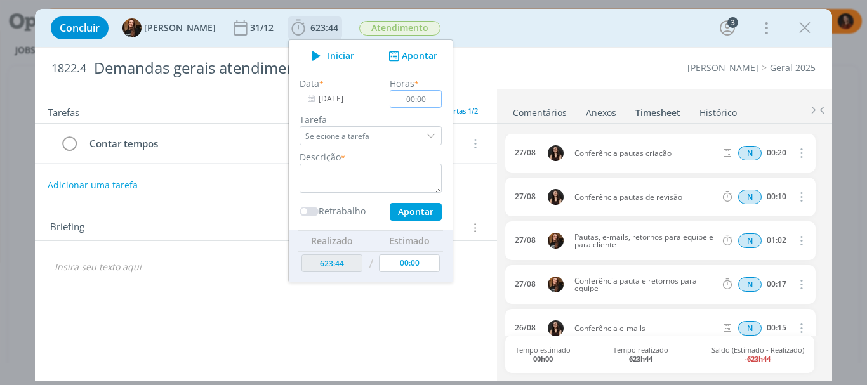
click at [415, 98] on input "00:00" at bounding box center [416, 99] width 52 height 18
type input "00:20"
click at [407, 174] on textarea "dialog" at bounding box center [370, 178] width 142 height 29
paste textarea "Questões de mídia HC"
type textarea "Questões de mídia HC"
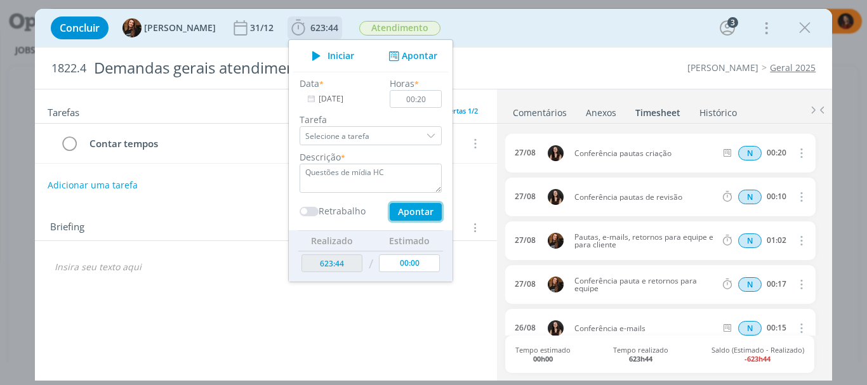
click at [411, 210] on button "Apontar" at bounding box center [416, 212] width 52 height 18
type input "624:04"
type input "27/08/2025"
type input "00:00"
type input "00:20"
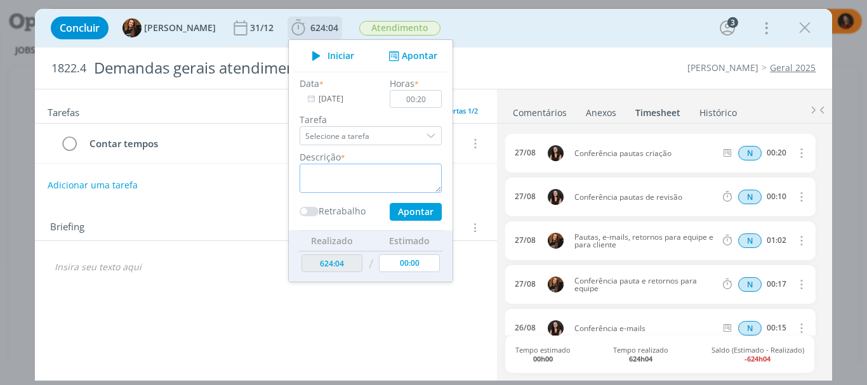
click at [412, 171] on textarea "dialog" at bounding box center [370, 178] width 142 height 29
paste textarea "Questões de mídia HC"
type textarea "Questões de mídia HC"
click at [412, 212] on button "Apontar" at bounding box center [416, 212] width 52 height 18
type input "624:24"
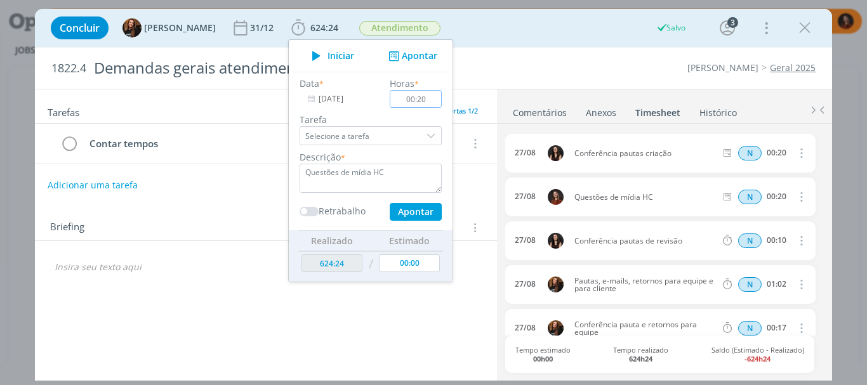
type input "00:00"
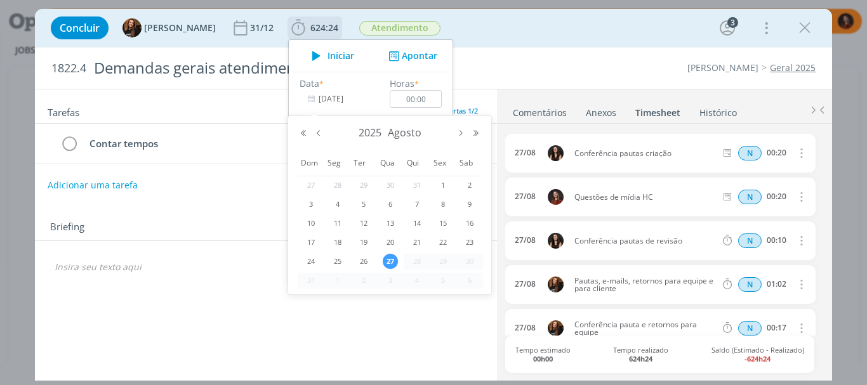
click at [332, 100] on input "27/08/2025" at bounding box center [338, 99] width 79 height 18
click at [446, 220] on span "15" at bounding box center [442, 223] width 15 height 15
type input "15/08/2025"
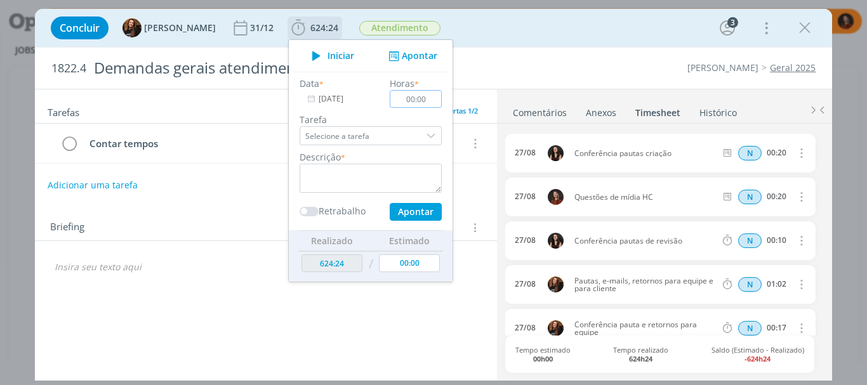
click at [415, 102] on input "00:00" at bounding box center [416, 99] width 52 height 18
type input "00:45"
click at [404, 171] on textarea "dialog" at bounding box center [370, 178] width 142 height 29
paste textarea "Atendimento"
type textarea "Atendimento"
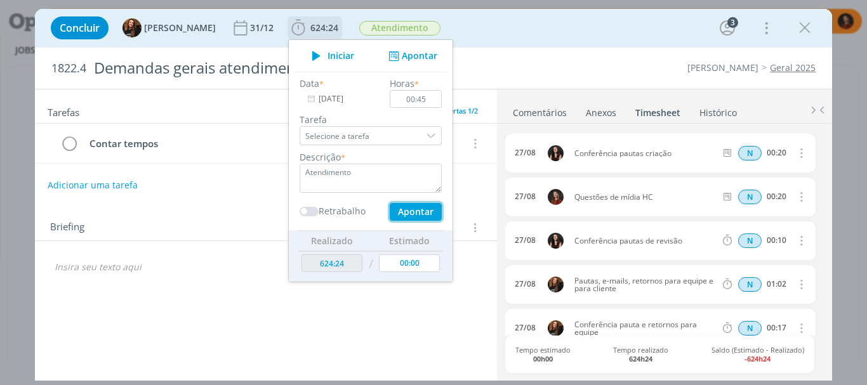
click at [411, 210] on button "Apontar" at bounding box center [416, 212] width 52 height 18
type input "625:09"
type input "27/08/2025"
type input "00:00"
click at [322, 96] on input "27/08/2025" at bounding box center [338, 99] width 79 height 18
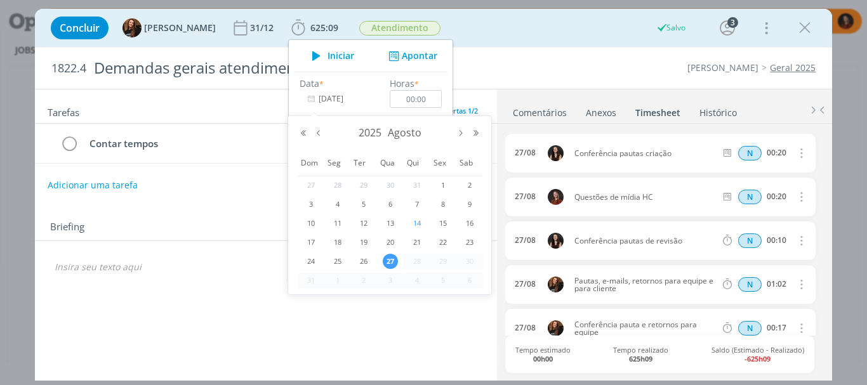
click at [417, 218] on span "14" at bounding box center [416, 223] width 15 height 15
type input "14/08/2025"
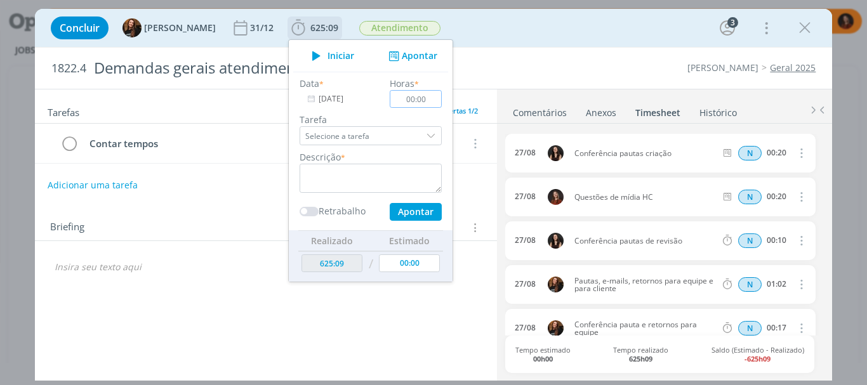
click at [419, 96] on input "00:00" at bounding box center [416, 99] width 52 height 18
type input "00:45"
click at [410, 171] on textarea "dialog" at bounding box center [370, 178] width 142 height 29
paste textarea "Atendimento"
type textarea "Atendimento"
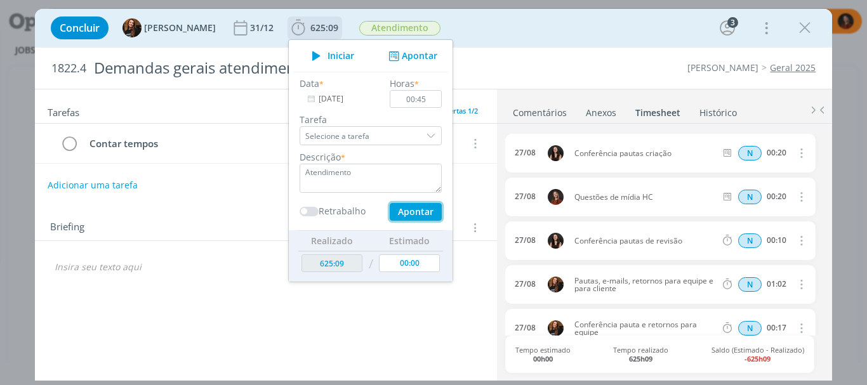
click at [400, 207] on button "Apontar" at bounding box center [416, 212] width 52 height 18
type input "625:54"
type input "27/08/2025"
type input "00:00"
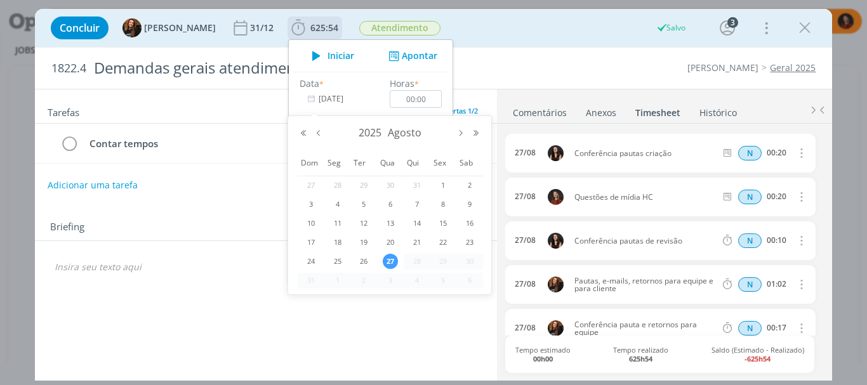
click at [343, 100] on input "27/08/2025" at bounding box center [338, 99] width 79 height 18
click at [390, 221] on span "13" at bounding box center [390, 223] width 15 height 15
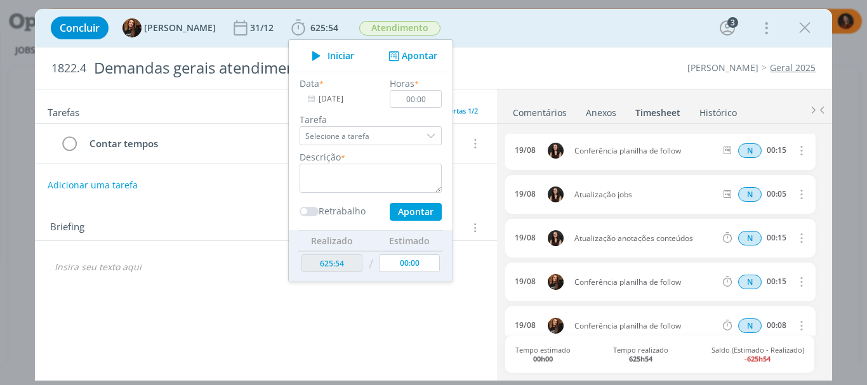
scroll to position [1554, 0]
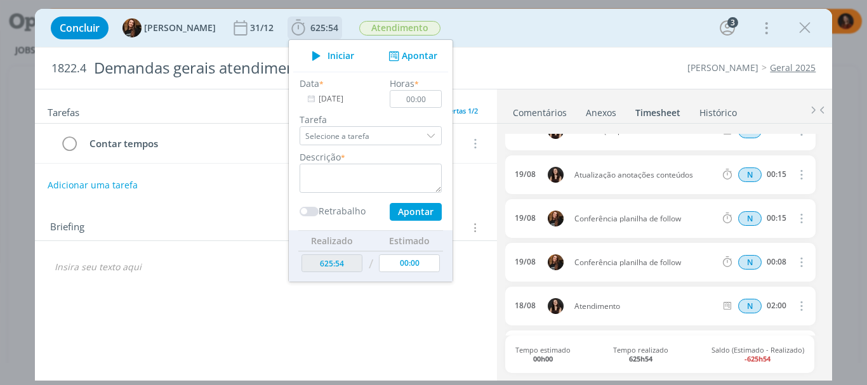
click at [341, 98] on input "13/08/2025" at bounding box center [338, 99] width 79 height 18
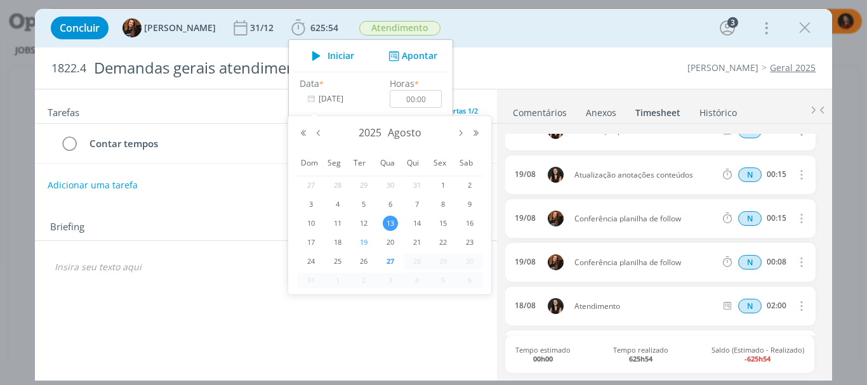
click at [367, 243] on span "19" at bounding box center [363, 242] width 15 height 15
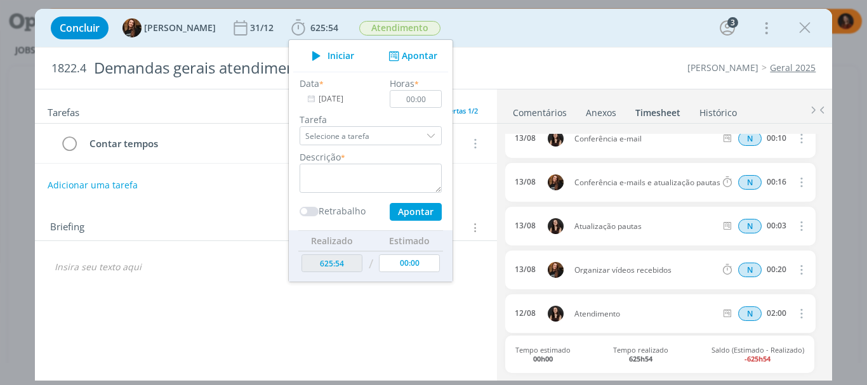
scroll to position [2573, 0]
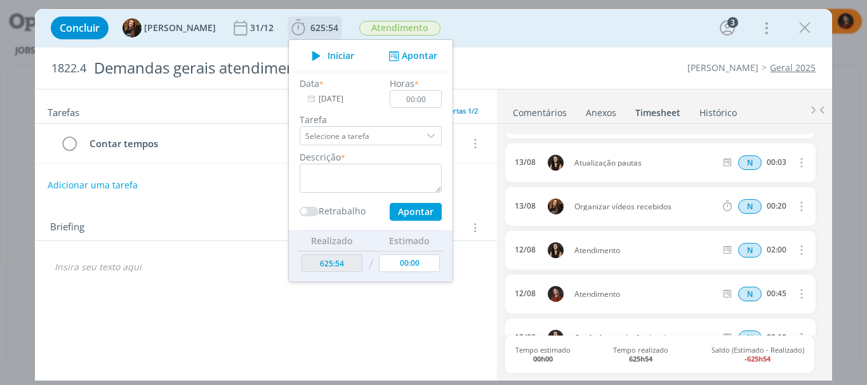
click at [324, 100] on input "19/08/2025" at bounding box center [338, 99] width 79 height 18
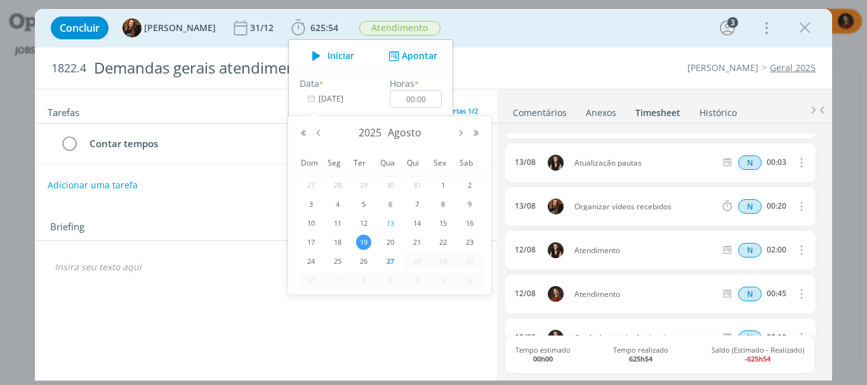
click at [390, 222] on span "13" at bounding box center [390, 223] width 15 height 15
type input "13/08/2025"
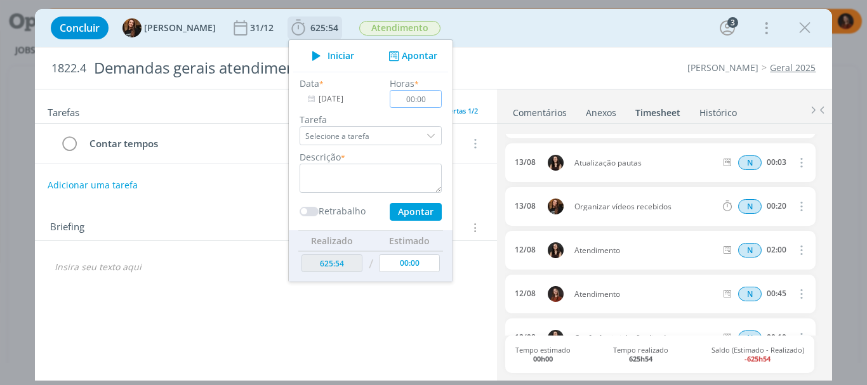
click at [416, 95] on input "00:00" at bounding box center [416, 99] width 52 height 18
type input "00:45"
click at [385, 178] on textarea "dialog" at bounding box center [370, 178] width 142 height 29
paste textarea "Atendimento"
type textarea "Atendimento"
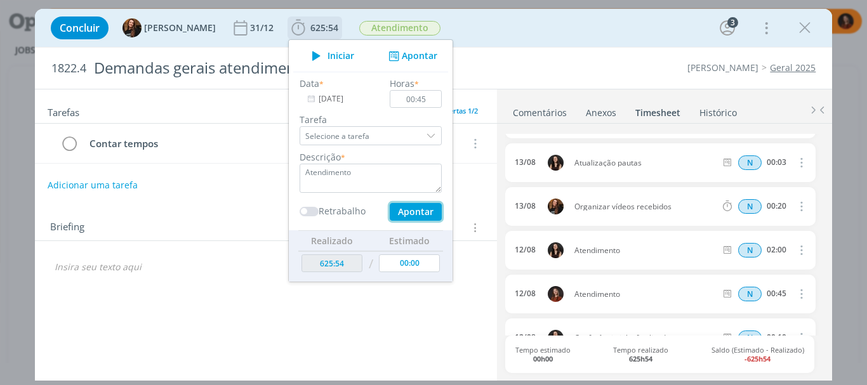
click at [409, 213] on button "Apontar" at bounding box center [416, 212] width 52 height 18
type input "626:39"
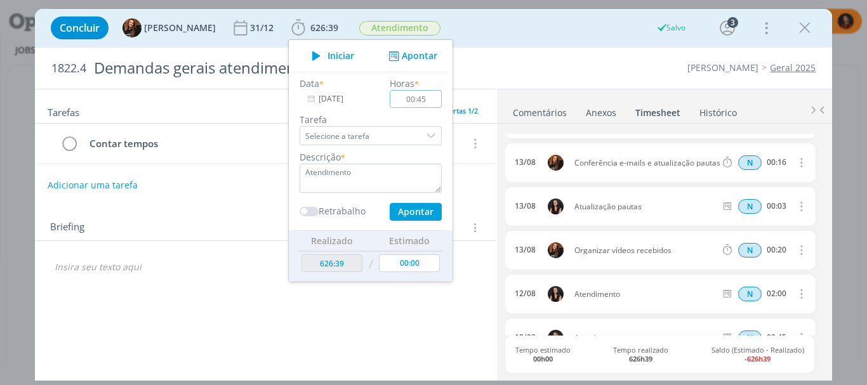
type input "27/08/2025"
type input "00:00"
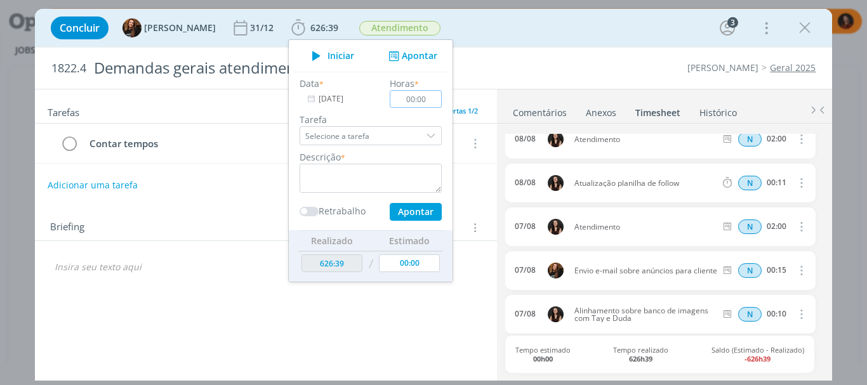
scroll to position [3188, 0]
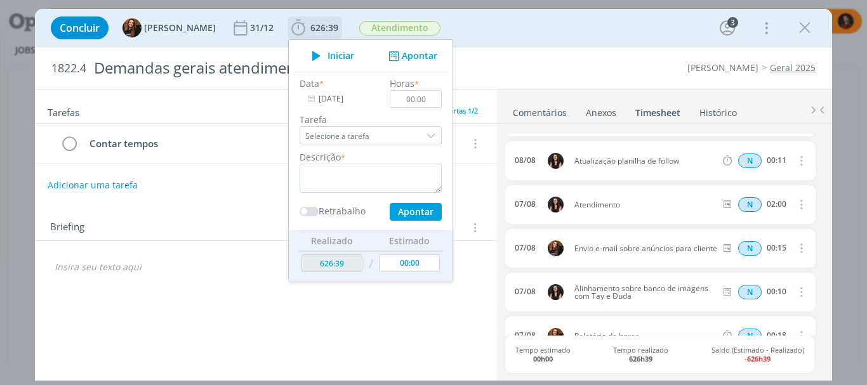
click at [310, 97] on input "27/08/2025" at bounding box center [338, 99] width 79 height 18
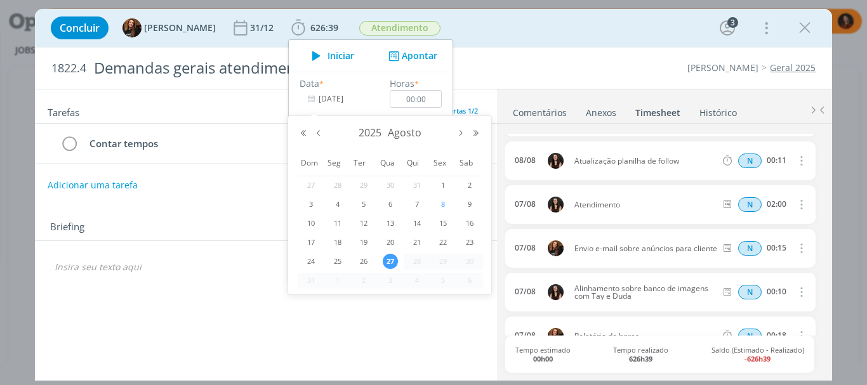
click at [444, 202] on span "8" at bounding box center [442, 204] width 15 height 15
type input "08/08/2025"
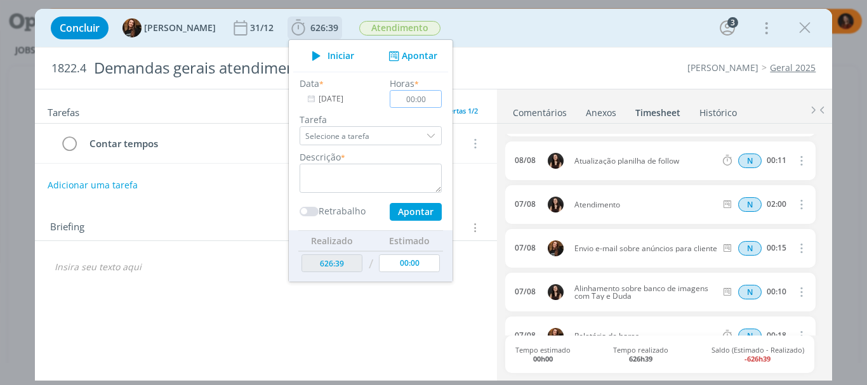
click at [417, 96] on input "00:00" at bounding box center [416, 99] width 52 height 18
type input "00:40"
click at [411, 185] on textarea "dialog" at bounding box center [370, 178] width 142 height 29
paste textarea "Atendimento"
type textarea "Atendimento"
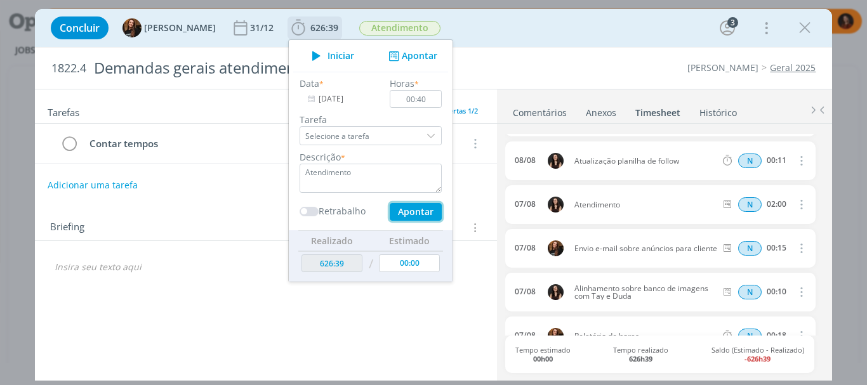
click at [411, 214] on button "Apontar" at bounding box center [416, 212] width 52 height 18
type input "627:19"
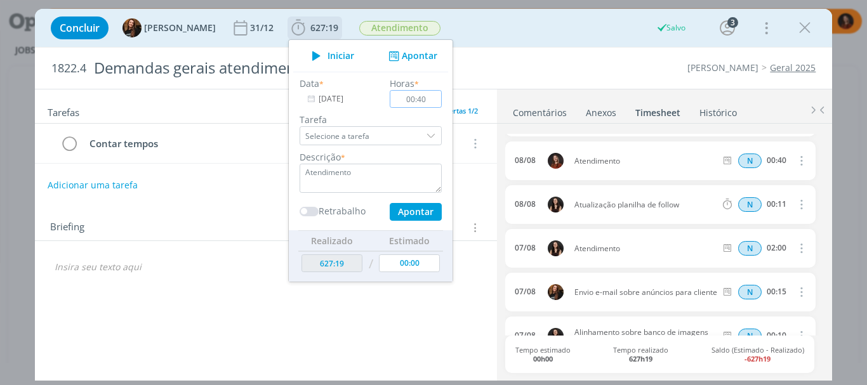
type input "27/08/2025"
type input "00:00"
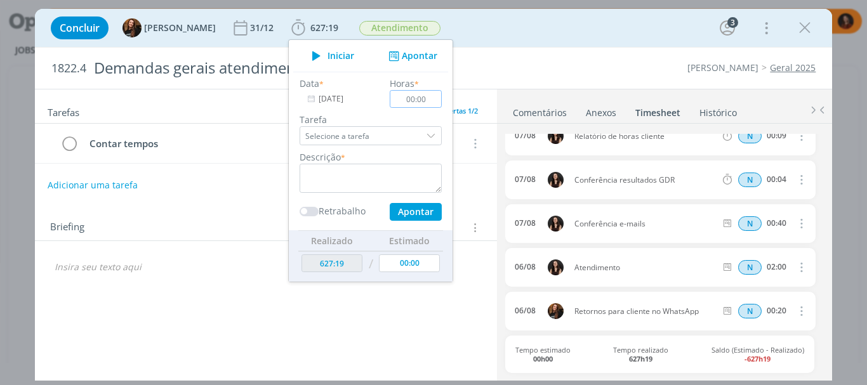
scroll to position [3539, 0]
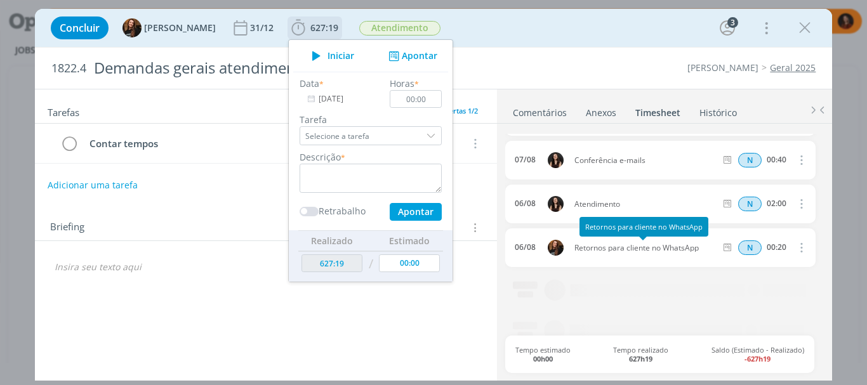
click at [331, 93] on input "27/08/2025" at bounding box center [338, 99] width 79 height 18
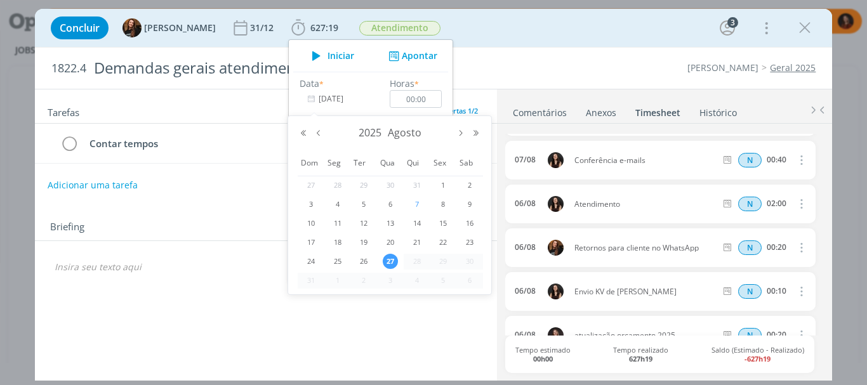
click at [418, 203] on span "7" at bounding box center [416, 204] width 15 height 15
type input "07/08/2025"
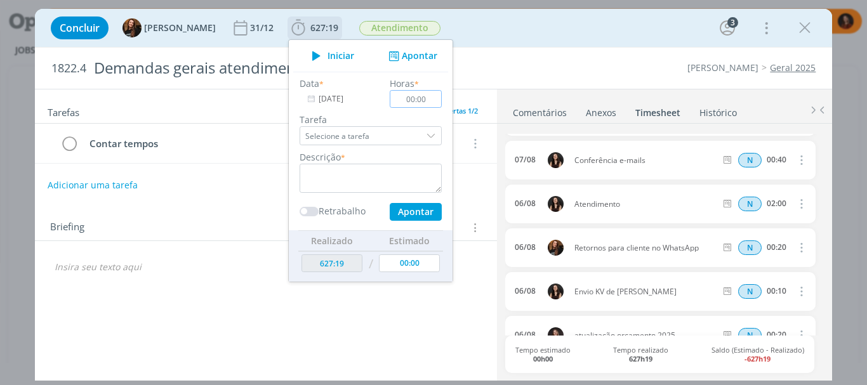
click at [416, 101] on input "00:00" at bounding box center [416, 99] width 52 height 18
type input "01:00"
click at [411, 188] on textarea "dialog" at bounding box center [370, 178] width 142 height 29
paste textarea "Atendimento"
type textarea "Atendimento"
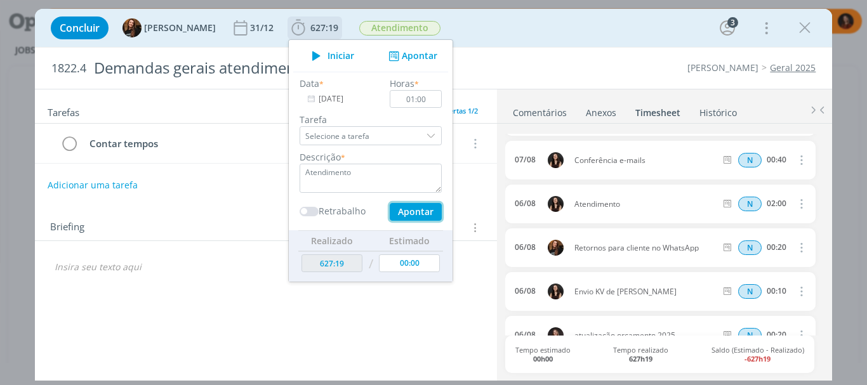
click at [412, 206] on button "Apontar" at bounding box center [416, 212] width 52 height 18
type input "628:19"
type input "27/08/2025"
type input "00:00"
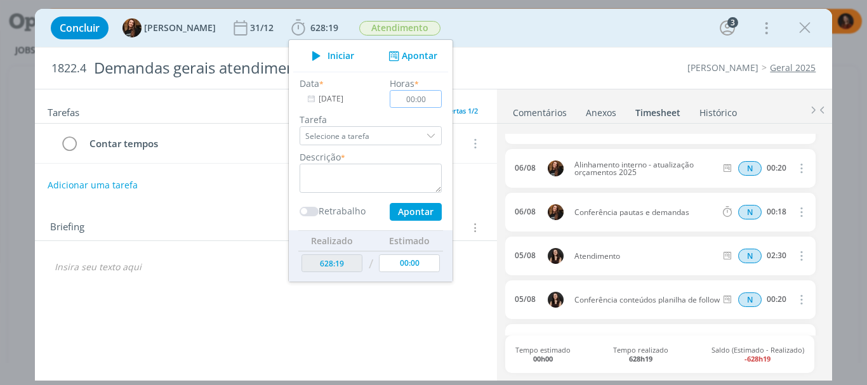
scroll to position [3900, 0]
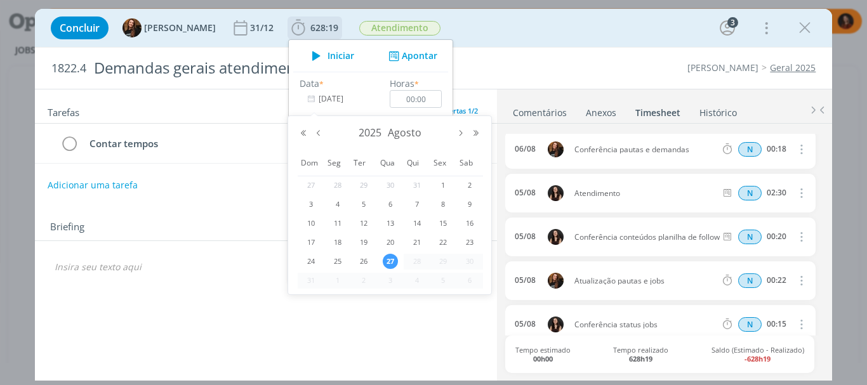
click at [338, 105] on input "27/08/2025" at bounding box center [338, 99] width 79 height 18
click at [367, 202] on span "5" at bounding box center [363, 204] width 15 height 15
type input "05/08/2025"
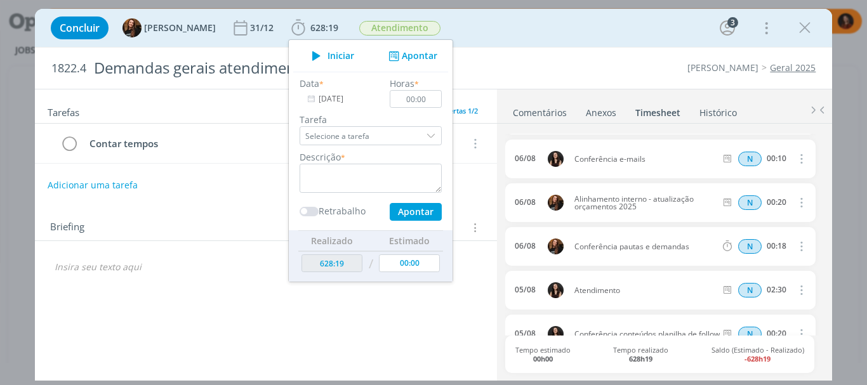
scroll to position [3773, 0]
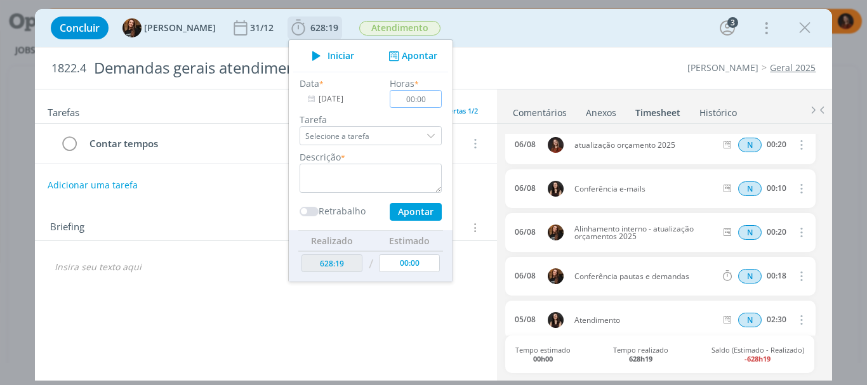
click at [417, 102] on input "00:00" at bounding box center [416, 99] width 52 height 18
type input "00:30"
click at [403, 175] on textarea "dialog" at bounding box center [370, 178] width 142 height 29
paste textarea "Atendimento"
type textarea "Atendimento"
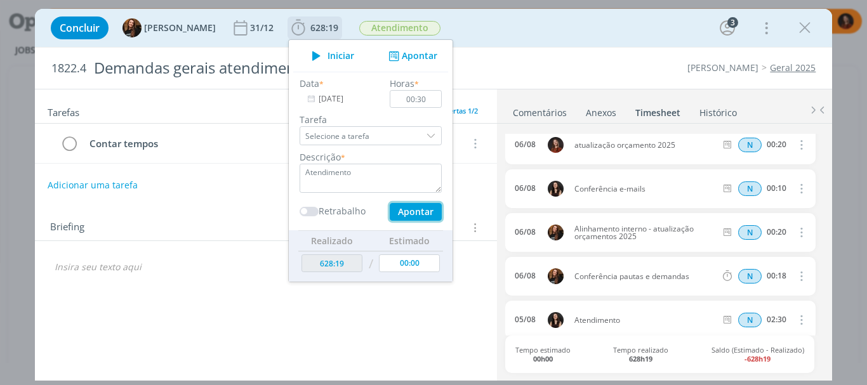
click at [422, 216] on button "Apontar" at bounding box center [416, 212] width 52 height 18
type input "628:49"
type input "27/08/2025"
type input "00:00"
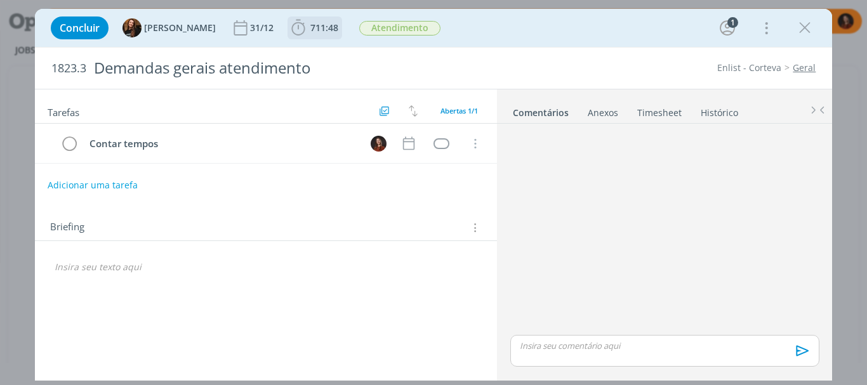
click at [310, 25] on span "711:48" at bounding box center [324, 28] width 28 height 12
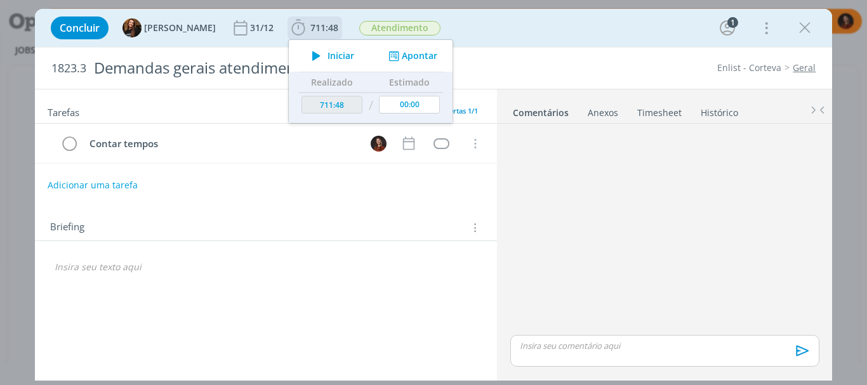
click at [413, 52] on button "Apontar" at bounding box center [411, 55] width 53 height 13
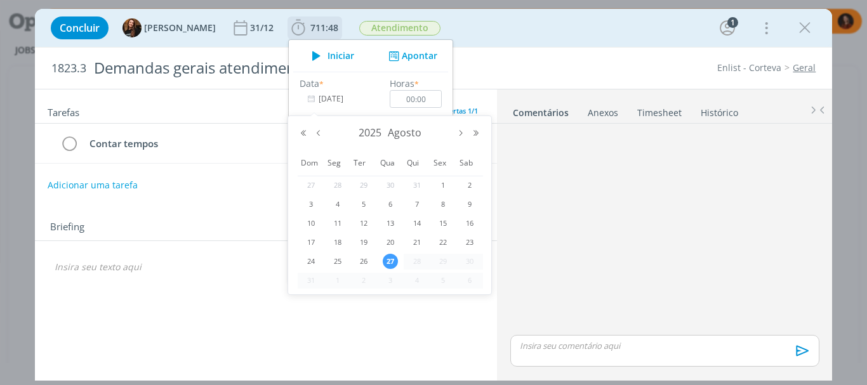
click at [338, 103] on input "27/08/2025" at bounding box center [338, 99] width 79 height 18
click at [421, 245] on span "21" at bounding box center [416, 242] width 15 height 15
type input "21/08/2025"
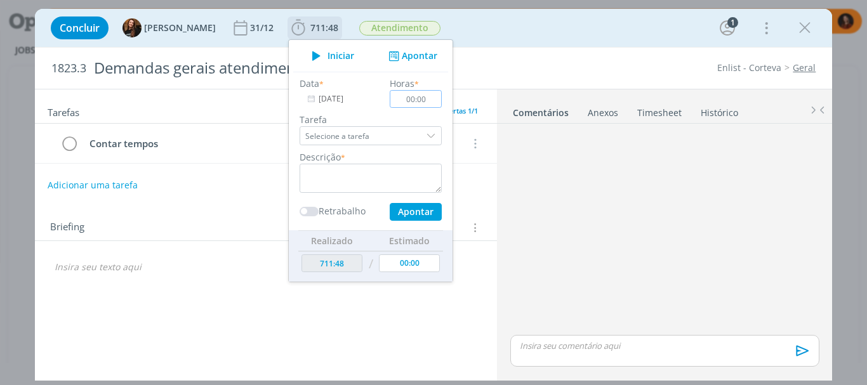
click at [428, 99] on input "00:00" at bounding box center [416, 99] width 52 height 18
type input "00:30"
click at [369, 187] on textarea "dialog" at bounding box center [370, 178] width 142 height 29
paste textarea "Questões de mídia HC"
type textarea "Questões de mídia HC"
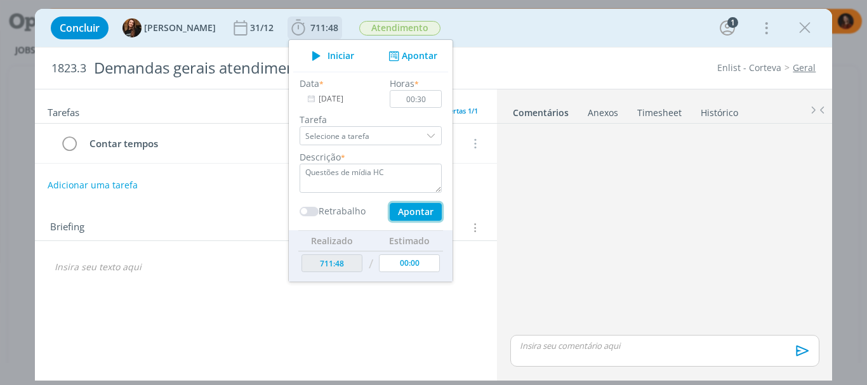
click at [408, 215] on button "Apontar" at bounding box center [416, 212] width 52 height 18
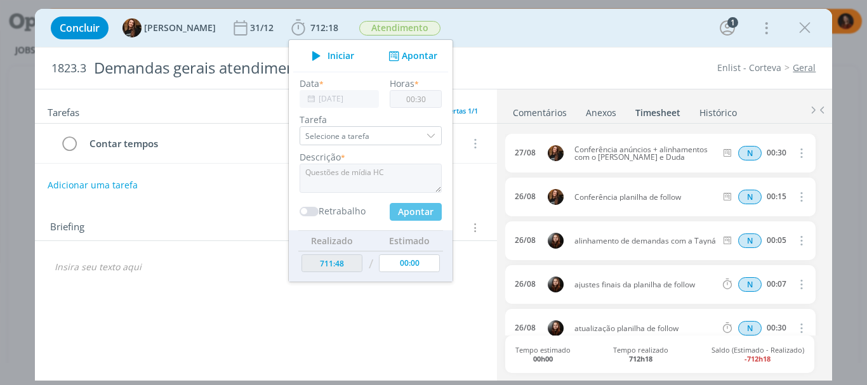
type input "712:18"
type input "27/08/2025"
type input "00:00"
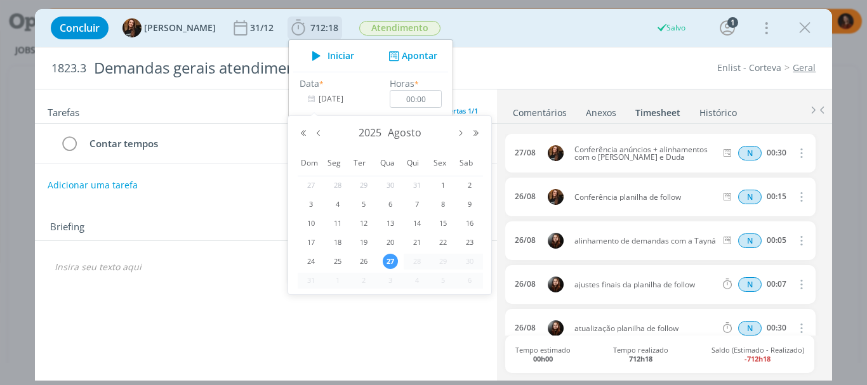
click at [327, 97] on input "27/08/2025" at bounding box center [338, 99] width 79 height 18
click at [328, 263] on div "25" at bounding box center [337, 262] width 27 height 16
type input "25/08/2025"
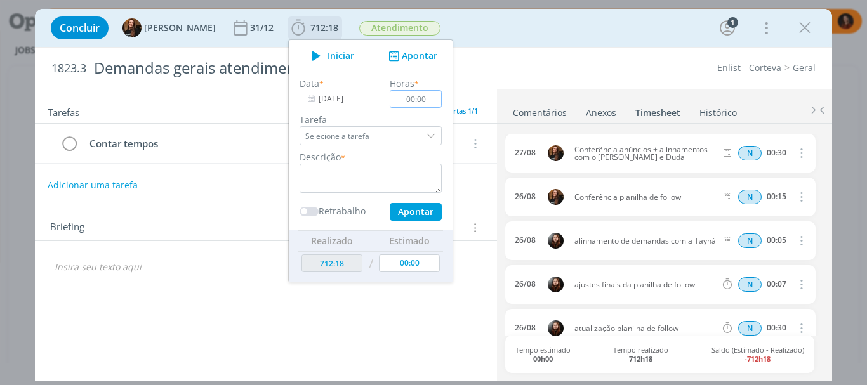
click at [417, 93] on input "00:00" at bounding box center [416, 99] width 52 height 18
type input "00:20"
click at [391, 188] on textarea "dialog" at bounding box center [370, 178] width 142 height 29
paste textarea "Questões de mídia HC"
type textarea "Questões de mídia HC"
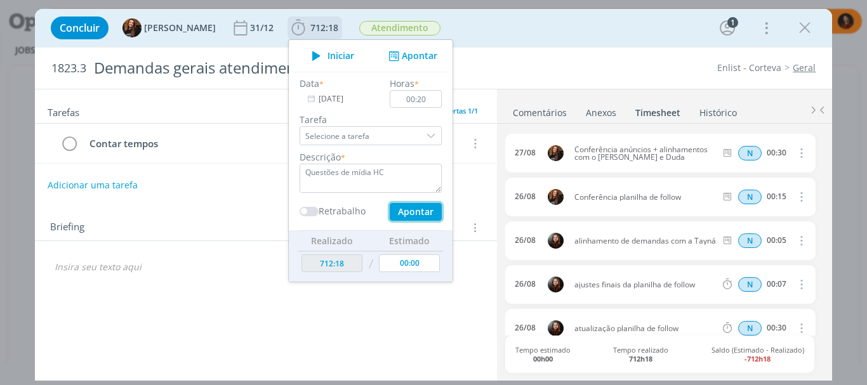
click at [401, 205] on button "Apontar" at bounding box center [416, 212] width 52 height 18
type input "712:38"
type input "27/08/2025"
type input "00:00"
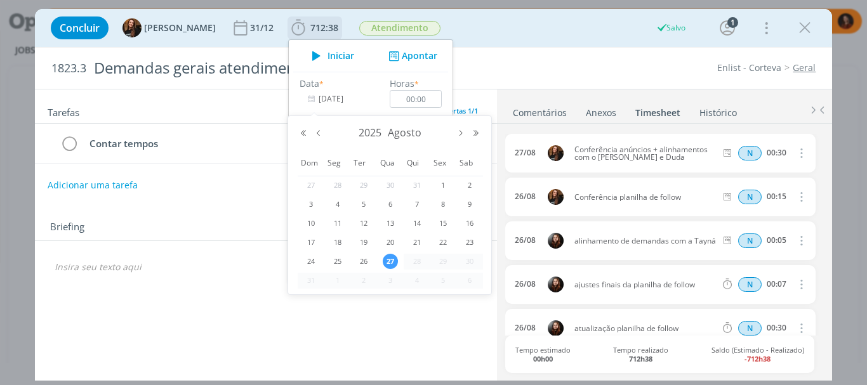
click at [320, 95] on input "27/08/2025" at bounding box center [338, 99] width 79 height 18
click at [364, 262] on span "26" at bounding box center [363, 261] width 15 height 15
type input "26/08/2025"
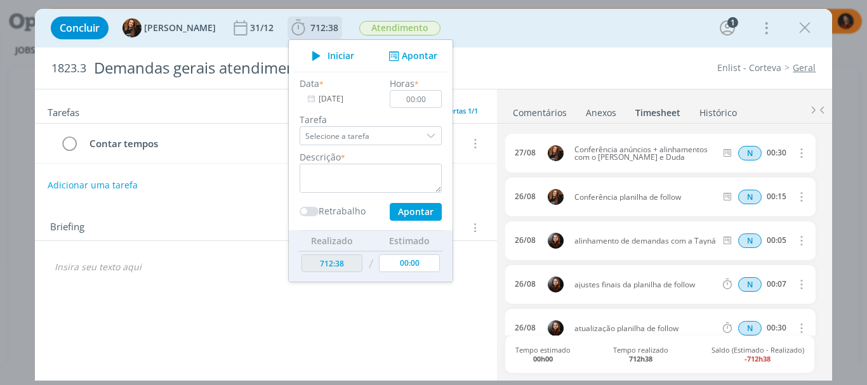
drag, startPoint x: 430, startPoint y: 105, endPoint x: 423, endPoint y: 100, distance: 8.6
click at [429, 104] on div "Horas * 00:00" at bounding box center [415, 92] width 65 height 31
click at [419, 97] on input "00:00" at bounding box center [416, 99] width 52 height 18
type input "00:20"
click at [402, 168] on textarea "dialog" at bounding box center [370, 178] width 142 height 29
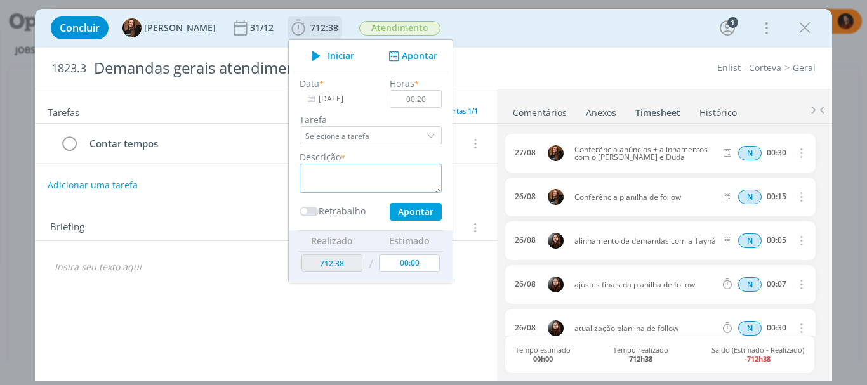
paste textarea "Questões de mídia HC"
type textarea "Questões de mídia HC"
click at [407, 206] on button "Apontar" at bounding box center [416, 212] width 52 height 18
type input "712:58"
type input "27/08/2025"
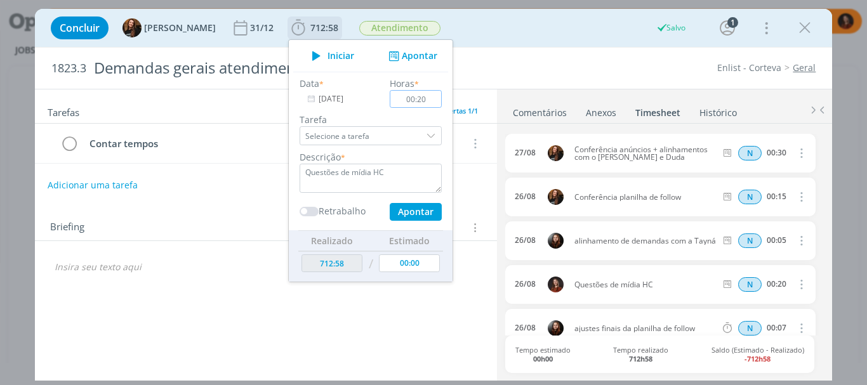
type input "00:00"
type input "00:20"
click at [401, 174] on textarea "dialog" at bounding box center [370, 178] width 142 height 29
paste textarea "Questões de mídia HC"
type textarea "Questões de mídia HC"
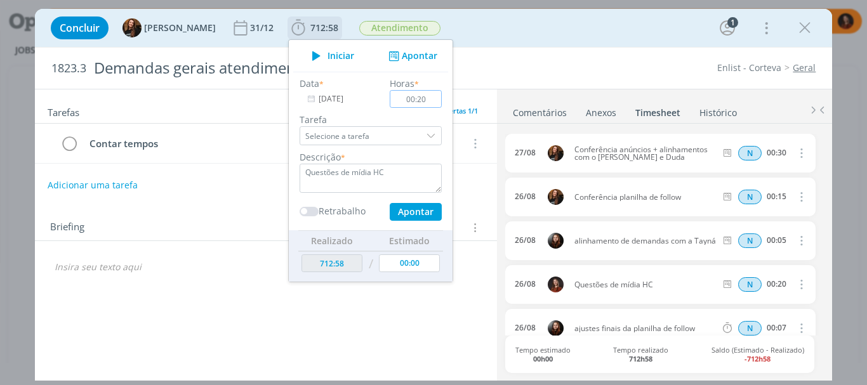
click at [424, 96] on input "00:20" at bounding box center [416, 99] width 52 height 18
type input "00:30"
click at [421, 211] on button "Apontar" at bounding box center [416, 212] width 52 height 18
type input "713:28"
type input "00:00"
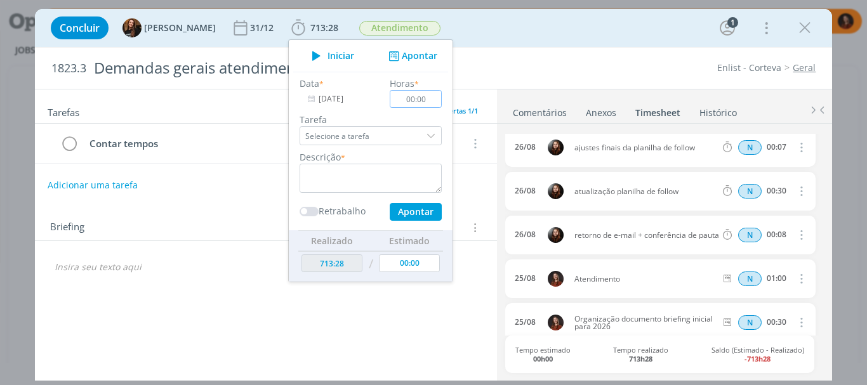
scroll to position [254, 0]
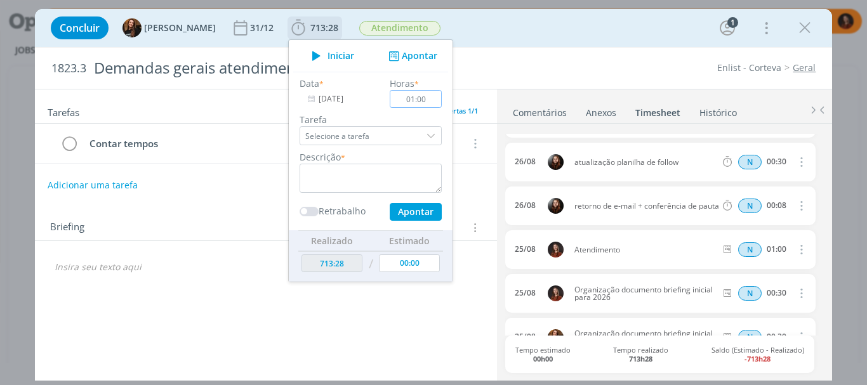
type input "01:00"
click at [409, 174] on textarea "dialog" at bounding box center [370, 178] width 142 height 29
paste textarea "A"
click at [365, 166] on textarea "Atendimento" at bounding box center [370, 178] width 142 height 29
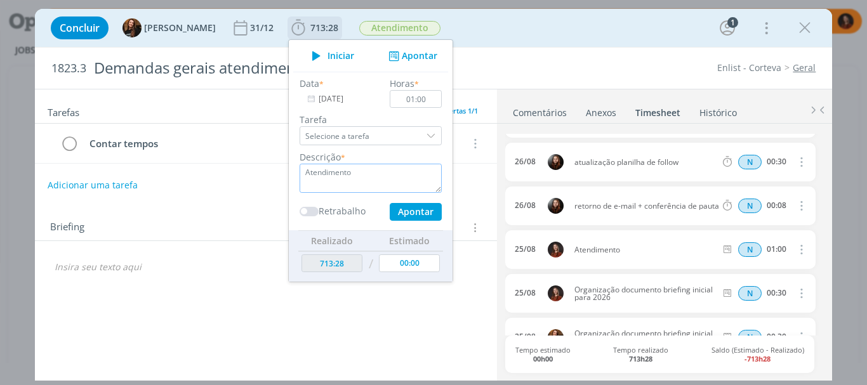
click at [375, 181] on textarea "Atendimento" at bounding box center [370, 178] width 142 height 29
type textarea "Atendimento"
click at [402, 214] on button "Apontar" at bounding box center [416, 212] width 52 height 18
type input "714:28"
type input "00:00"
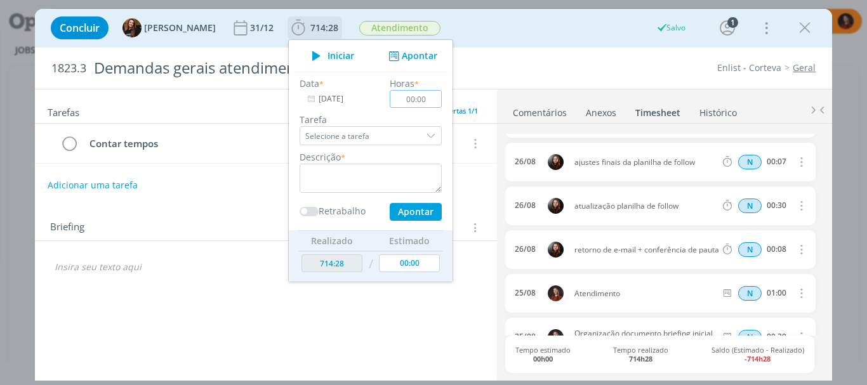
scroll to position [298, 0]
click at [331, 96] on input "27/08/2025" at bounding box center [338, 99] width 79 height 18
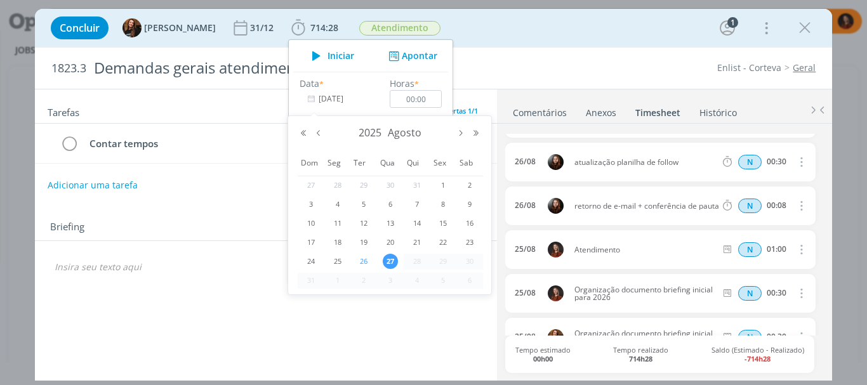
click at [366, 259] on span "26" at bounding box center [363, 261] width 15 height 15
type input "26/08/2025"
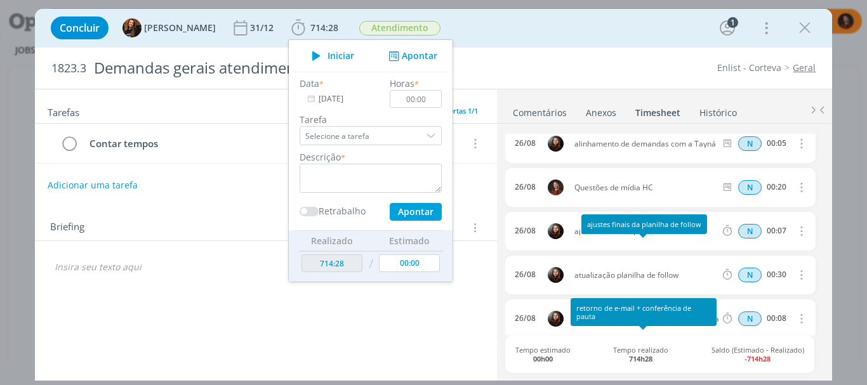
scroll to position [171, 0]
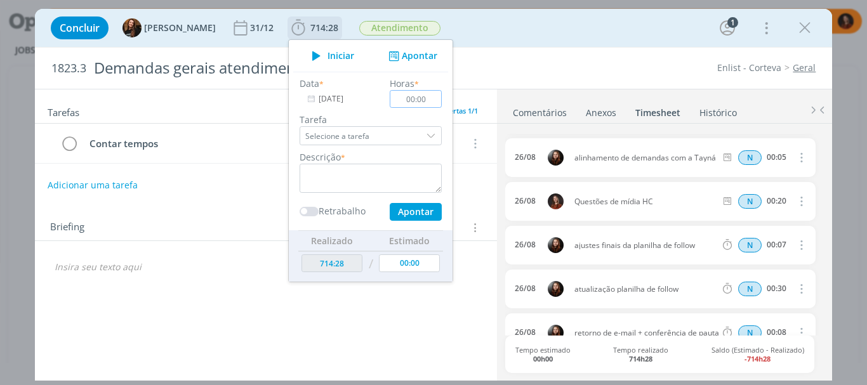
click at [424, 96] on input "00:00" at bounding box center [416, 99] width 52 height 18
type input "00:30"
click at [382, 175] on textarea "dialog" at bounding box center [370, 178] width 142 height 29
paste textarea "Atendimento"
type textarea "Atendimento"
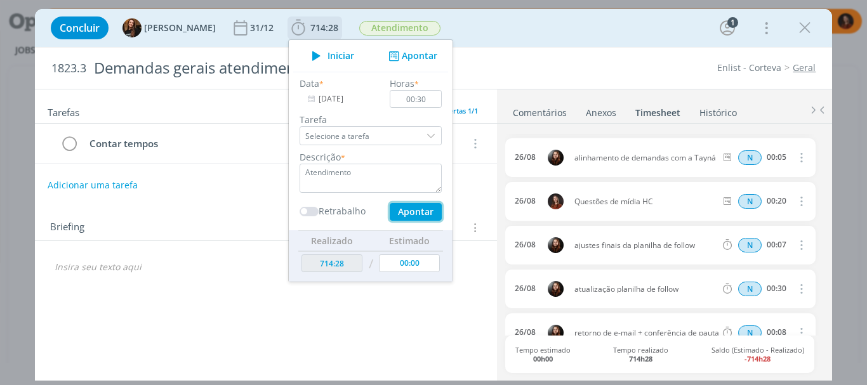
click at [404, 206] on button "Apontar" at bounding box center [416, 212] width 52 height 18
type input "714:58"
type input "27/08/2025"
type input "00:00"
click at [322, 101] on input "27/08/2025" at bounding box center [338, 99] width 79 height 18
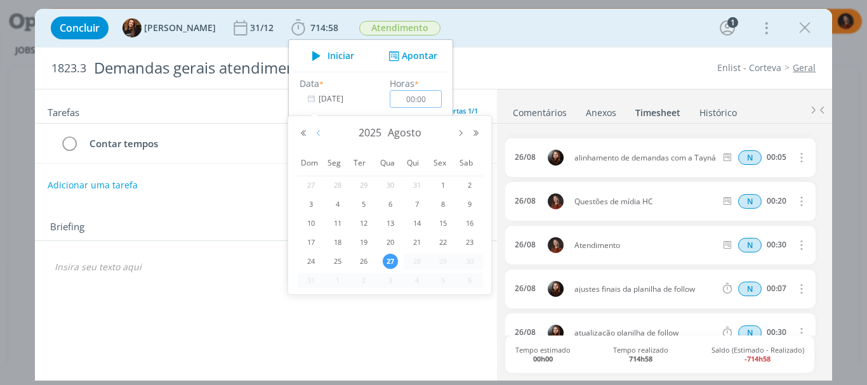
click at [317, 134] on button "Mês anterior" at bounding box center [318, 133] width 15 height 9
click at [465, 129] on button "Próximo mês" at bounding box center [460, 133] width 15 height 9
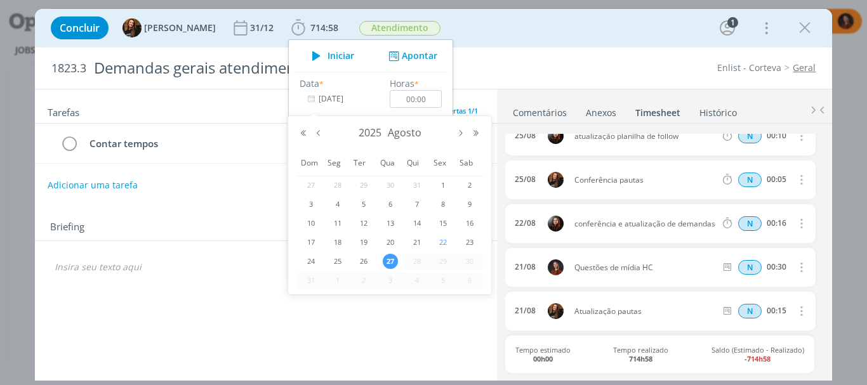
click at [445, 246] on span "22" at bounding box center [442, 242] width 15 height 15
type input "22/08/2025"
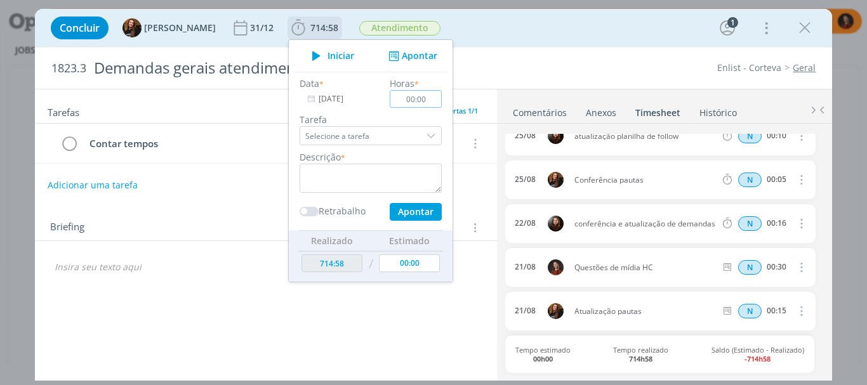
click at [412, 100] on input "00:00" at bounding box center [416, 99] width 52 height 18
type input "00:30"
click at [402, 174] on textarea "dialog" at bounding box center [370, 178] width 142 height 29
paste textarea "Atendimento"
type textarea "Atendimento"
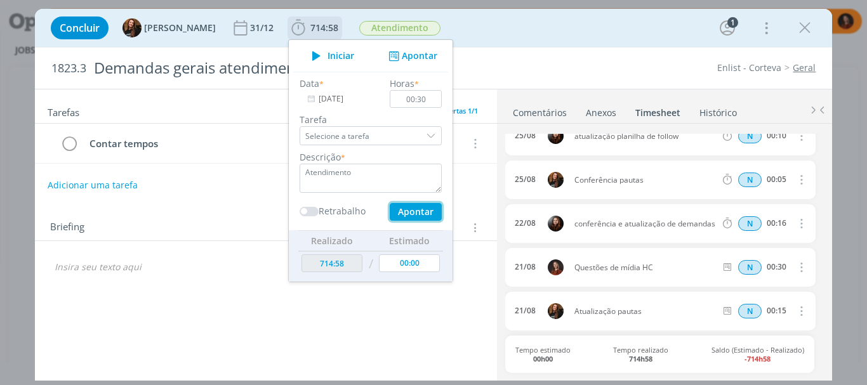
click at [412, 212] on button "Apontar" at bounding box center [416, 212] width 52 height 18
type input "715:28"
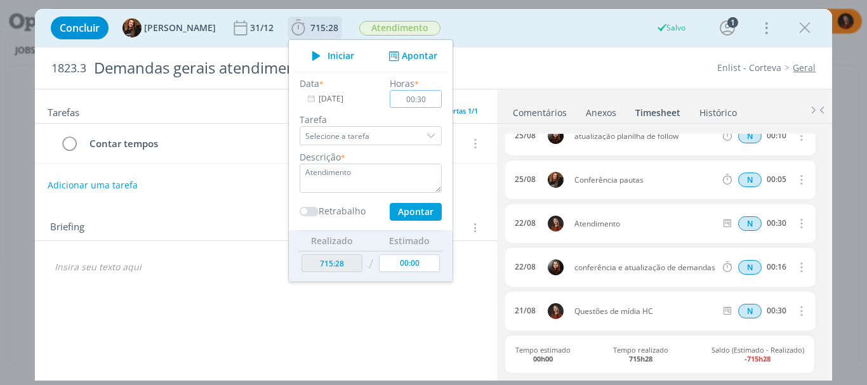
type input "27/08/2025"
type input "00:00"
click at [336, 102] on input "27/08/2025" at bounding box center [338, 99] width 79 height 18
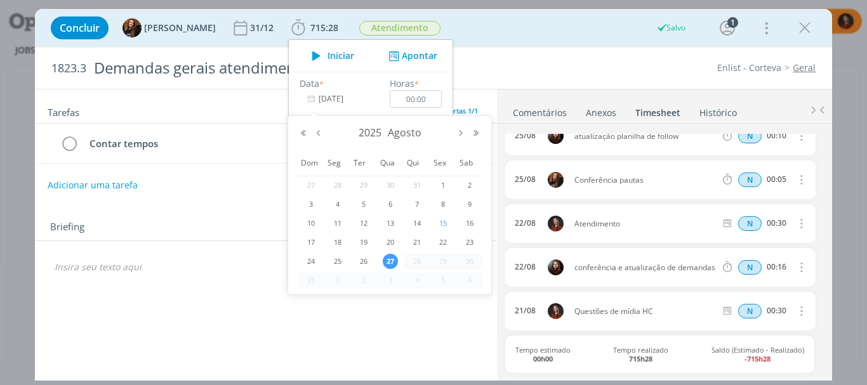
click at [445, 223] on span "15" at bounding box center [442, 223] width 15 height 15
type input "15/08/2025"
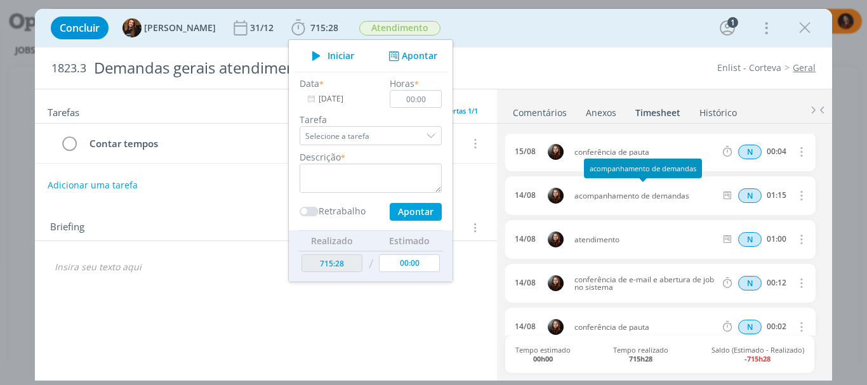
scroll to position [2248, 0]
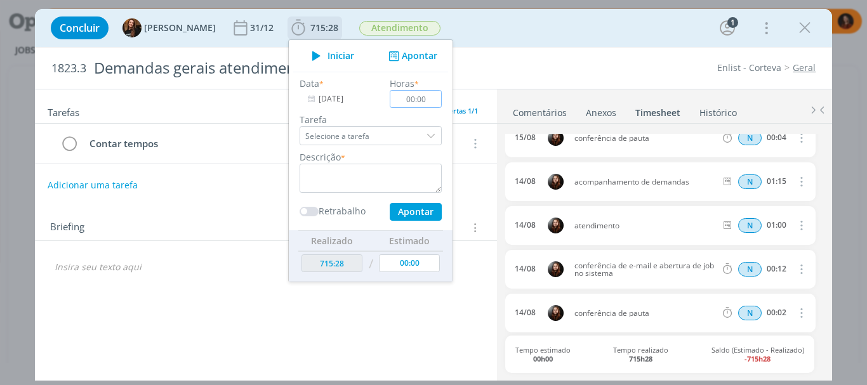
click at [419, 104] on input "00:00" at bounding box center [416, 99] width 52 height 18
type input "01:00"
click at [405, 185] on textarea "dialog" at bounding box center [370, 178] width 142 height 29
paste textarea "Atendimento"
type textarea "Atendimento"
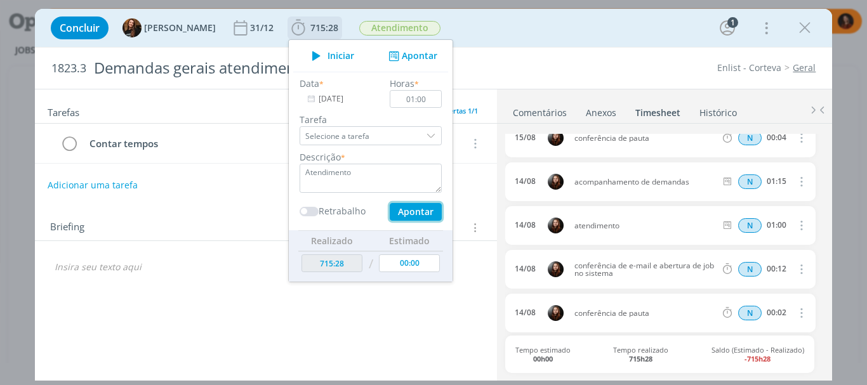
click at [413, 217] on button "Apontar" at bounding box center [416, 212] width 52 height 18
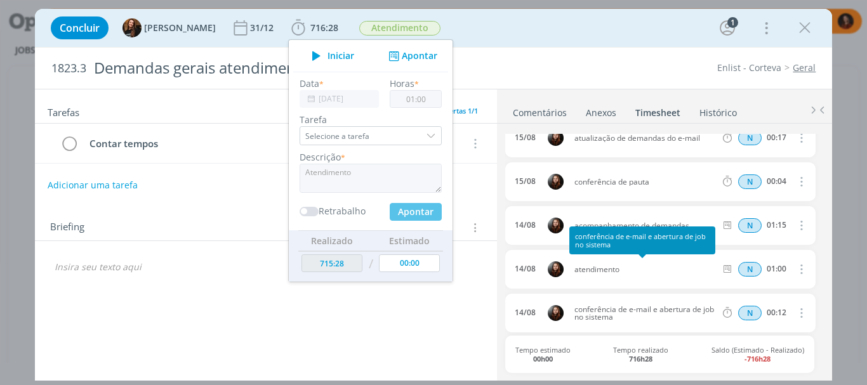
type input "716:28"
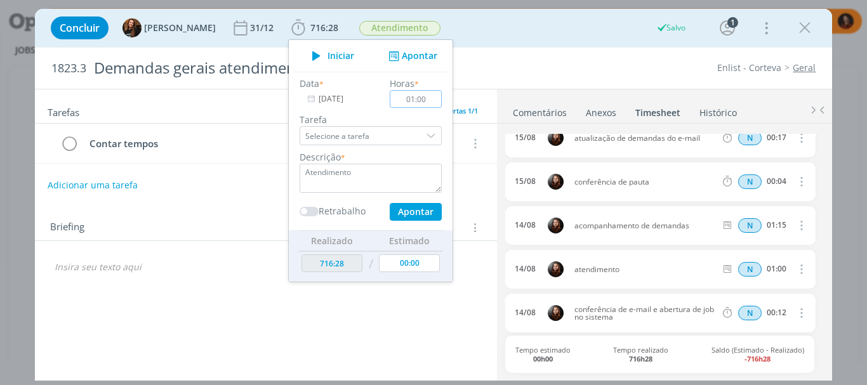
type input "27/08/2025"
type input "00:00"
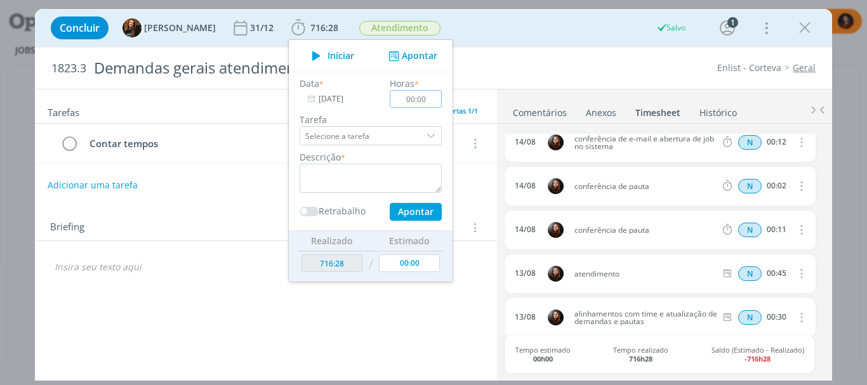
scroll to position [2482, 0]
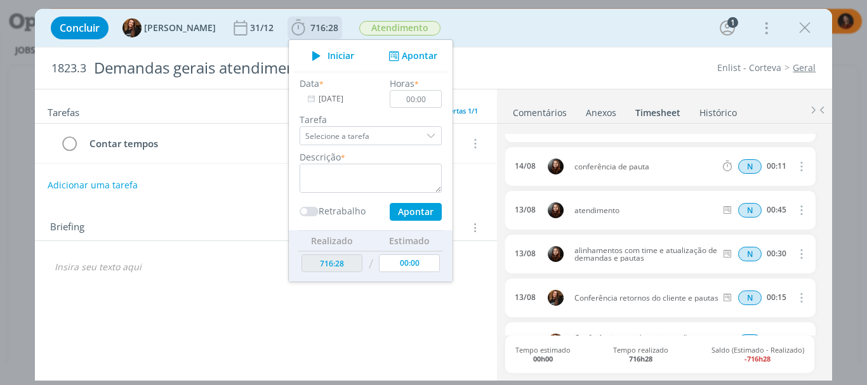
click at [336, 101] on input "27/08/2025" at bounding box center [338, 99] width 79 height 18
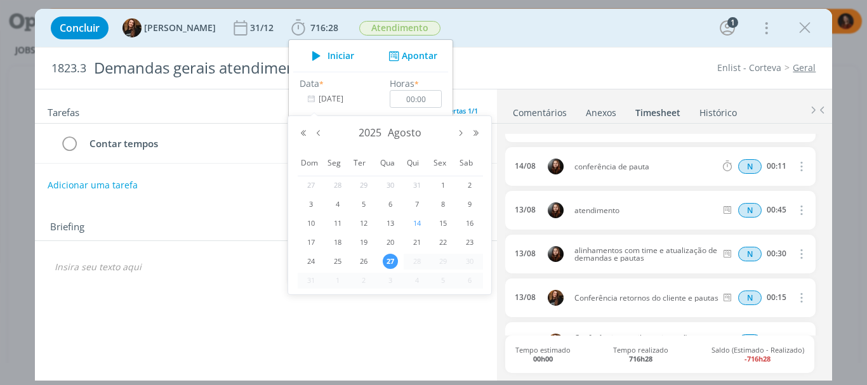
click at [422, 219] on span "14" at bounding box center [416, 223] width 15 height 15
type input "14/08/2025"
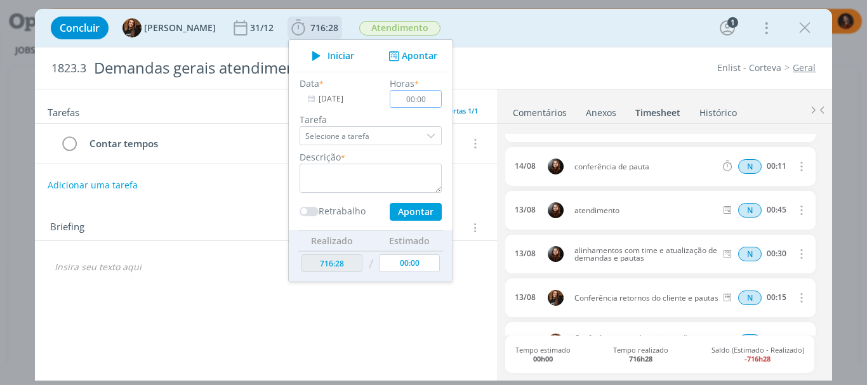
click at [419, 100] on input "00:00" at bounding box center [416, 99] width 52 height 18
type input "01:00"
click at [384, 173] on textarea "dialog" at bounding box center [370, 178] width 142 height 29
paste textarea "Atendimento"
type textarea "Atendimento"
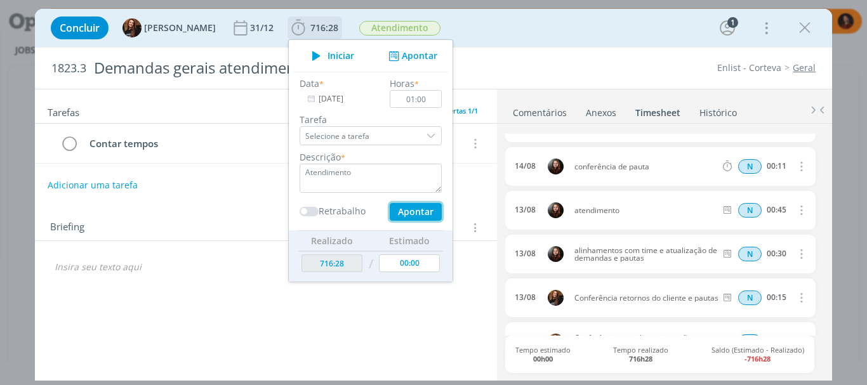
click at [402, 217] on button "Apontar" at bounding box center [416, 212] width 52 height 18
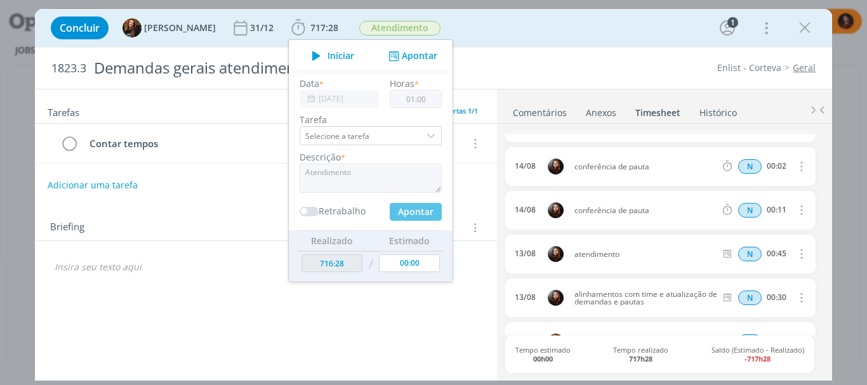
type input "717:28"
type input "27/08/2025"
type input "00:00"
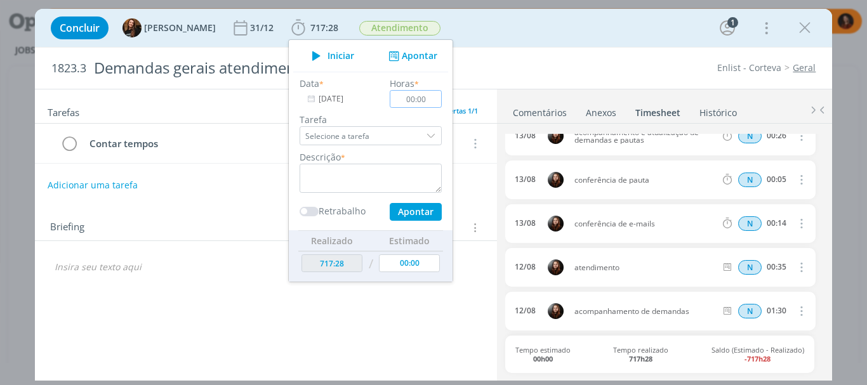
scroll to position [2839, 0]
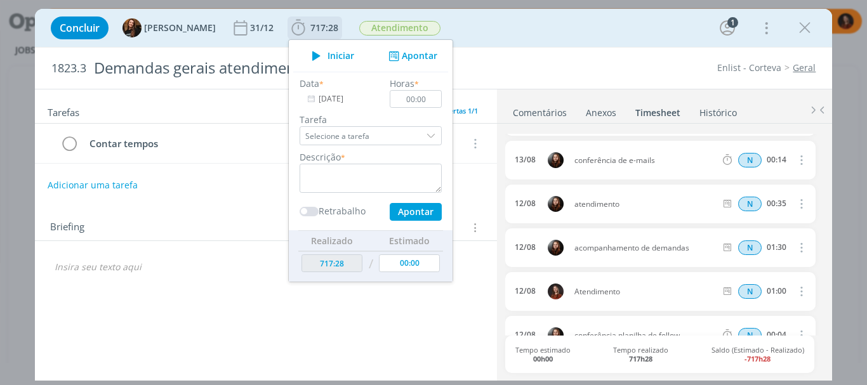
click at [299, 79] on label "Data" at bounding box center [309, 83] width 20 height 13
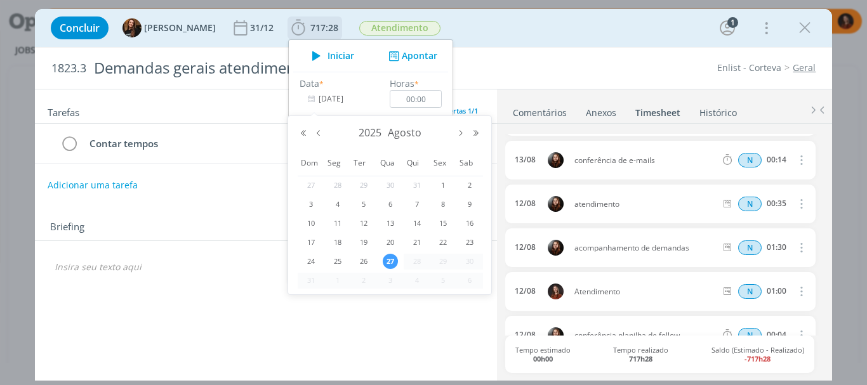
click at [324, 105] on input "27/08/2025" at bounding box center [338, 99] width 79 height 18
click at [383, 223] on span "13" at bounding box center [390, 223] width 15 height 15
type input "13/08/2025"
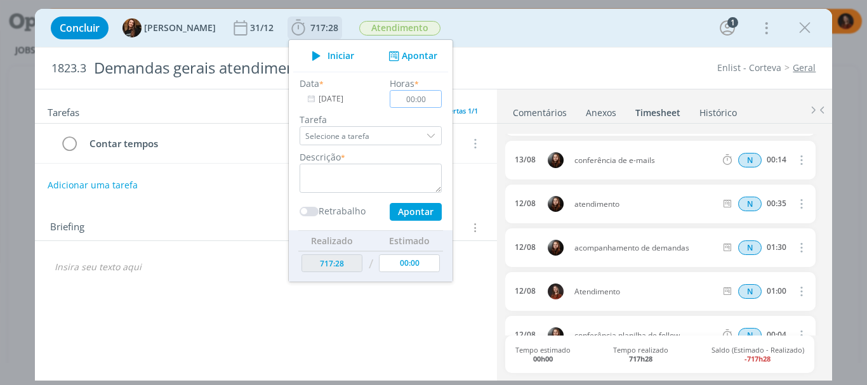
click at [421, 103] on input "00:00" at bounding box center [416, 99] width 52 height 18
type input "00:45"
click at [404, 176] on textarea "dialog" at bounding box center [370, 178] width 142 height 29
paste textarea "Atendimento"
type textarea "Atendimento"
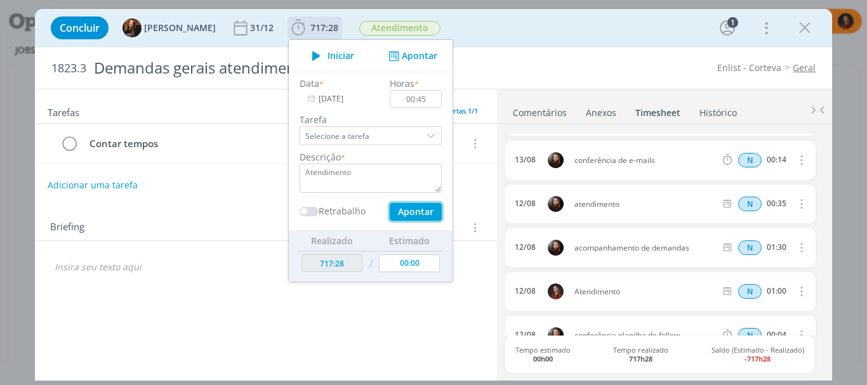
click at [411, 204] on button "Apontar" at bounding box center [416, 212] width 52 height 18
type input "718:13"
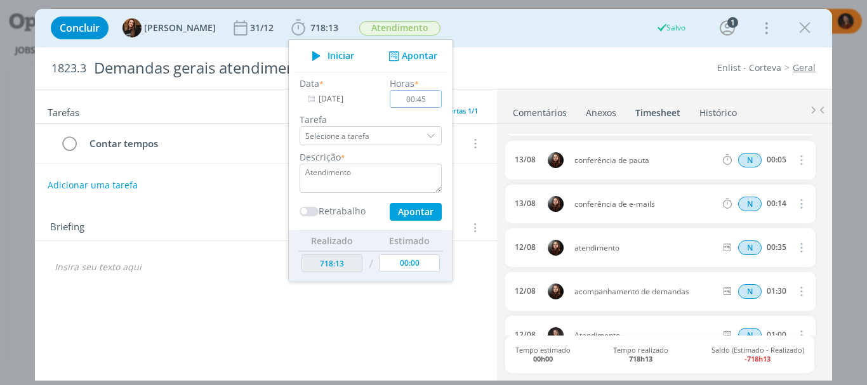
type input "27/08/2025"
type input "00:00"
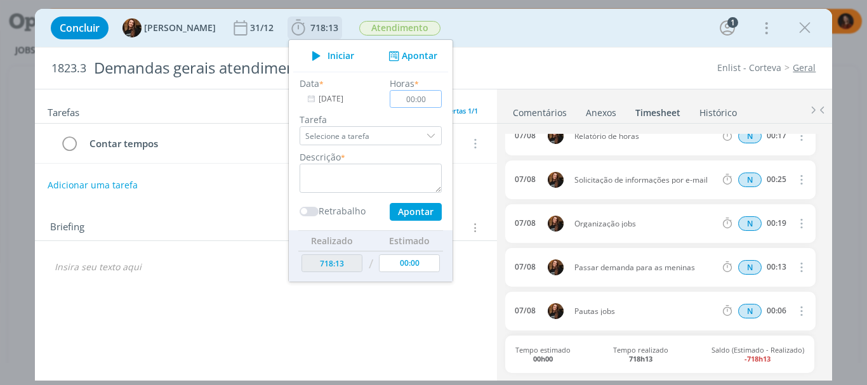
scroll to position [4697, 0]
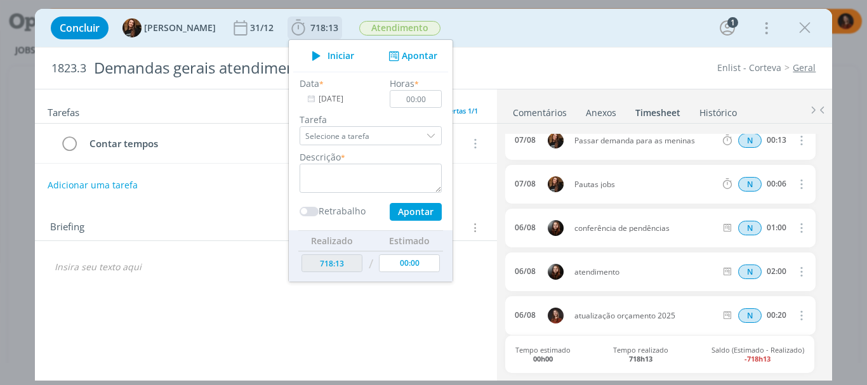
click at [319, 97] on input "27/08/2025" at bounding box center [338, 99] width 79 height 18
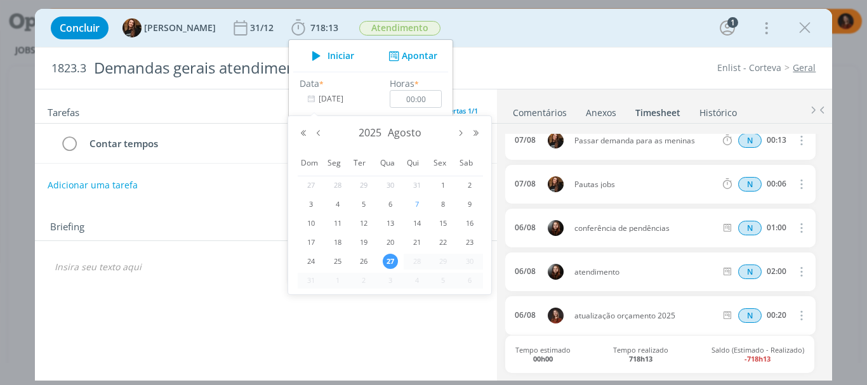
click at [417, 211] on span "7" at bounding box center [416, 204] width 15 height 15
type input "07/08/2025"
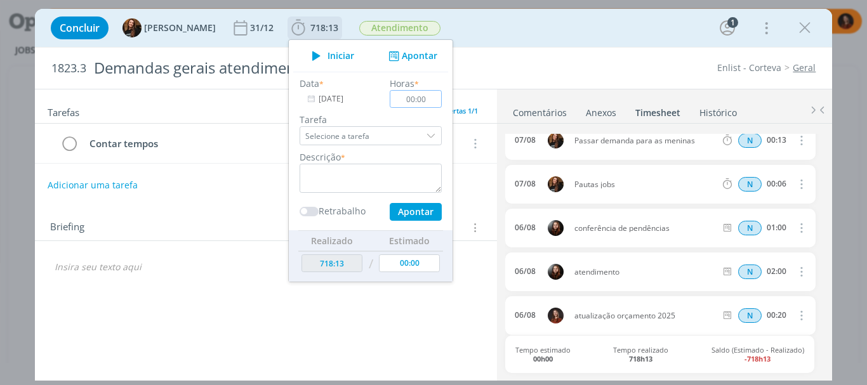
click at [418, 102] on input "00:00" at bounding box center [416, 99] width 52 height 18
type input "01:00"
click at [411, 174] on textarea "dialog" at bounding box center [370, 178] width 142 height 29
paste textarea "Atendimento"
type textarea "Atendimento"
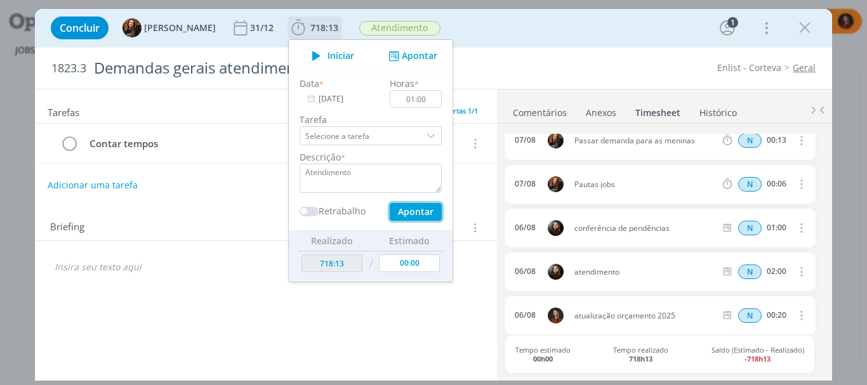
click at [397, 211] on button "Apontar" at bounding box center [416, 212] width 52 height 18
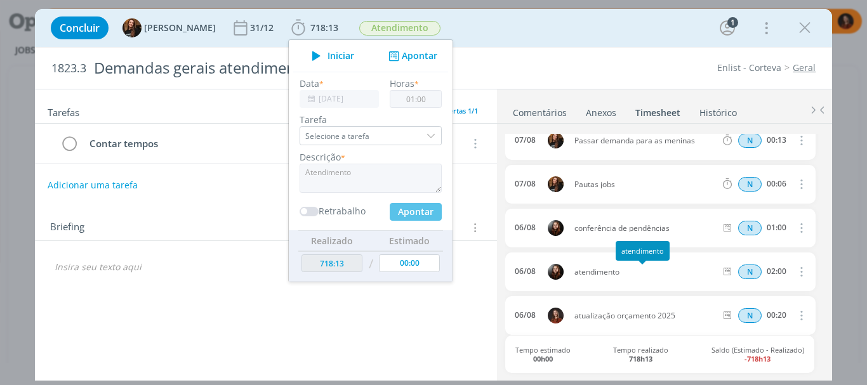
type input "719:13"
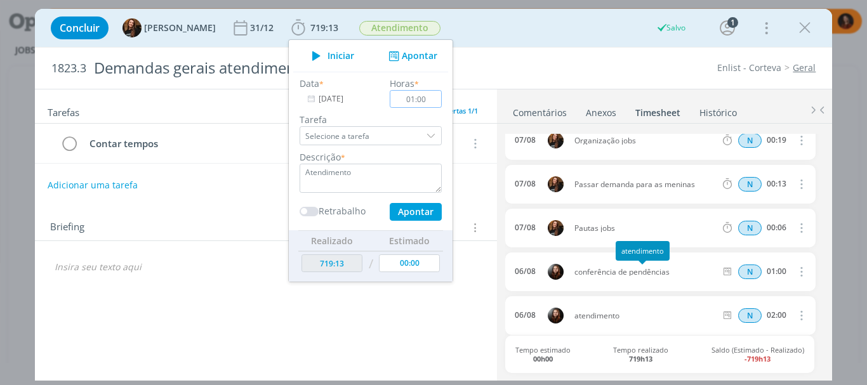
type input "27/08/2025"
type input "00:00"
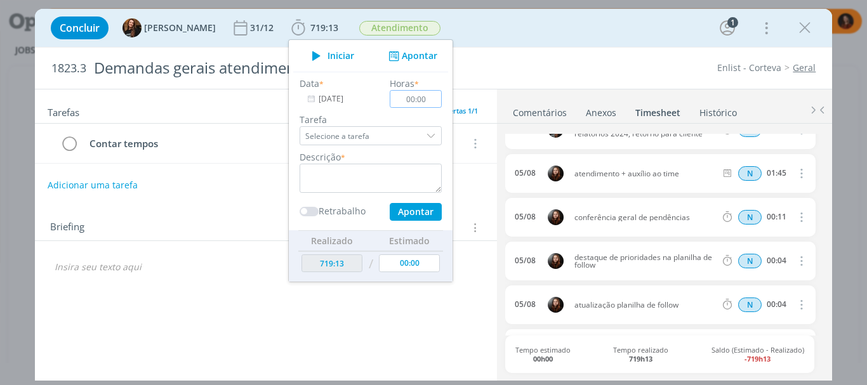
scroll to position [5248, 0]
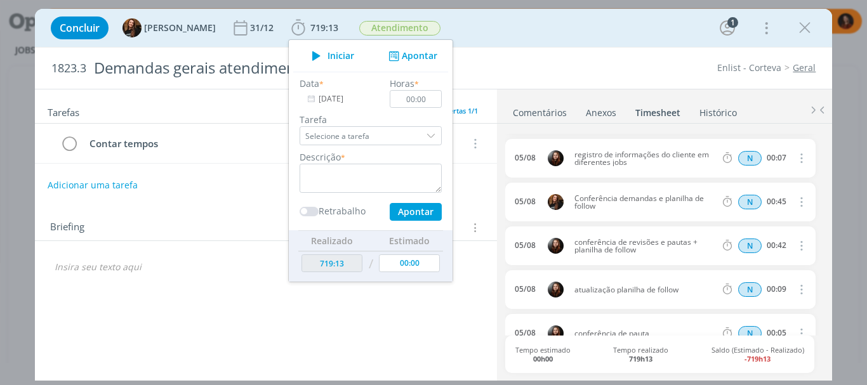
click at [215, 179] on div "Adicionar uma tarefa" at bounding box center [266, 185] width 463 height 23
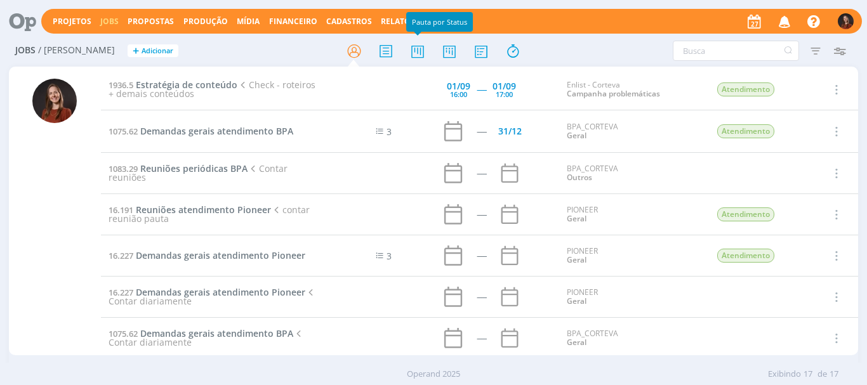
scroll to position [305, 0]
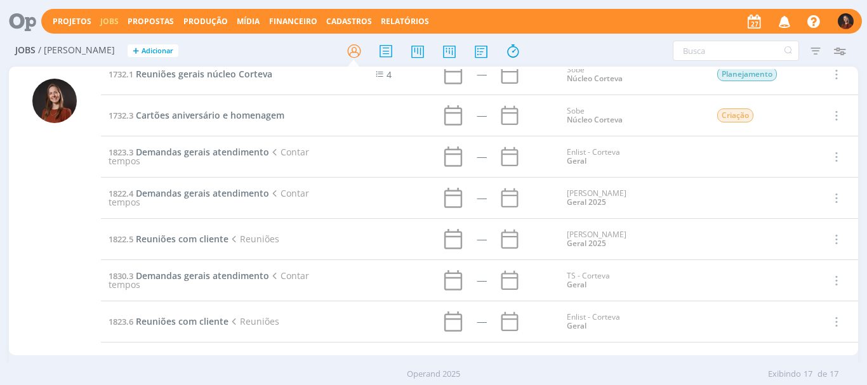
click at [393, 27] on div "Projetos Jobs Propostas Produção [GEOGRAPHIC_DATA] Financeiro Cadastros Relatór…" at bounding box center [451, 21] width 820 height 25
click at [391, 23] on link "Relatórios" at bounding box center [405, 21] width 48 height 11
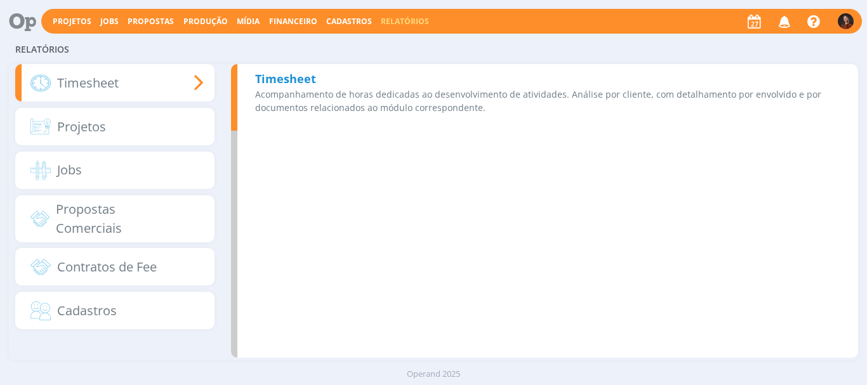
click at [291, 89] on p "Acompanhamento de horas dedicadas ao desenvolvimento de atividades. Análise por…" at bounding box center [547, 101] width 585 height 27
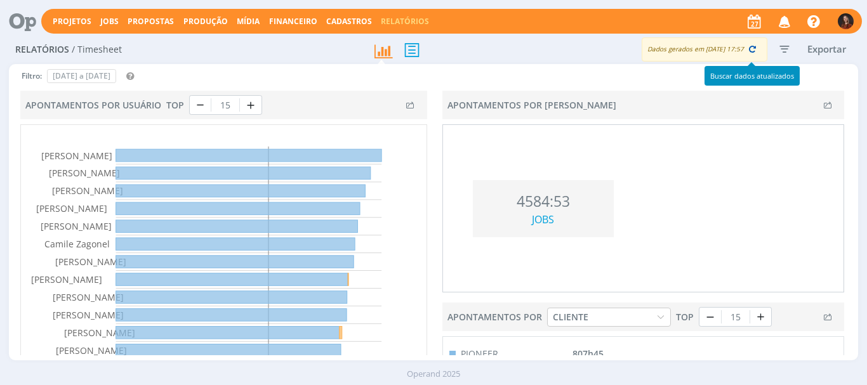
click at [756, 53] on icon "button" at bounding box center [752, 48] width 11 height 11
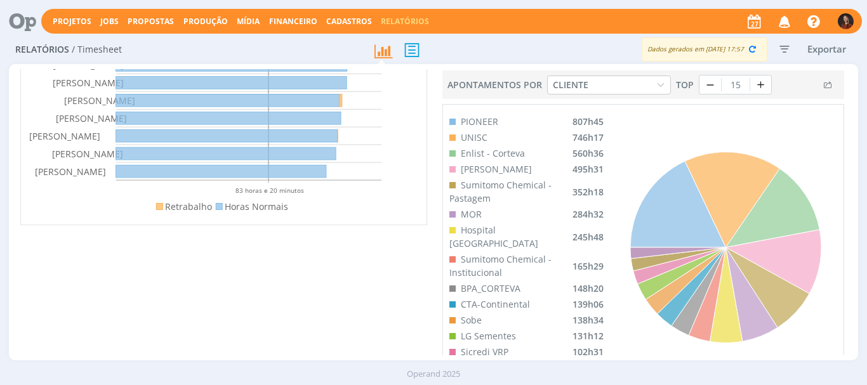
scroll to position [254, 0]
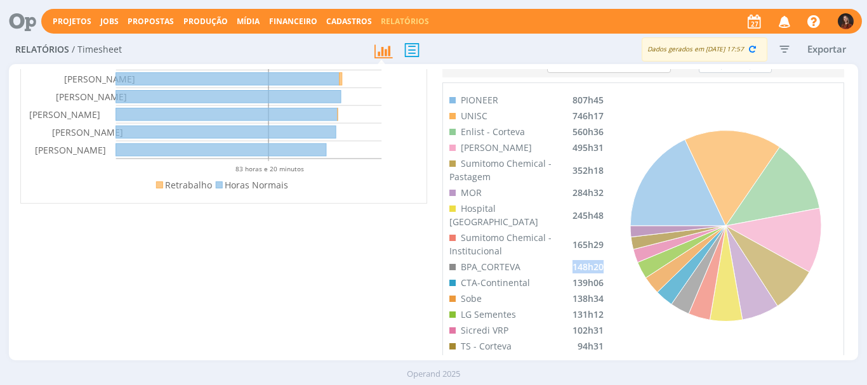
drag, startPoint x: 568, startPoint y: 254, endPoint x: 598, endPoint y: 256, distance: 29.9
click at [598, 256] on div "PIONEER [GEOGRAPHIC_DATA] 746h17 Enlist - [GEOGRAPHIC_DATA] 560h36 Cordius - Co…" at bounding box center [526, 246] width 167 height 327
click at [584, 260] on div "148h20" at bounding box center [587, 266] width 31 height 13
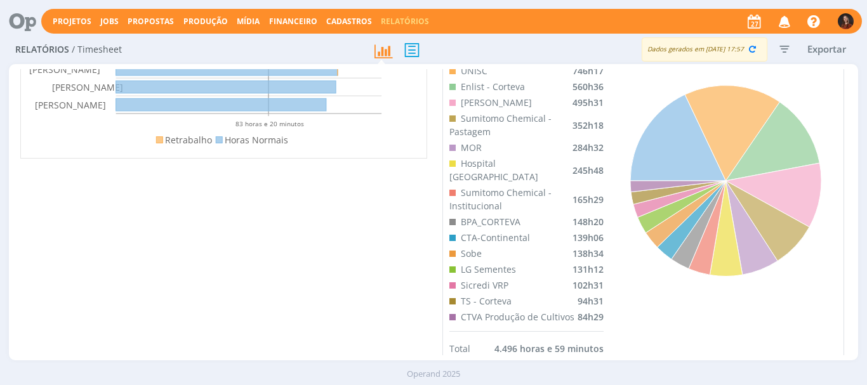
scroll to position [235, 0]
